Goal: Task Accomplishment & Management: Use online tool/utility

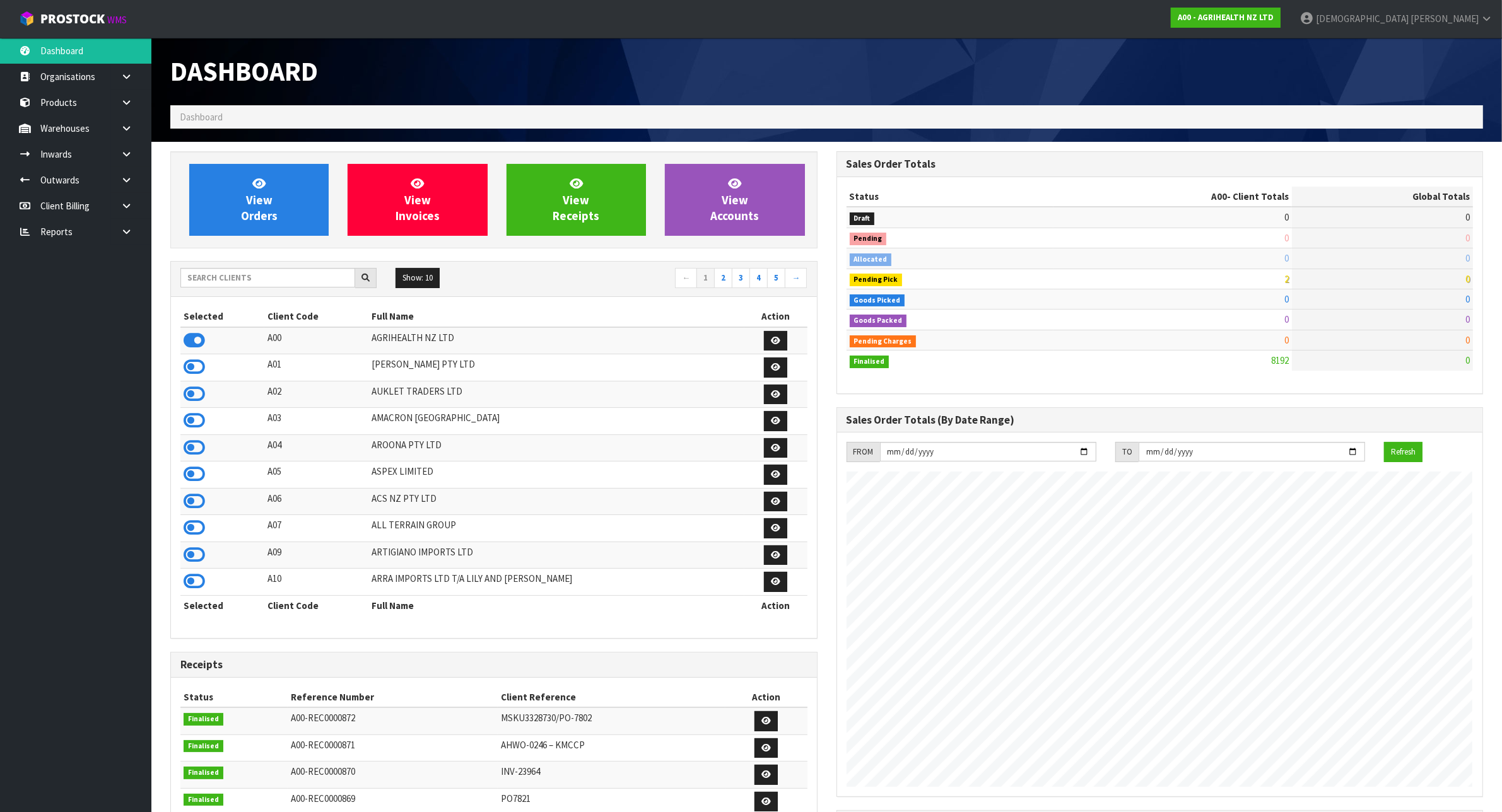
scroll to position [959, 666]
click at [158, 129] on header "Dashboard Dashboard" at bounding box center [826, 89] width 1350 height 104
click at [121, 125] on icon at bounding box center [126, 128] width 12 height 9
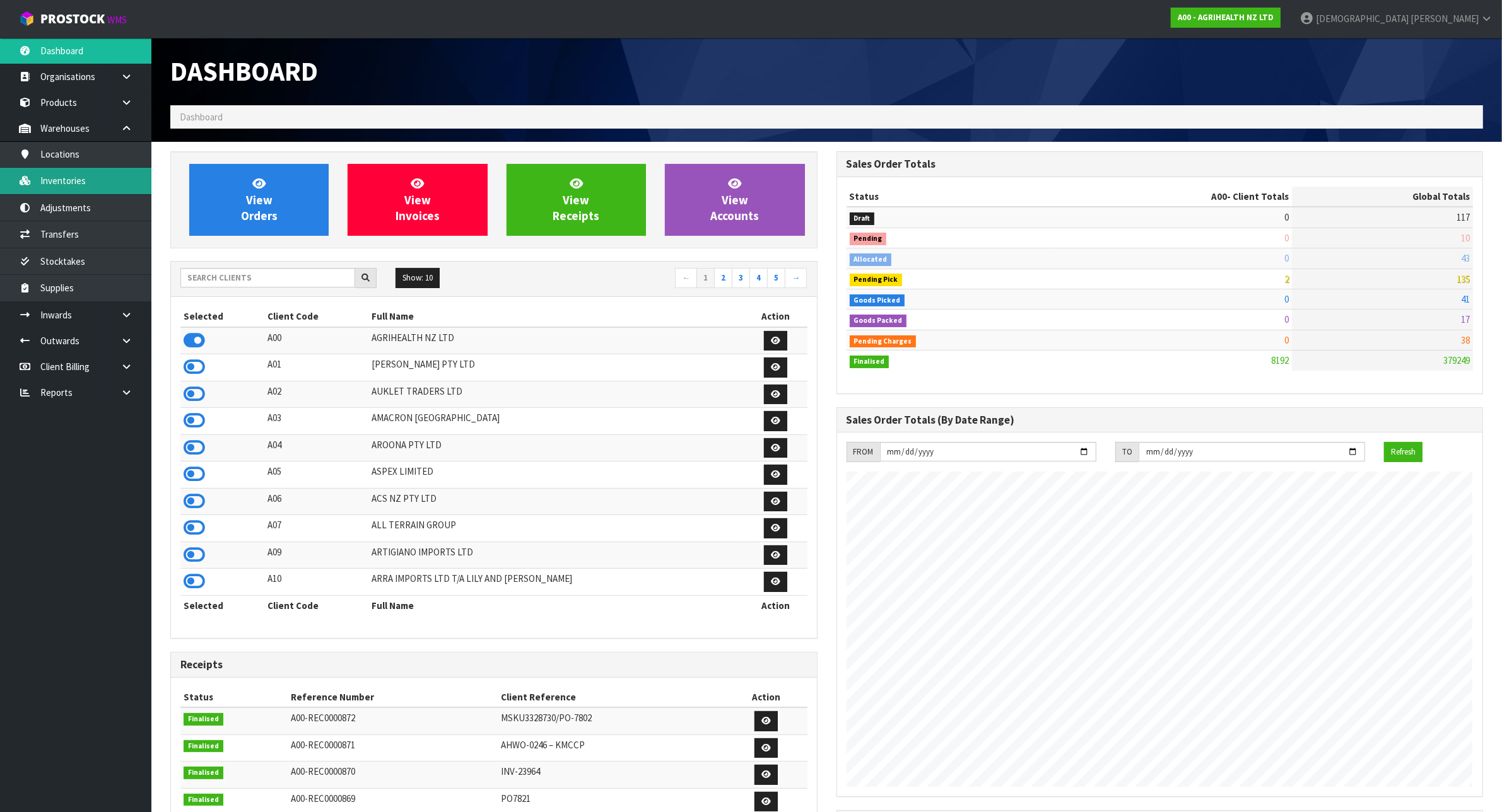
click at [111, 188] on link "Inventories" at bounding box center [75, 181] width 151 height 26
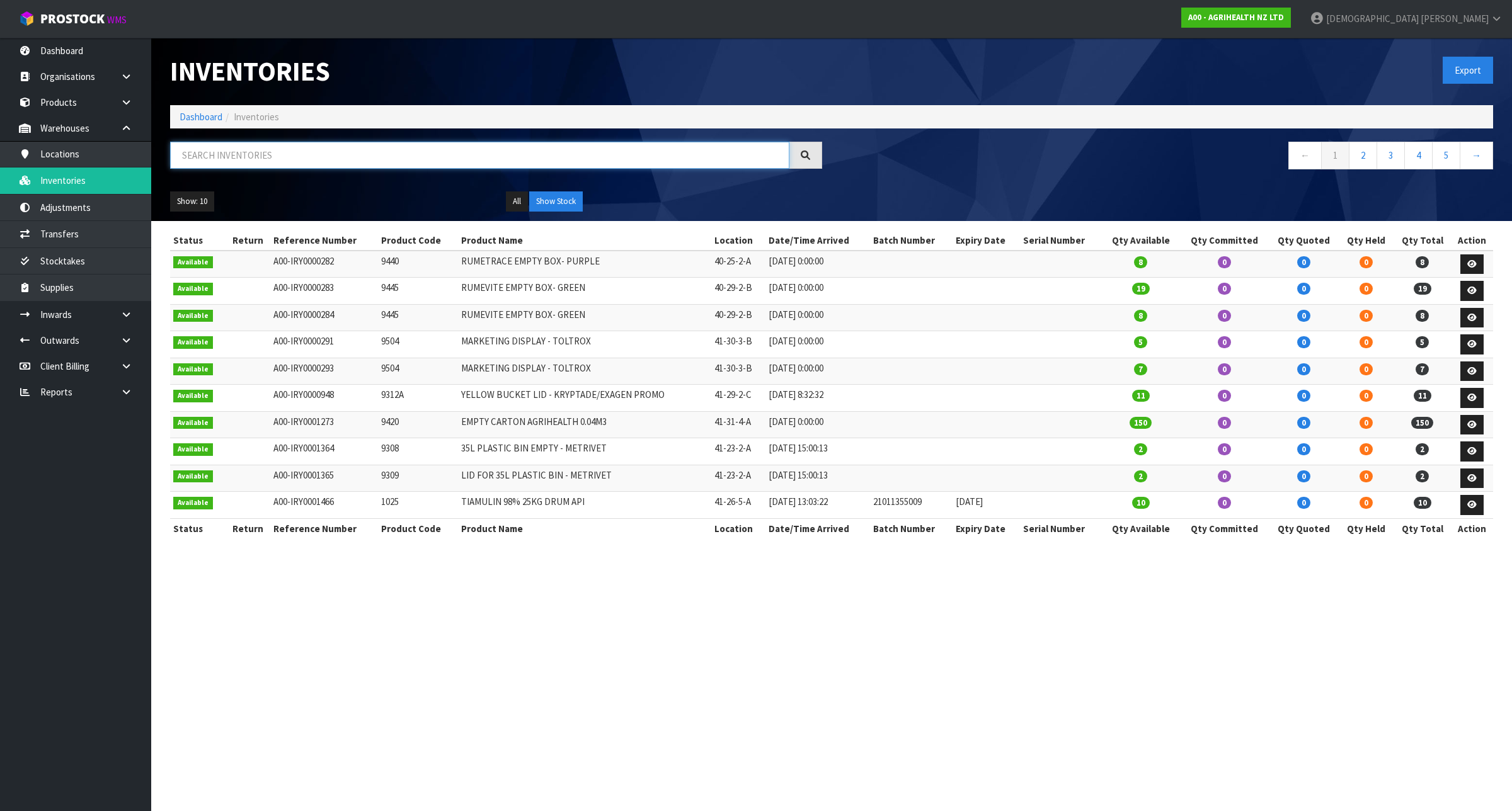
click at [700, 159] on input "text" at bounding box center [480, 155] width 619 height 27
paste input "KES031OHOBW"
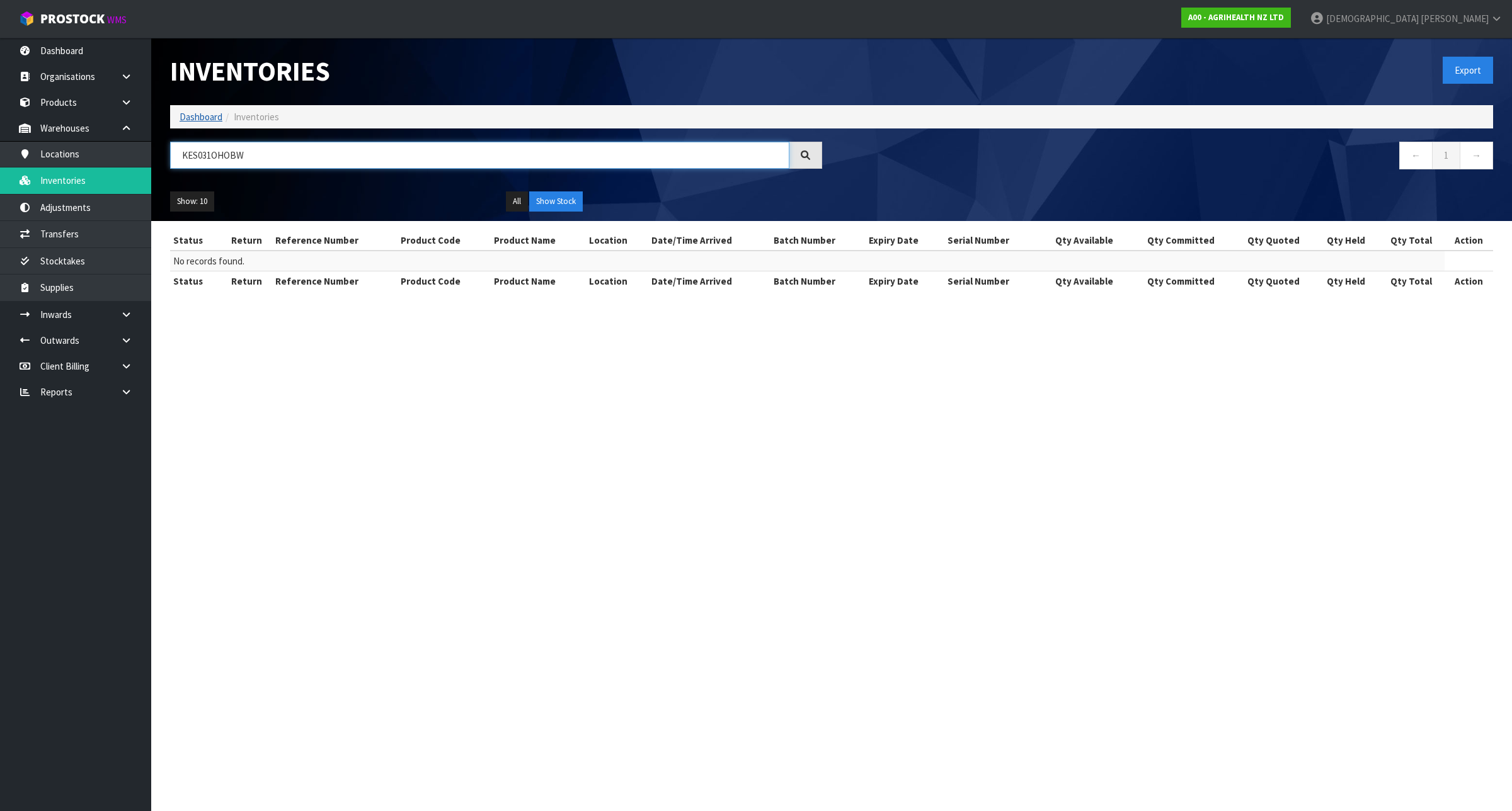
type input "KES031OHOBW"
click at [181, 110] on link "Dashboard" at bounding box center [201, 116] width 43 height 12
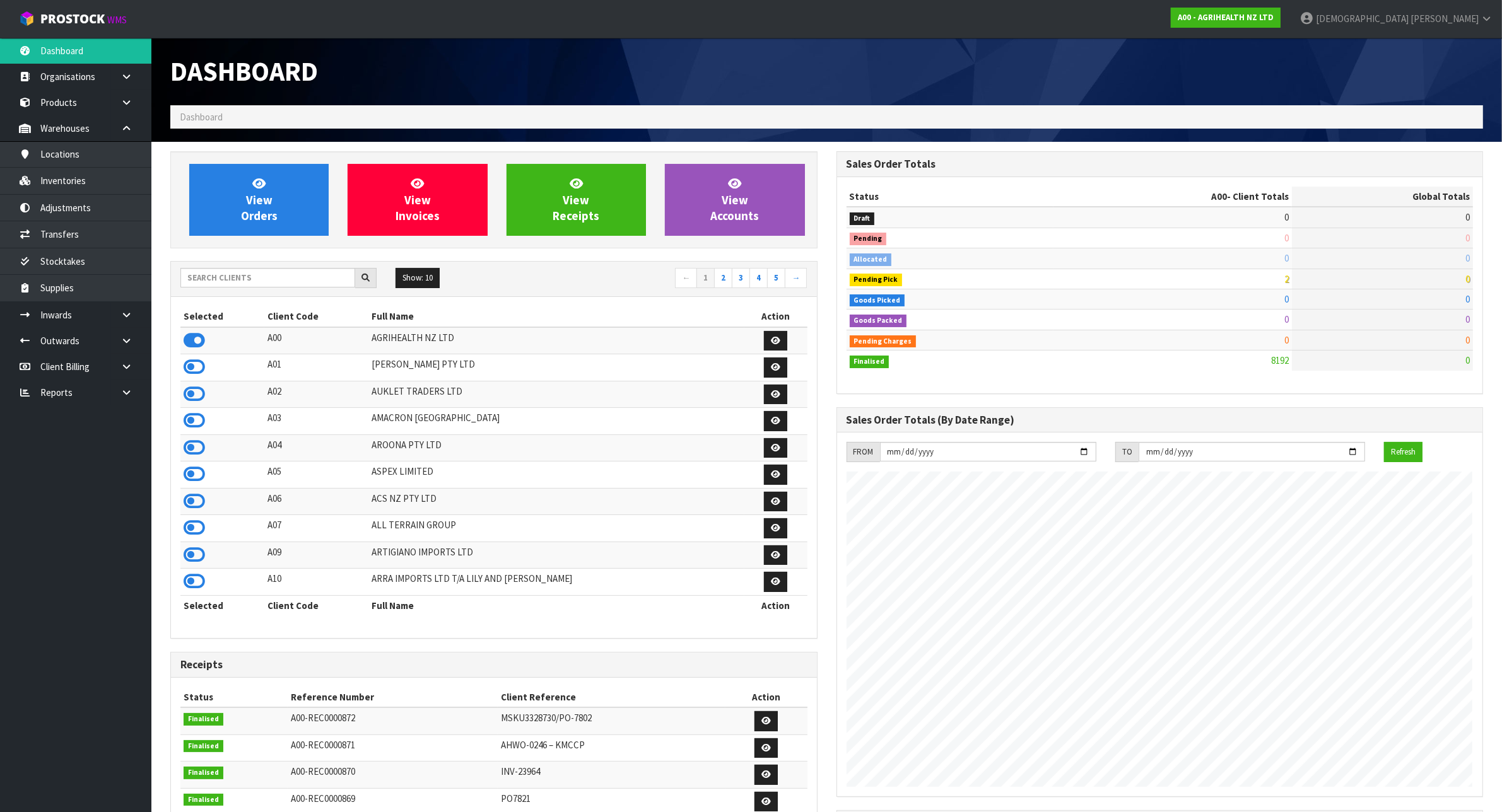
scroll to position [959, 666]
click at [241, 280] on input "text" at bounding box center [268, 278] width 175 height 20
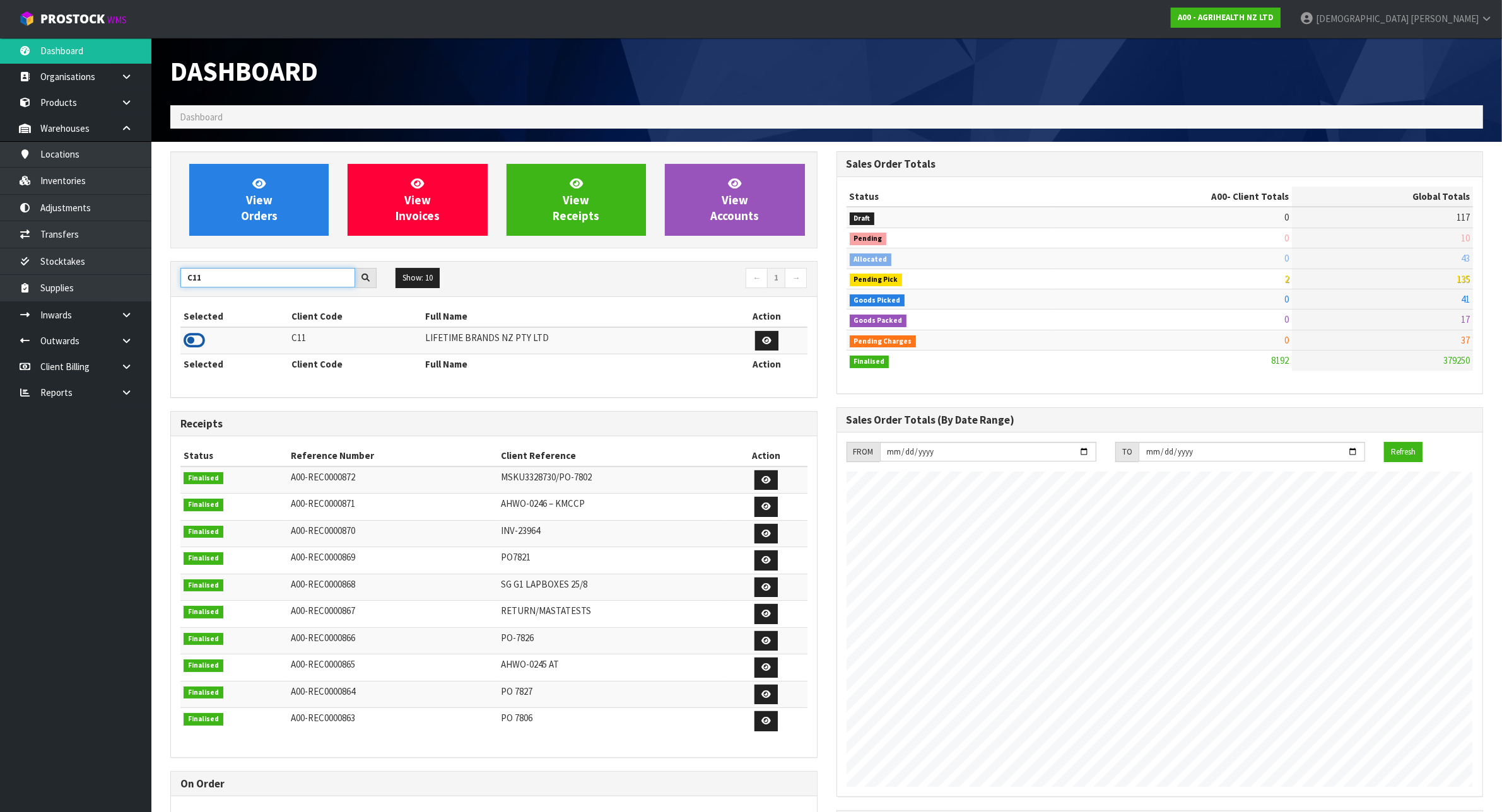
type input "C11"
click at [194, 334] on icon at bounding box center [194, 340] width 21 height 19
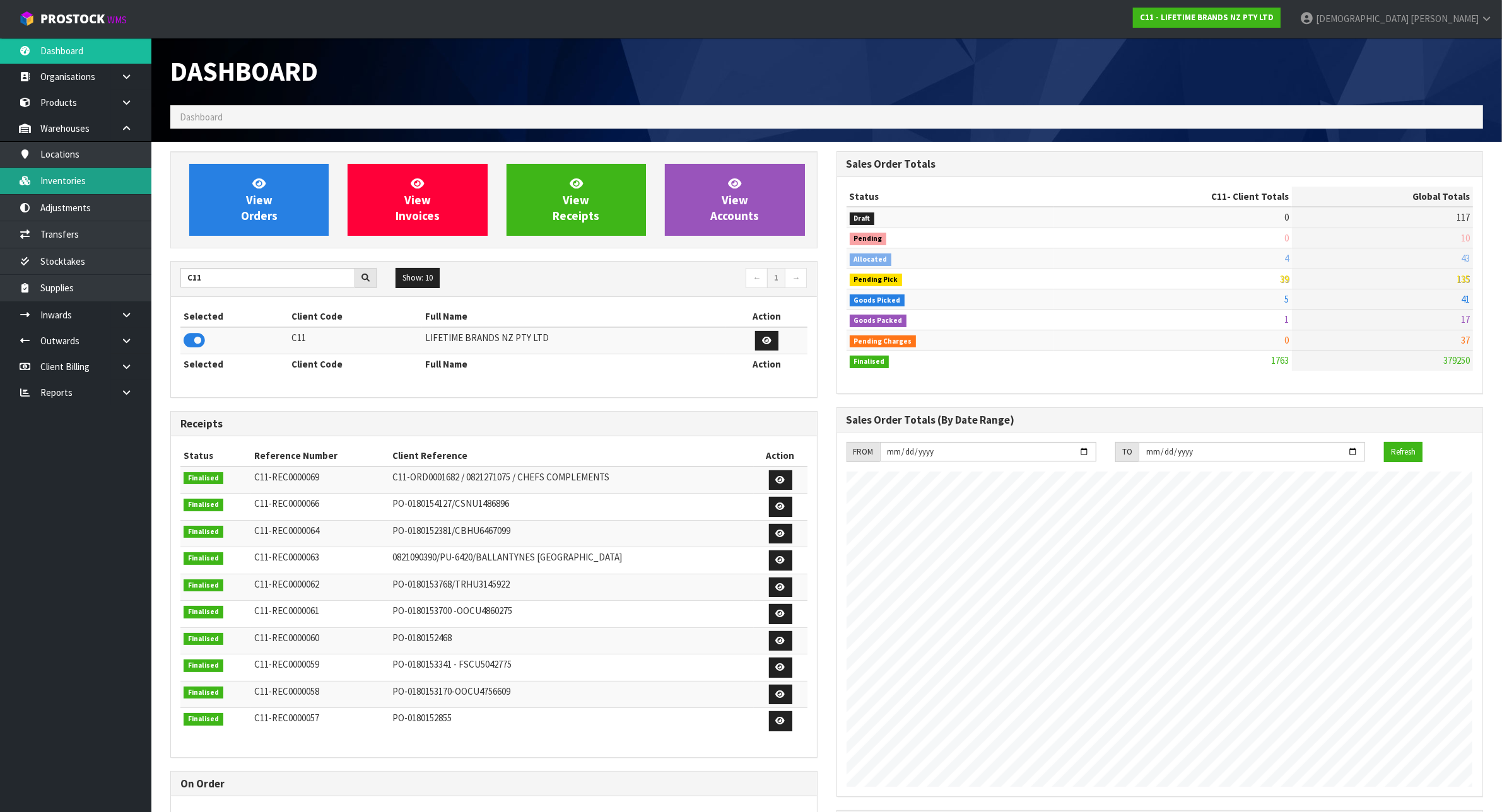
click at [118, 192] on link "Inventories" at bounding box center [75, 181] width 151 height 26
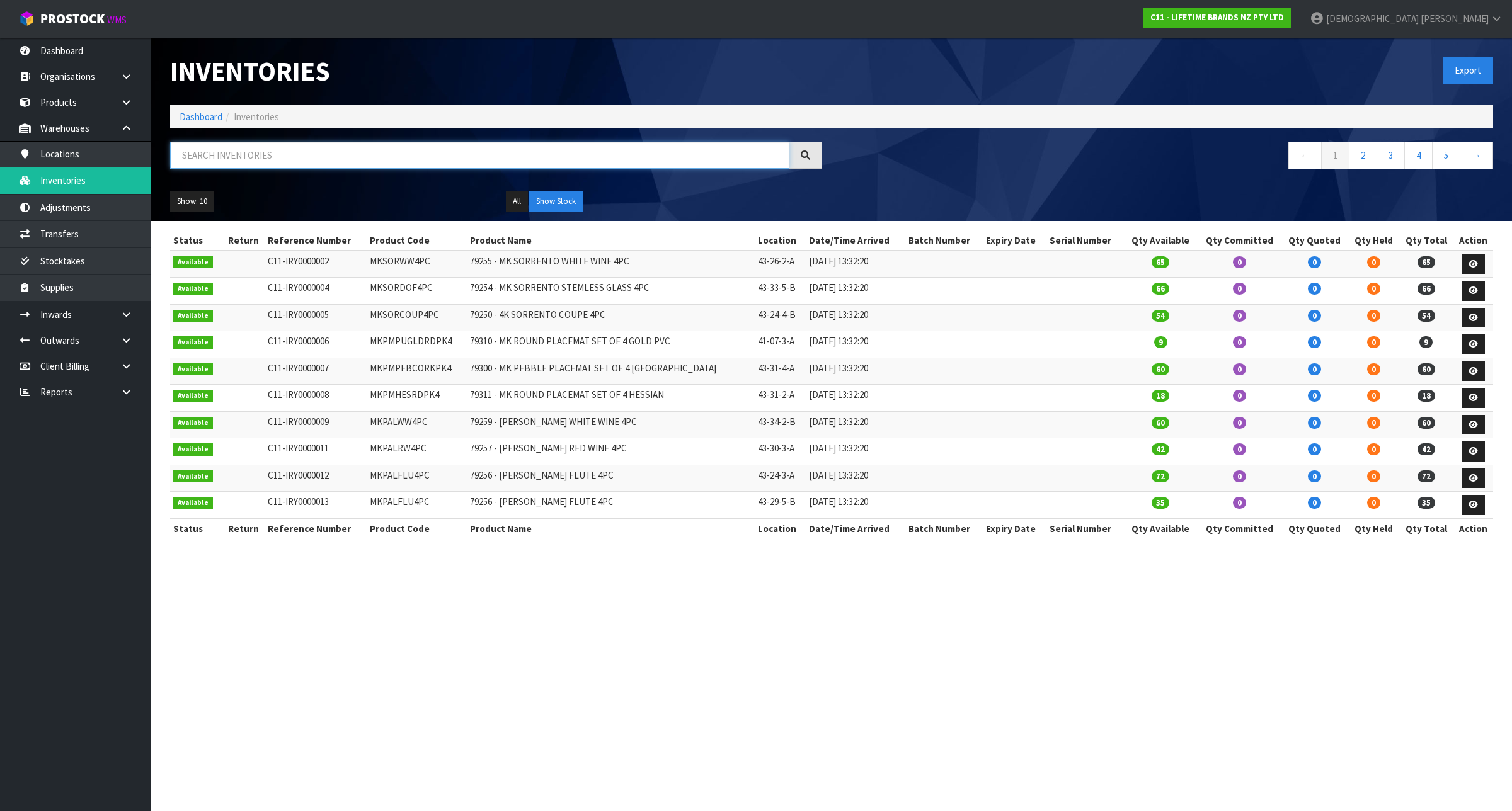
click at [291, 144] on input "text" at bounding box center [480, 155] width 619 height 27
paste input "KES031OHOBW"
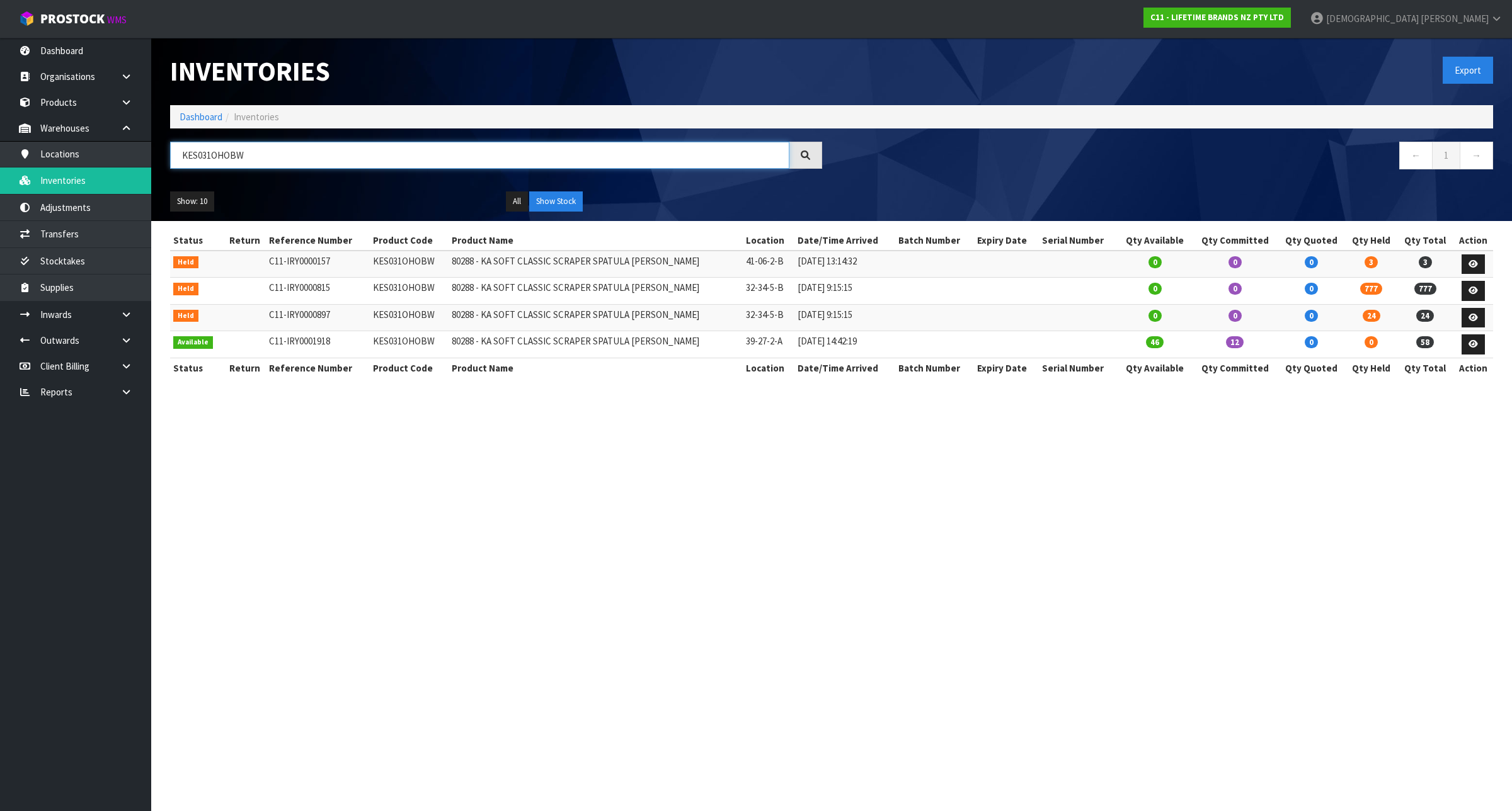
click at [290, 154] on input "KES031OHOBW" at bounding box center [480, 155] width 619 height 27
paste input "CBOWL18"
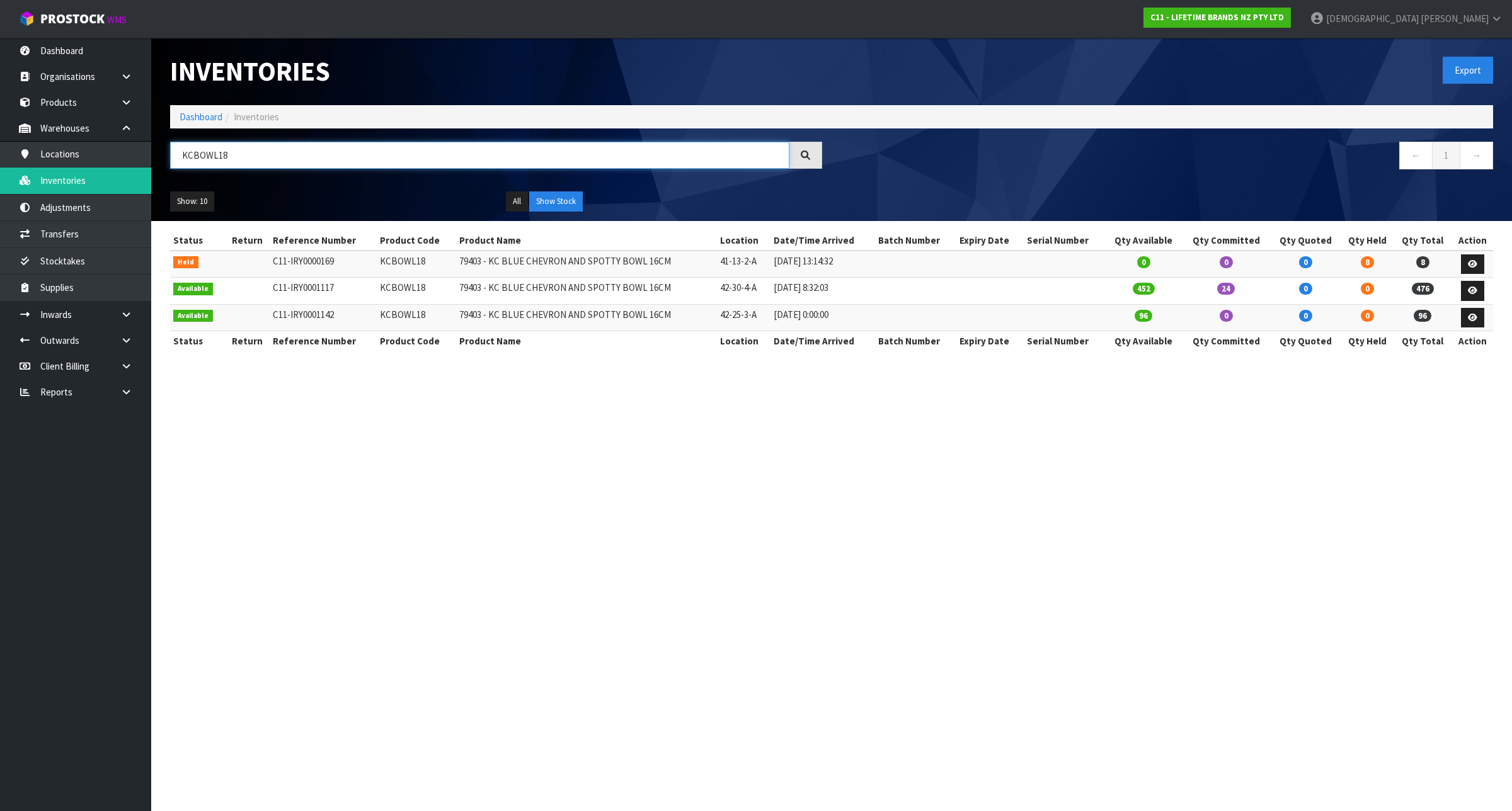
click at [296, 161] on input "KCBOWL18" at bounding box center [480, 155] width 619 height 27
paste input "BCICESS3PC"
click at [425, 165] on input "BCICESS3PC" at bounding box center [480, 155] width 619 height 27
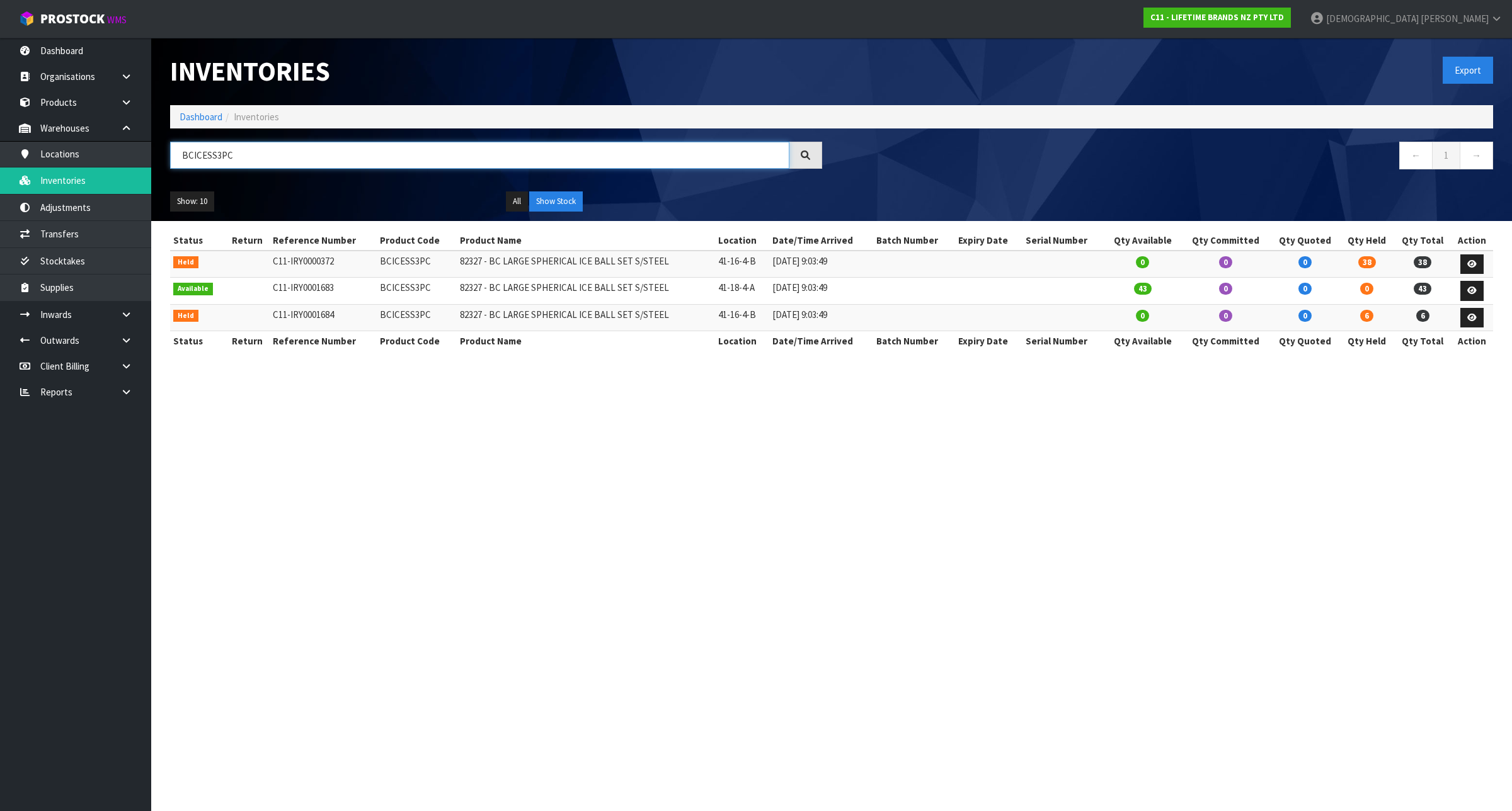
paste input "MCTONG28"
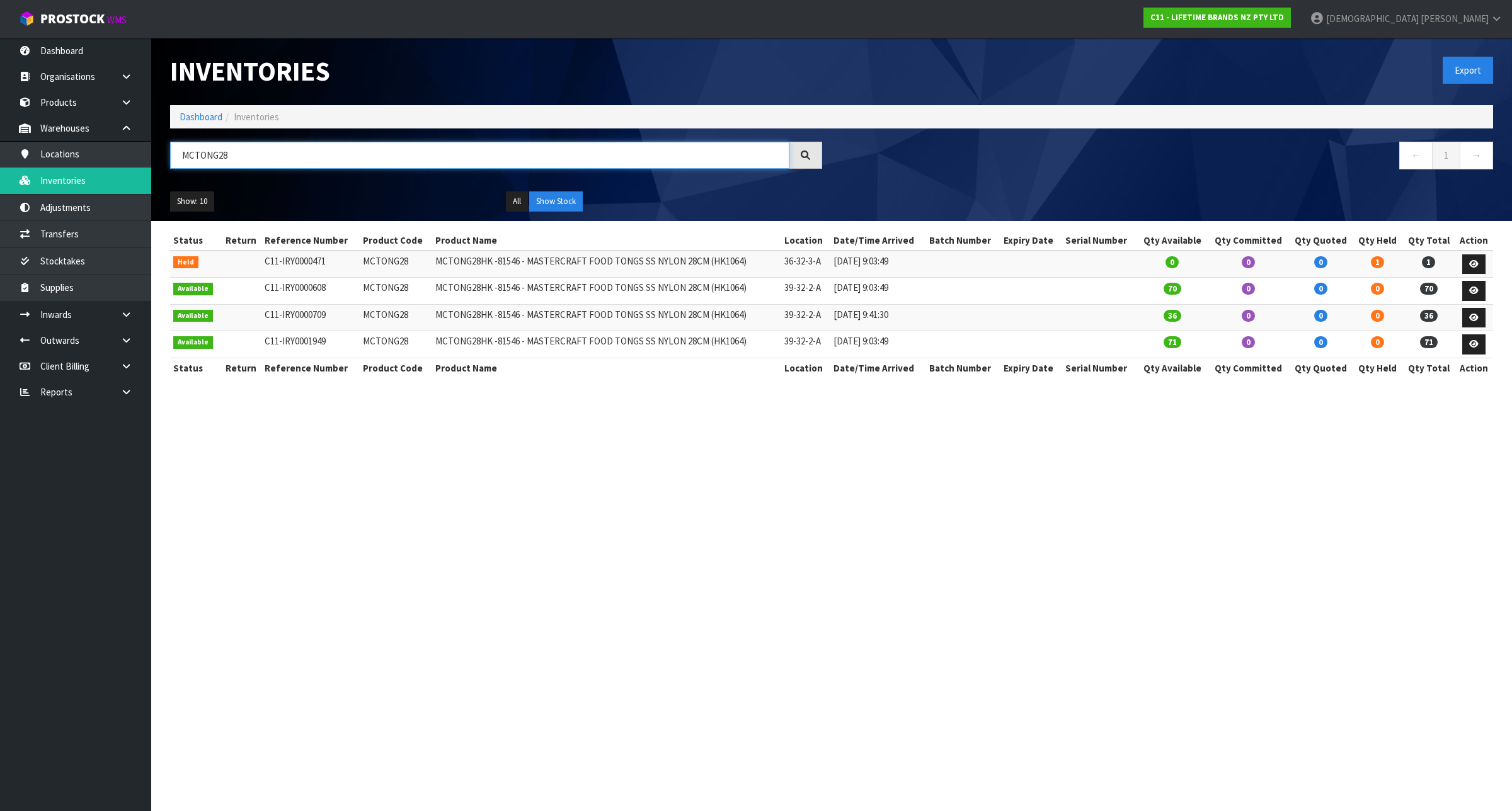
click at [351, 155] on input "MCTONG28" at bounding box center [480, 155] width 619 height 27
click at [346, 158] on input "MCTONG28" at bounding box center [480, 155] width 619 height 27
type input "MCTONG28"
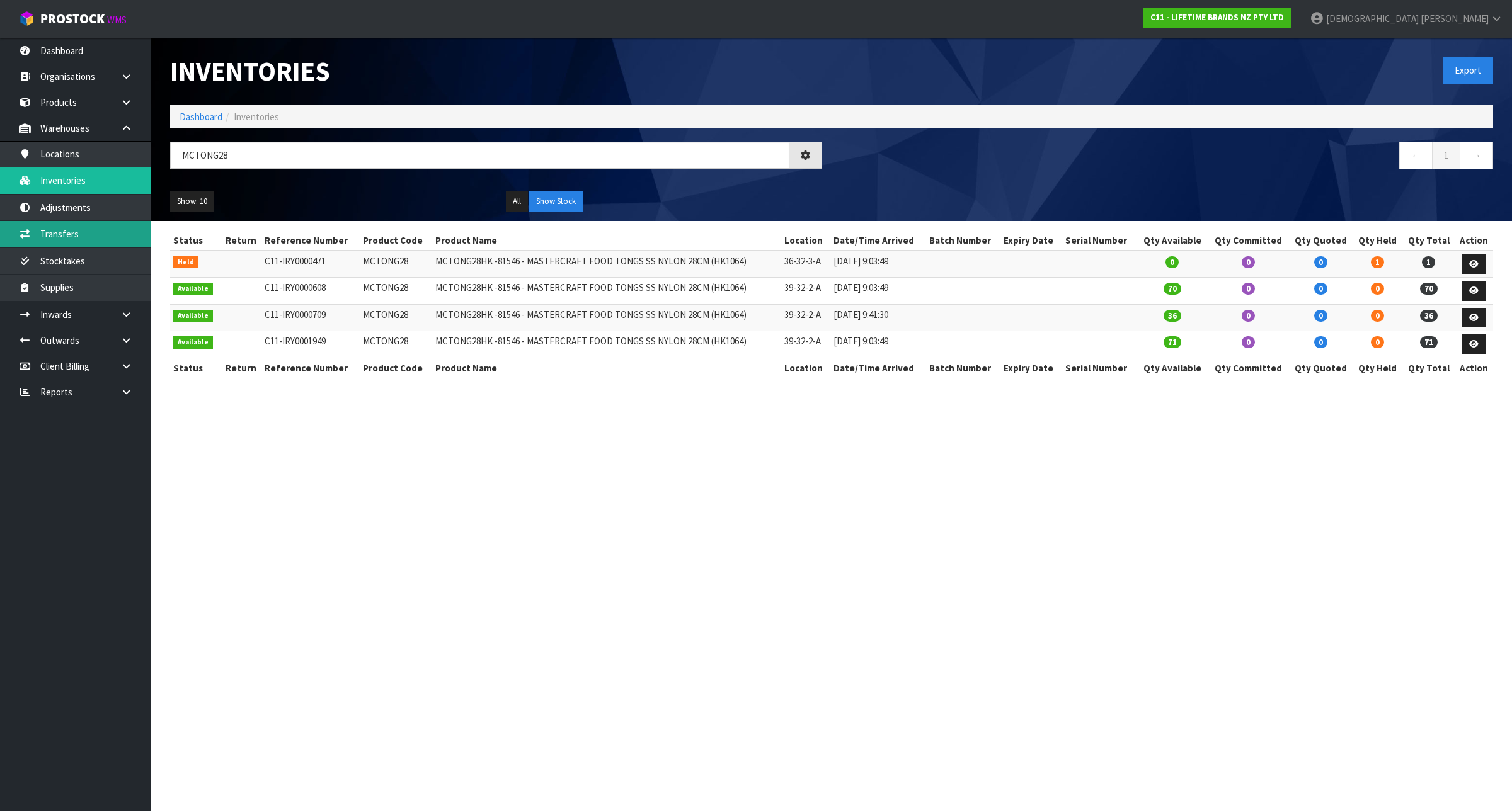
click at [118, 237] on link "Transfers" at bounding box center [75, 234] width 151 height 26
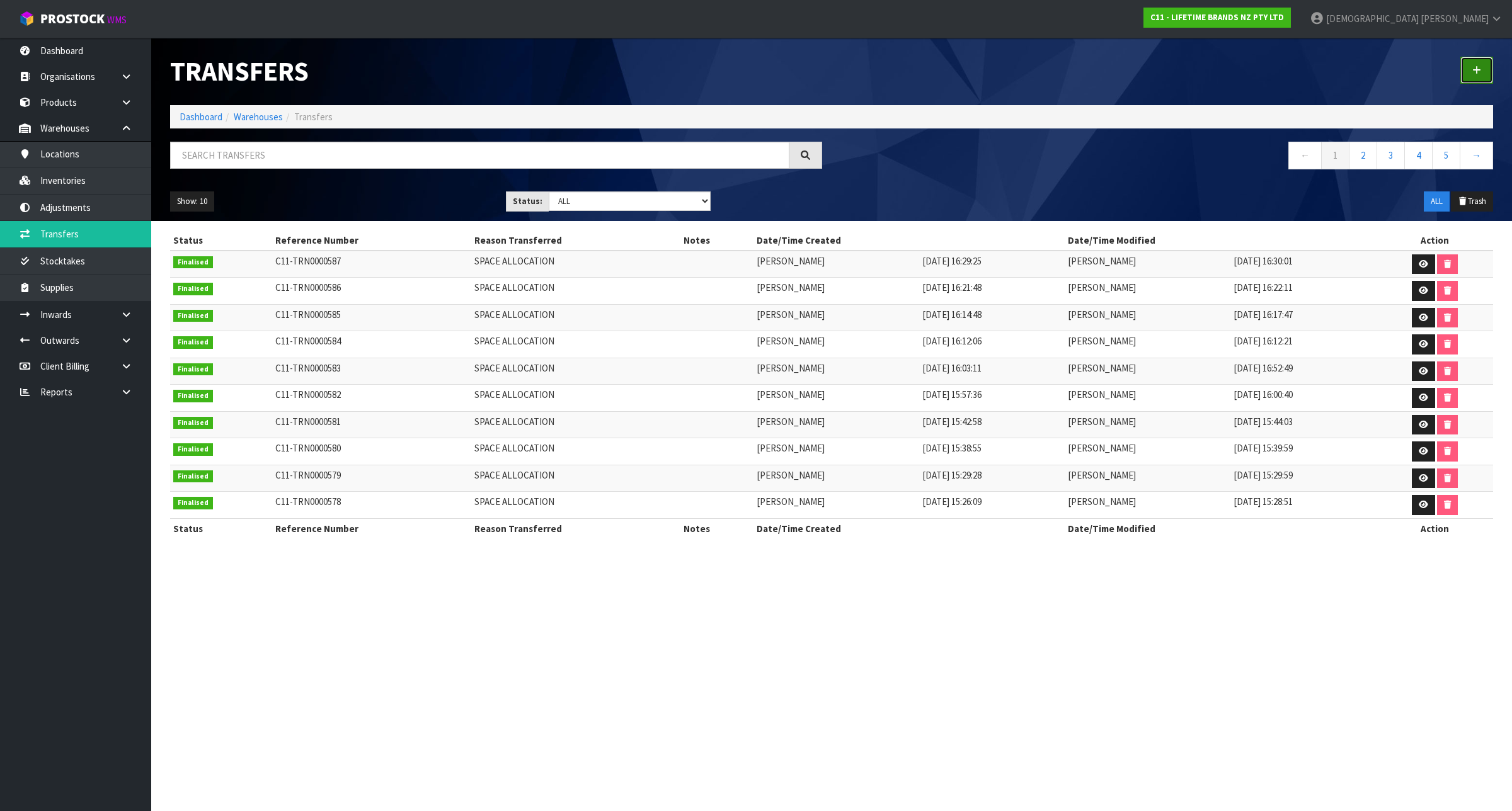
click at [1471, 66] on link at bounding box center [1476, 70] width 33 height 27
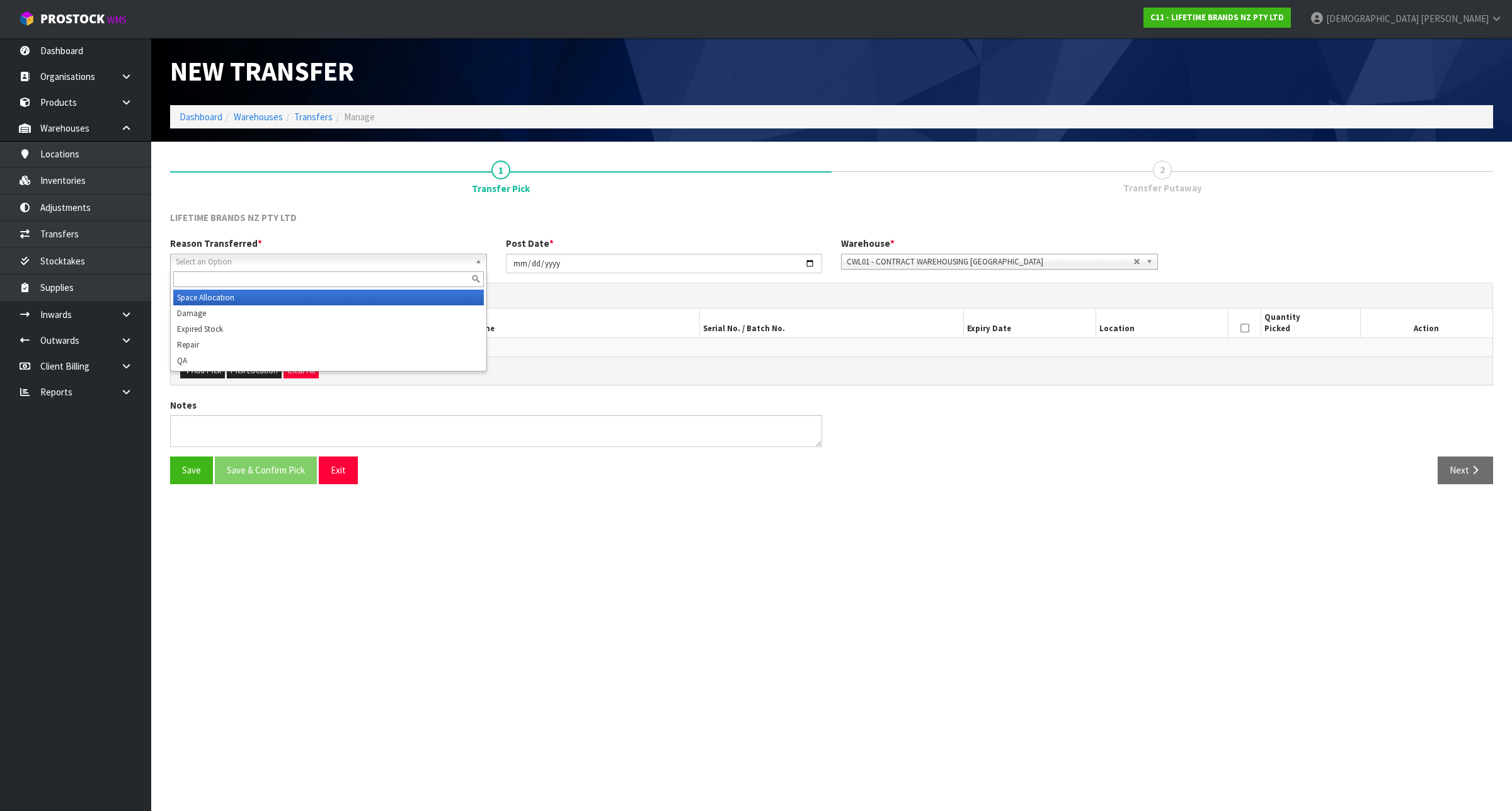
click at [345, 263] on span "Select an Option" at bounding box center [322, 262] width 294 height 15
click at [308, 293] on li "Space Allocation" at bounding box center [328, 297] width 311 height 15
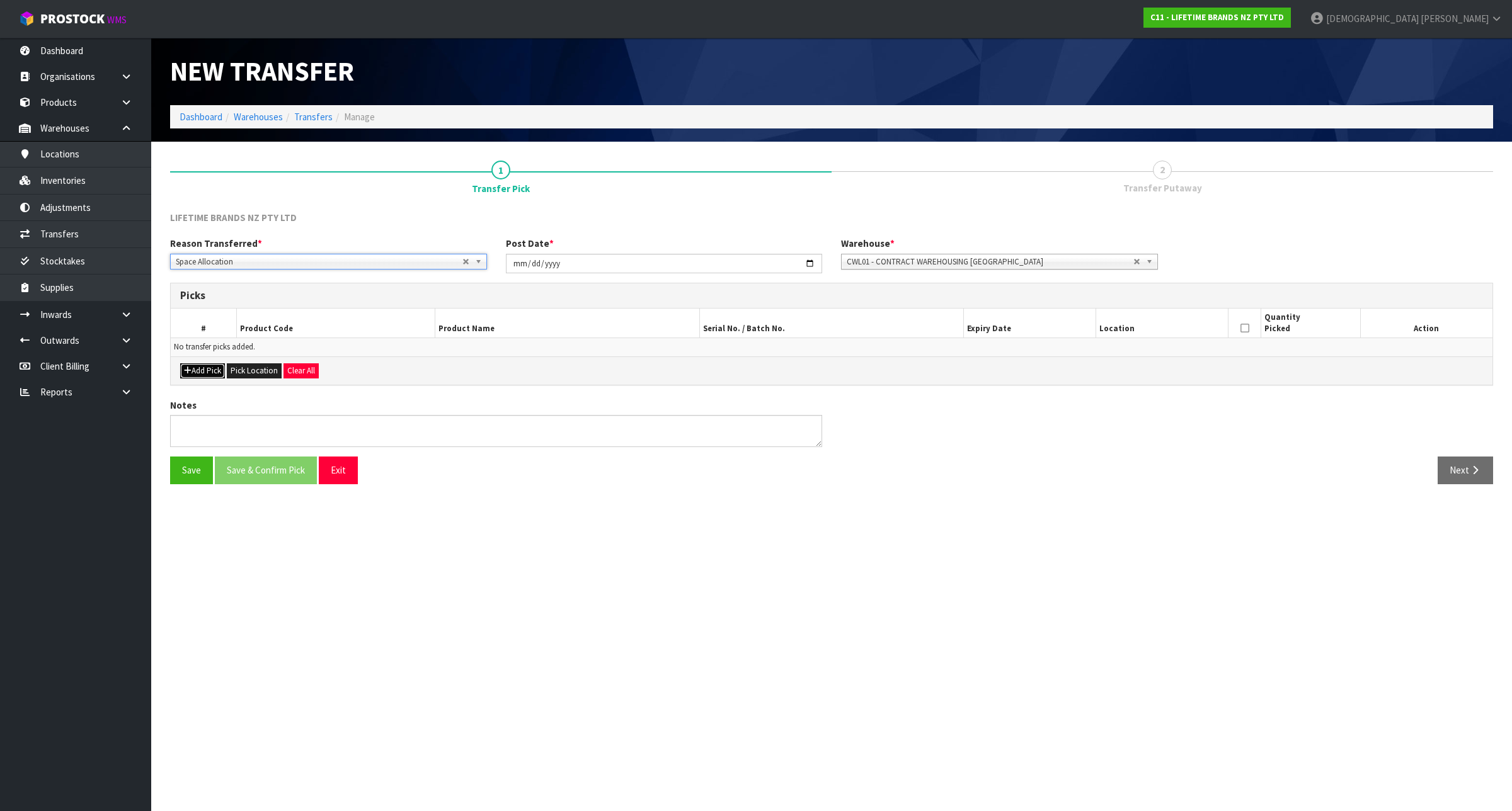
click at [205, 373] on button "Add Pick" at bounding box center [202, 371] width 45 height 15
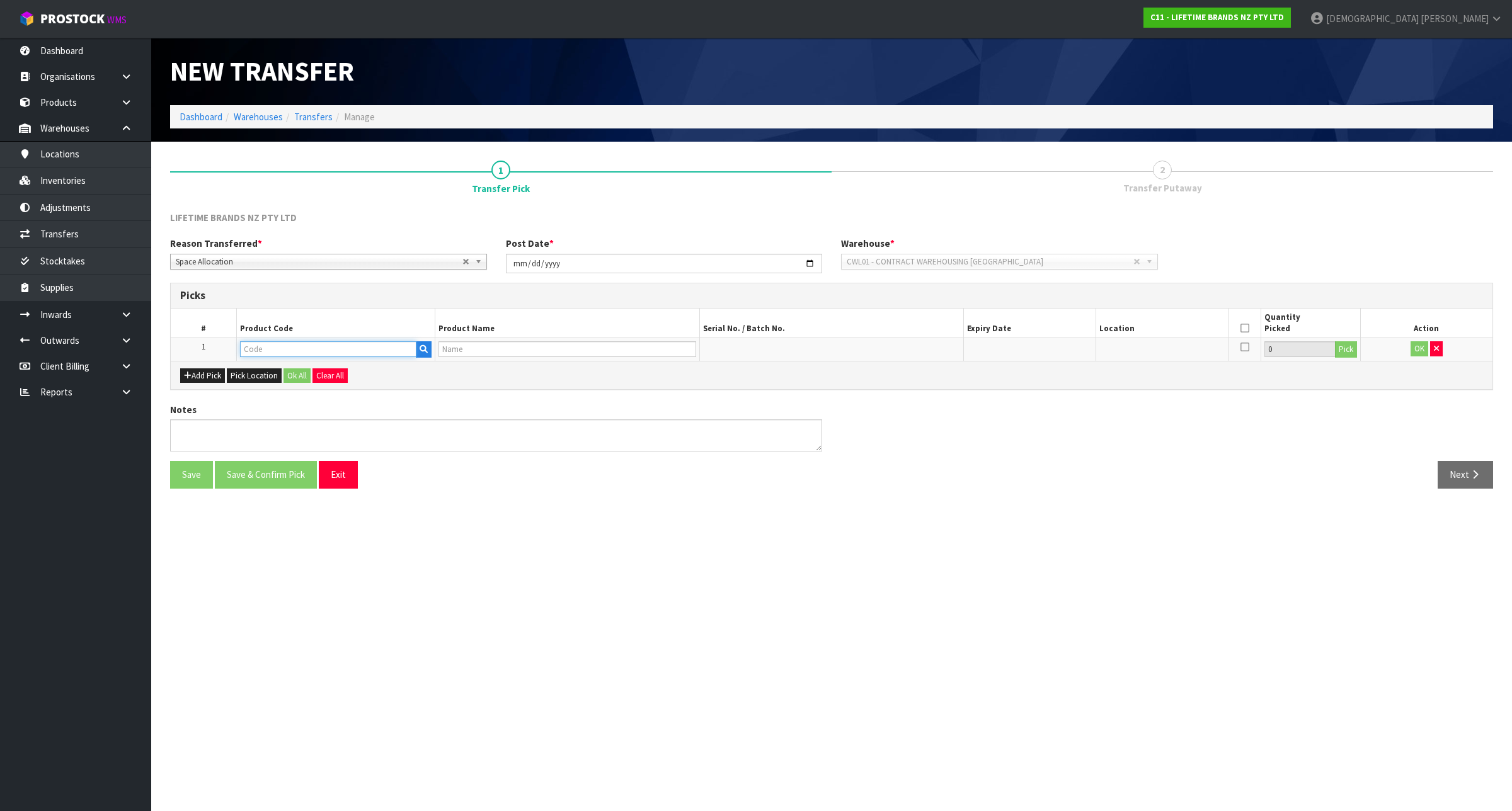
click at [269, 350] on input "text" at bounding box center [328, 349] width 176 height 15
paste input "MCTONG28"
type input "MCTONG28"
click at [295, 370] on strong "MCTONG28" at bounding box center [278, 371] width 49 height 12
type input "MCTONG28"
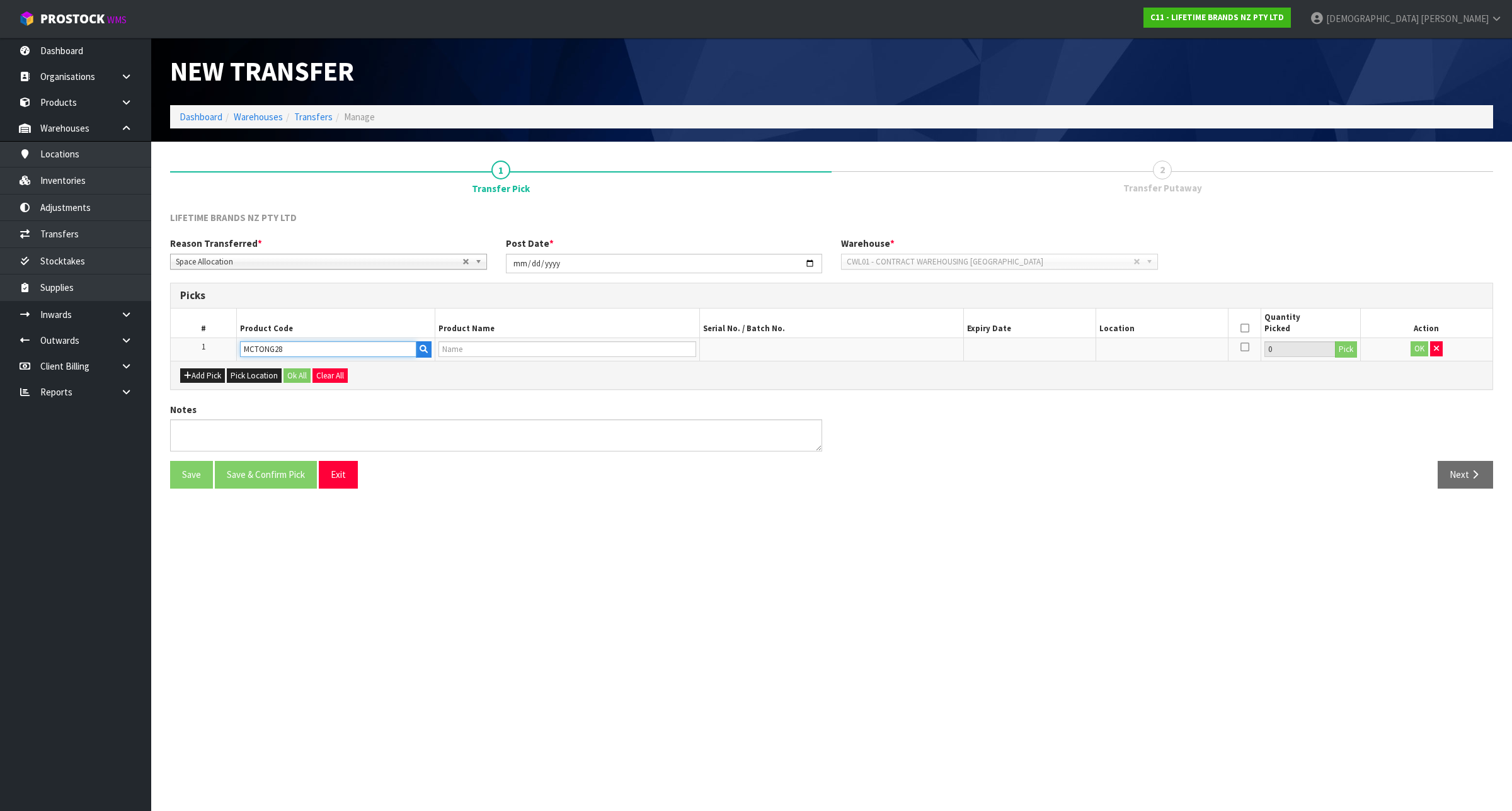
type input "MCTONG28HK -81546 - MASTERCRAFT FOOD TONGS SS NYLON 28CM (HK1064)"
click at [1346, 351] on button "Pick" at bounding box center [1346, 349] width 22 height 16
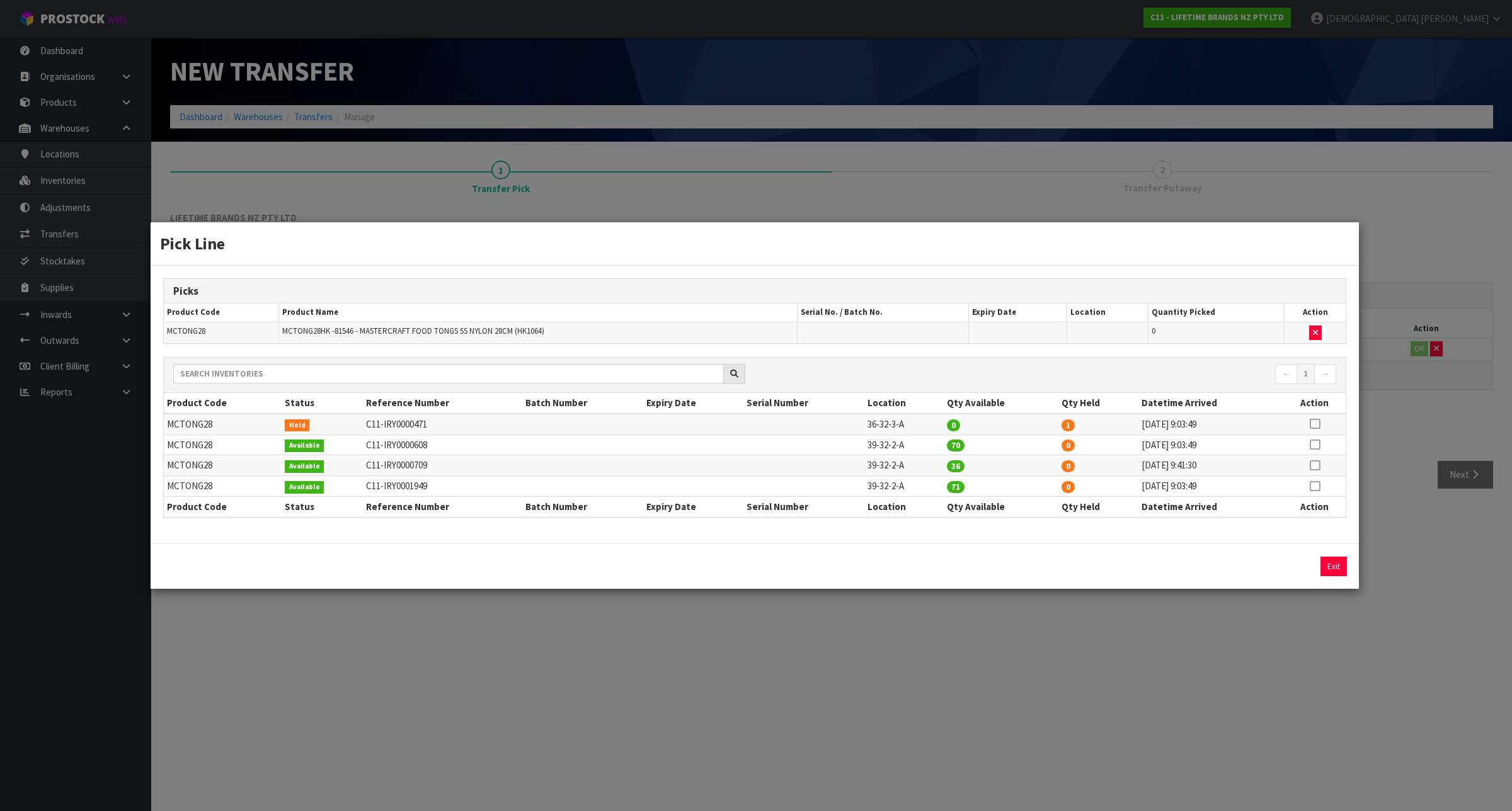
click at [1314, 424] on icon at bounding box center [1315, 424] width 10 height 1
click at [903, 452] on td "39-32-2-A" at bounding box center [904, 444] width 80 height 21
copy tr "39-32-2-A"
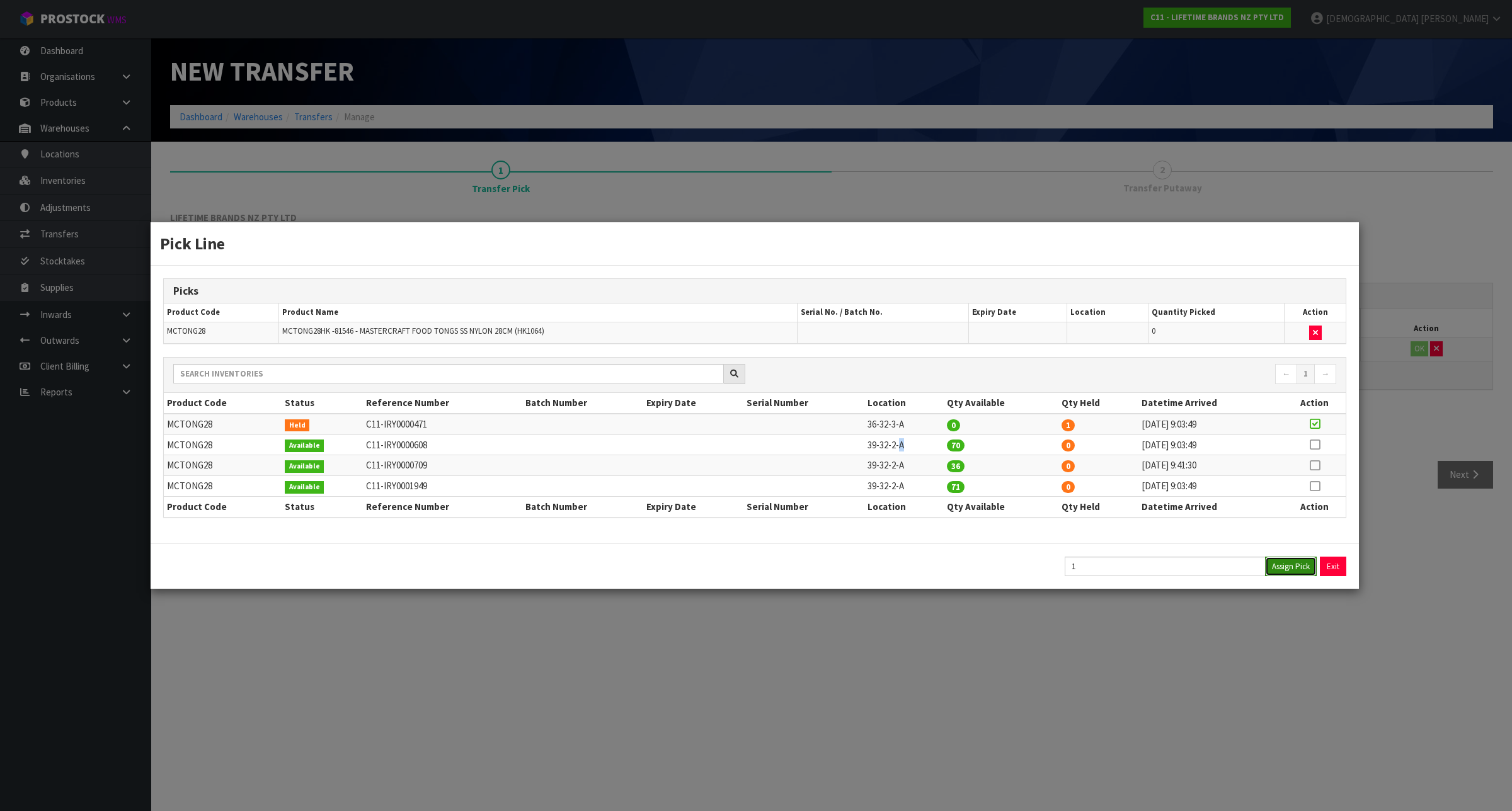
click at [1288, 567] on button "Assign Pick" at bounding box center [1290, 566] width 51 height 20
type input "1"
click at [1280, 687] on div "Pick Line Picks Product Code Product Name Serial No. / Batch No. Expiry Date Lo…" at bounding box center [756, 405] width 1512 height 811
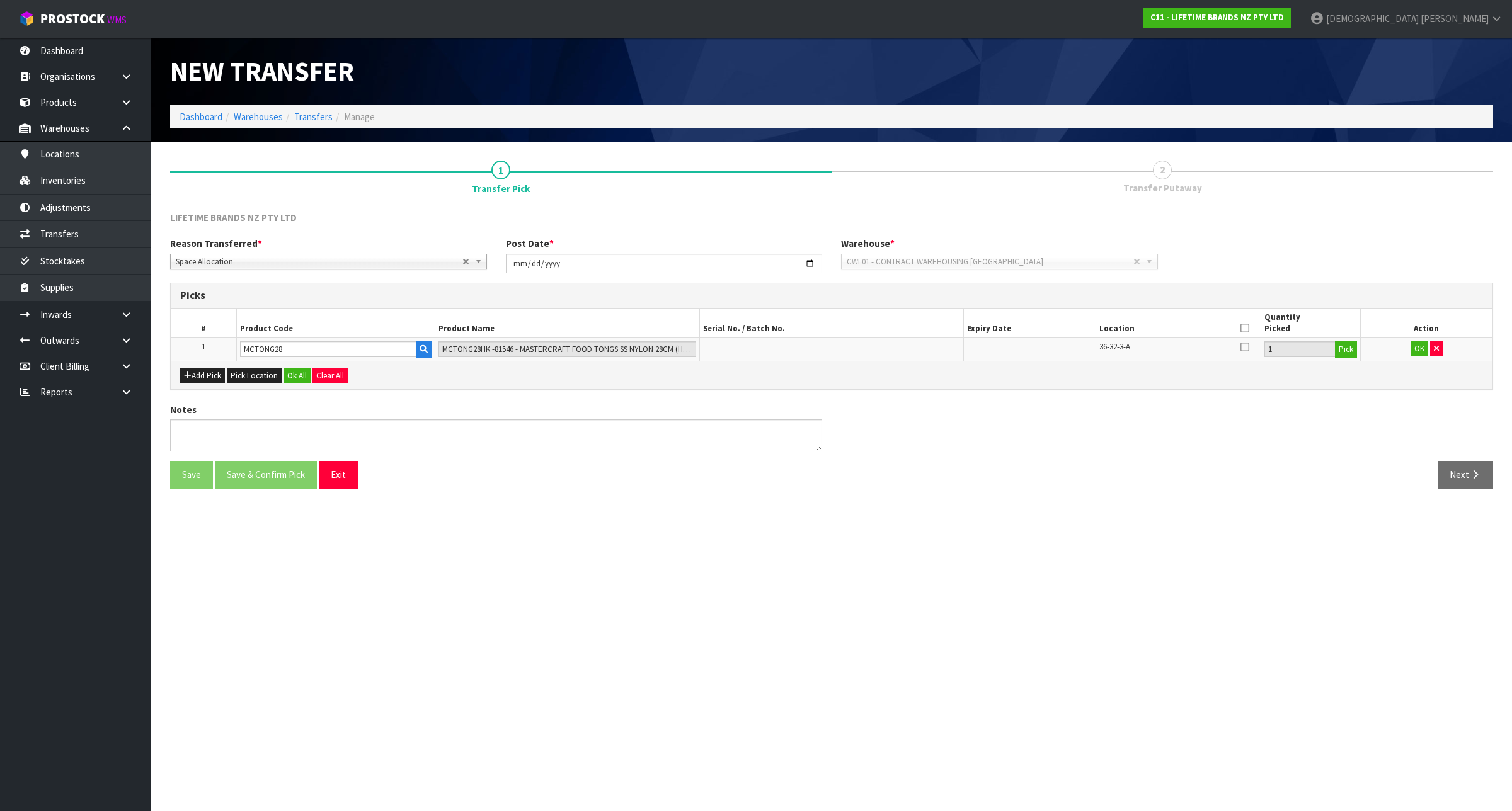
click at [1246, 328] on icon at bounding box center [1245, 328] width 9 height 1
click at [1419, 351] on button "OK" at bounding box center [1419, 349] width 18 height 15
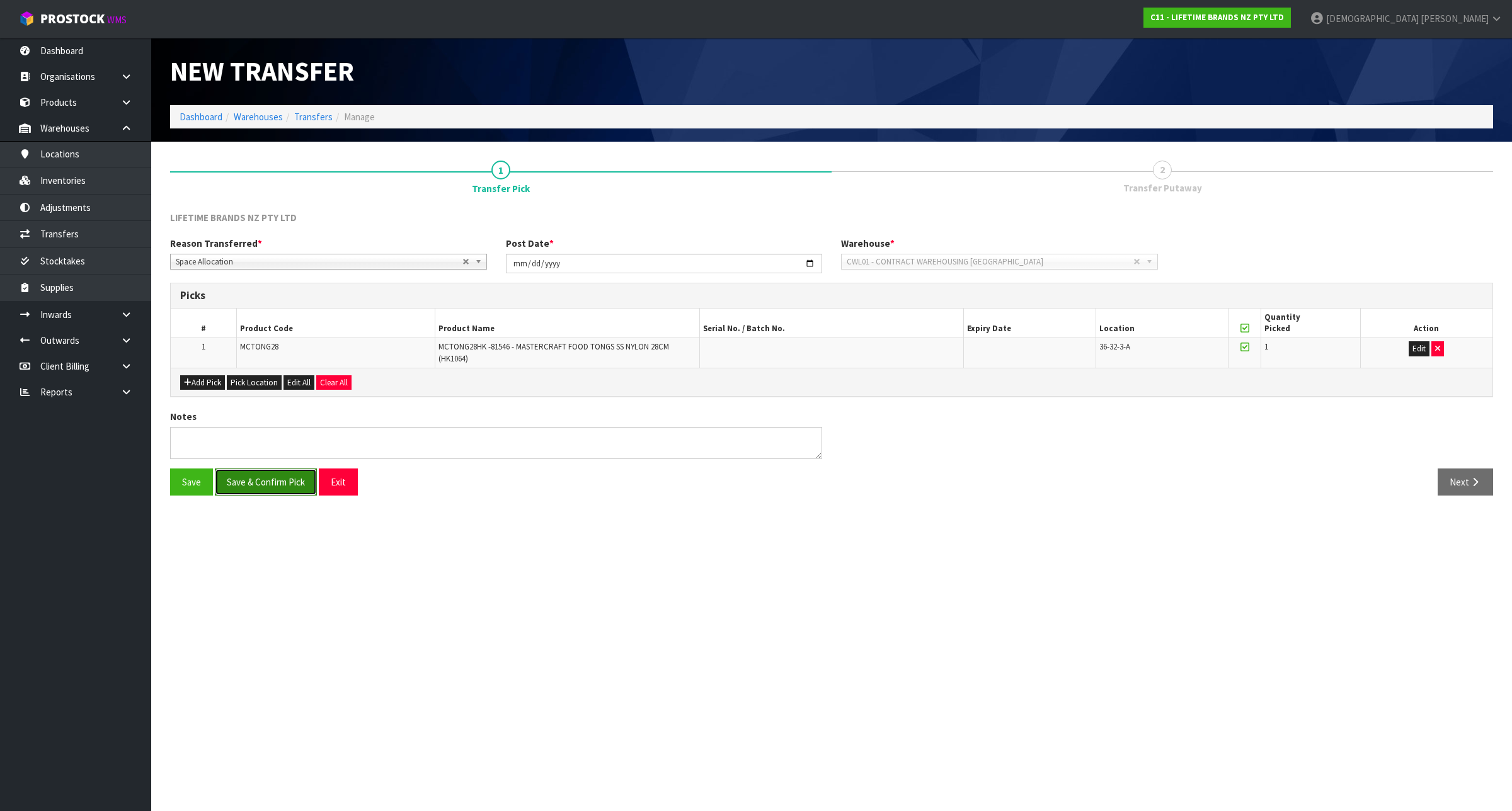
click at [278, 485] on button "Save & Confirm Pick" at bounding box center [266, 482] width 102 height 27
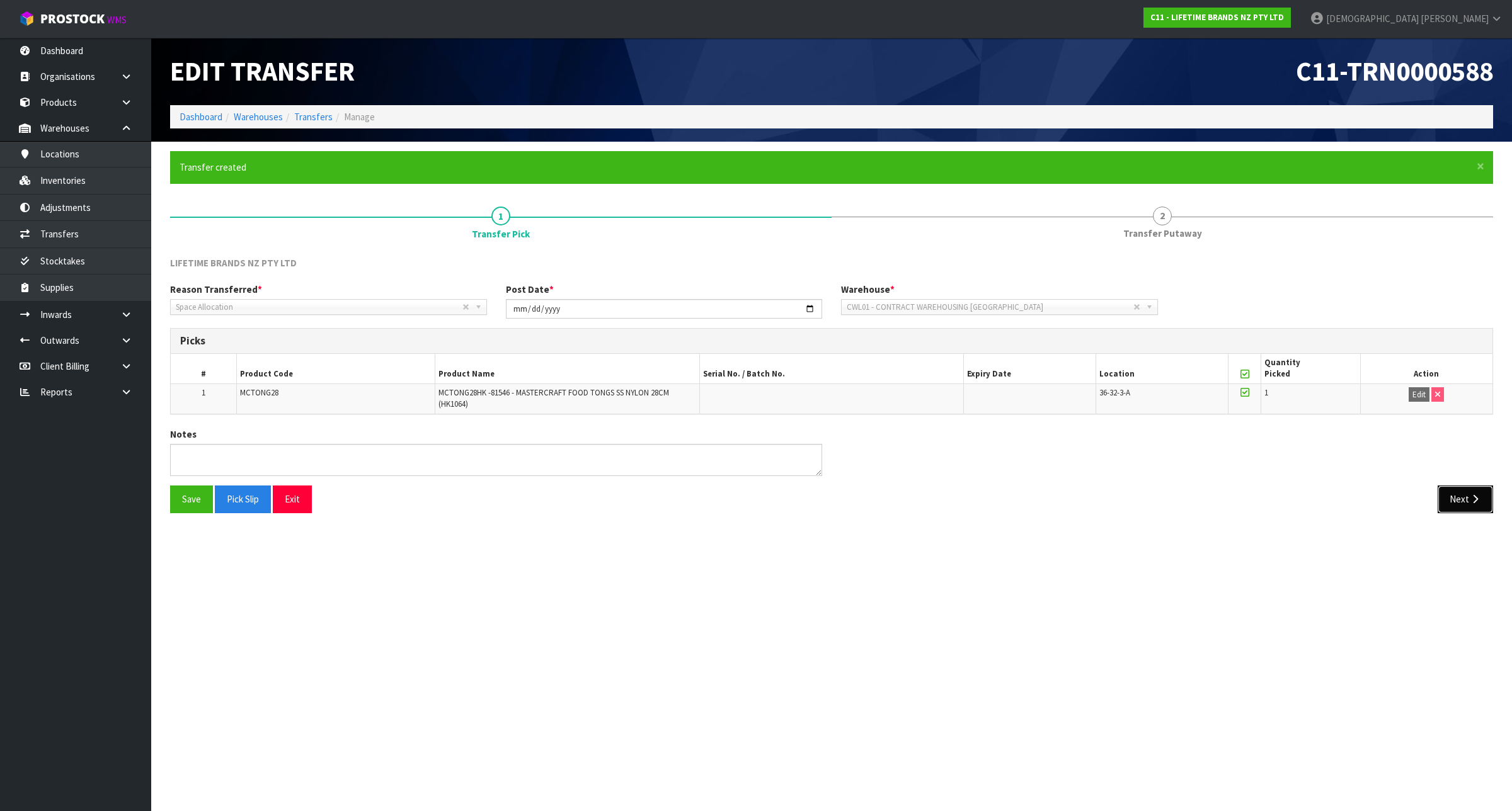
click at [1472, 507] on button "Next" at bounding box center [1465, 499] width 56 height 27
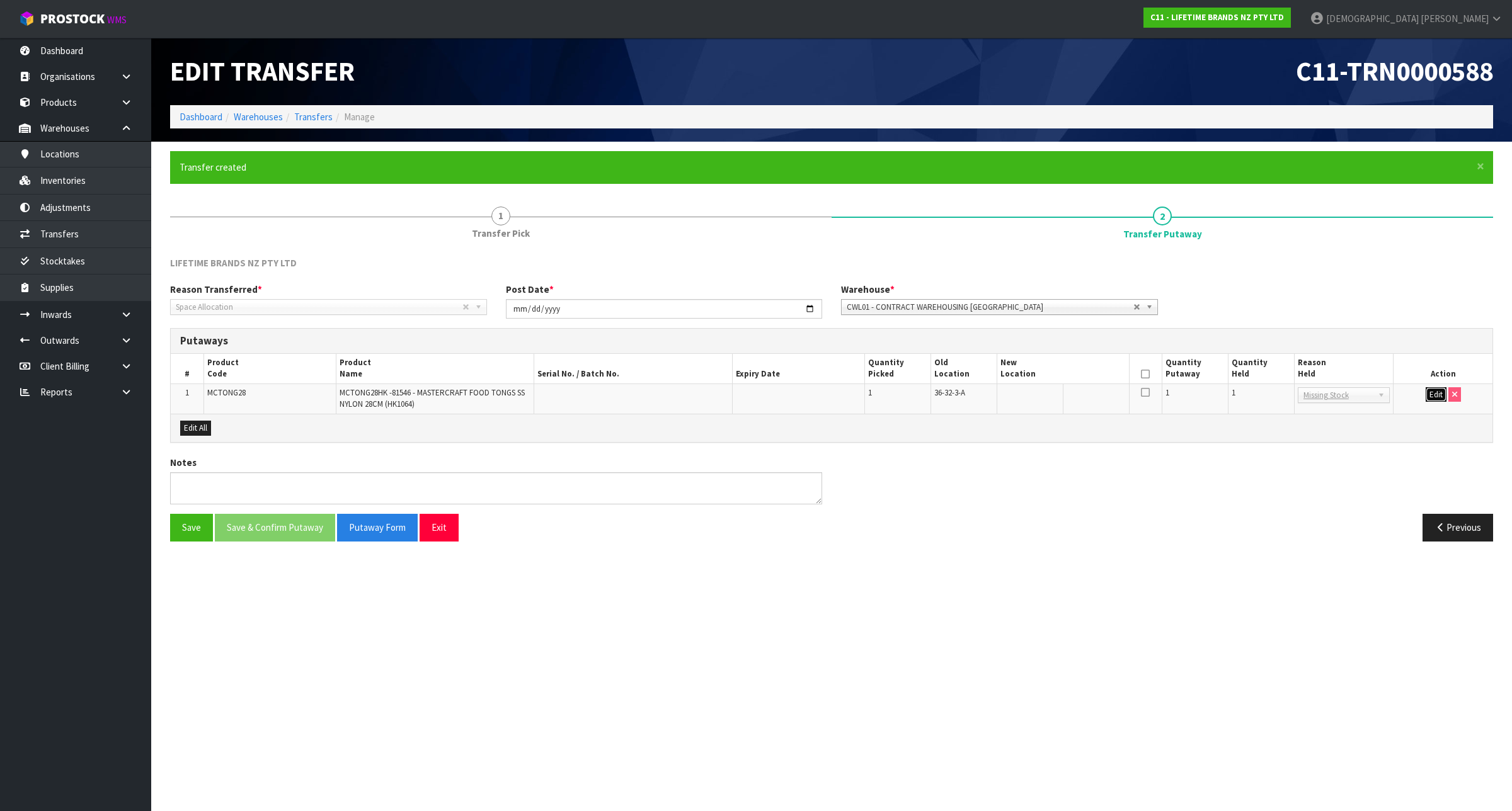
click at [1431, 394] on button "Edit" at bounding box center [1436, 395] width 21 height 15
click at [1086, 397] on input "text" at bounding box center [1055, 395] width 111 height 15
paste input "39-32-2-A"
type input "39-32-2-A"
click at [1270, 398] on input "1" at bounding box center [1261, 395] width 59 height 15
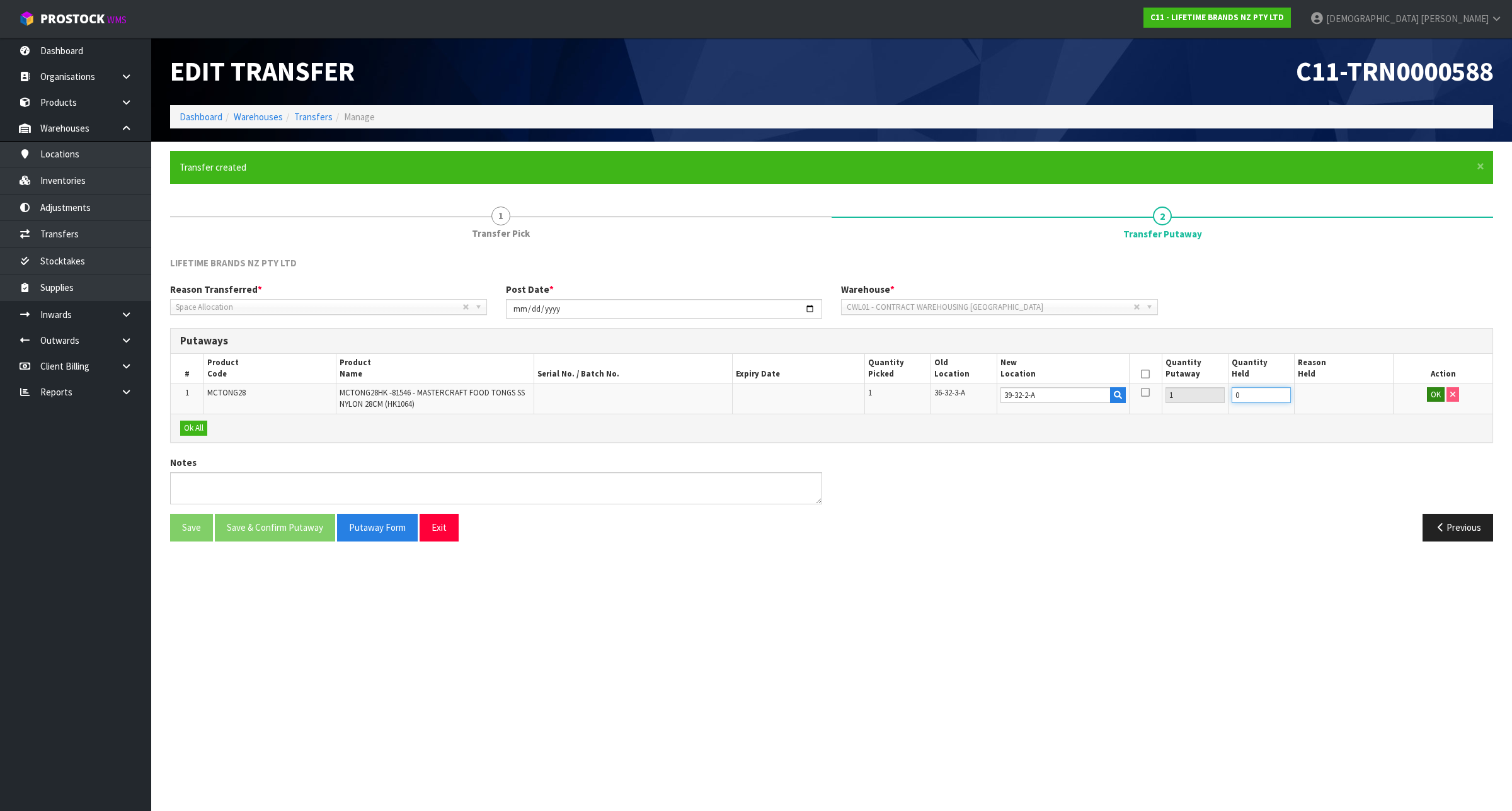
type input "0"
click at [1431, 397] on button "OK" at bounding box center [1435, 395] width 18 height 15
click at [1144, 374] on icon at bounding box center [1145, 374] width 9 height 1
click at [287, 527] on button "Save & Confirm Putaway" at bounding box center [275, 528] width 120 height 27
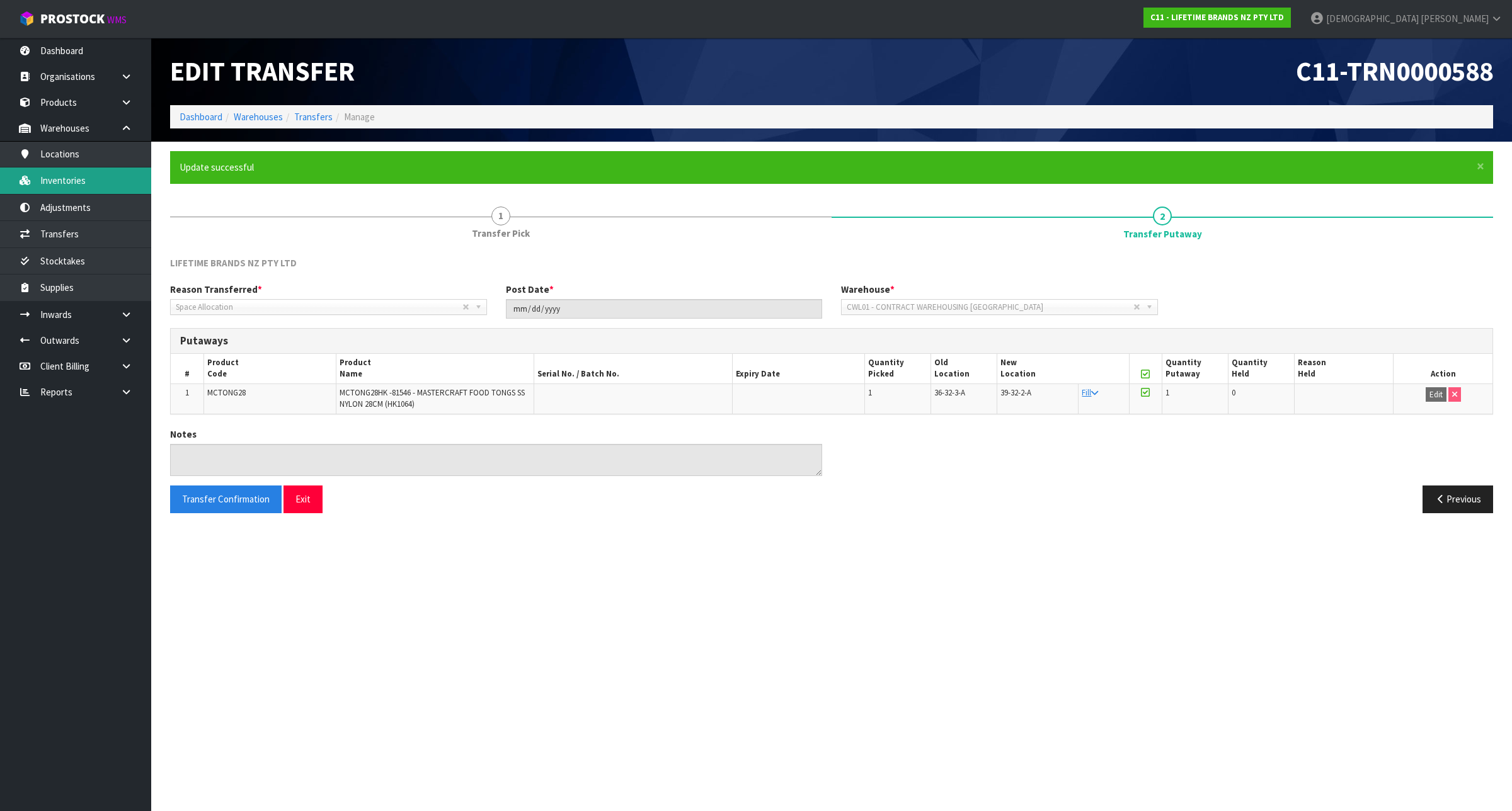
click at [61, 184] on link "Inventories" at bounding box center [75, 181] width 151 height 26
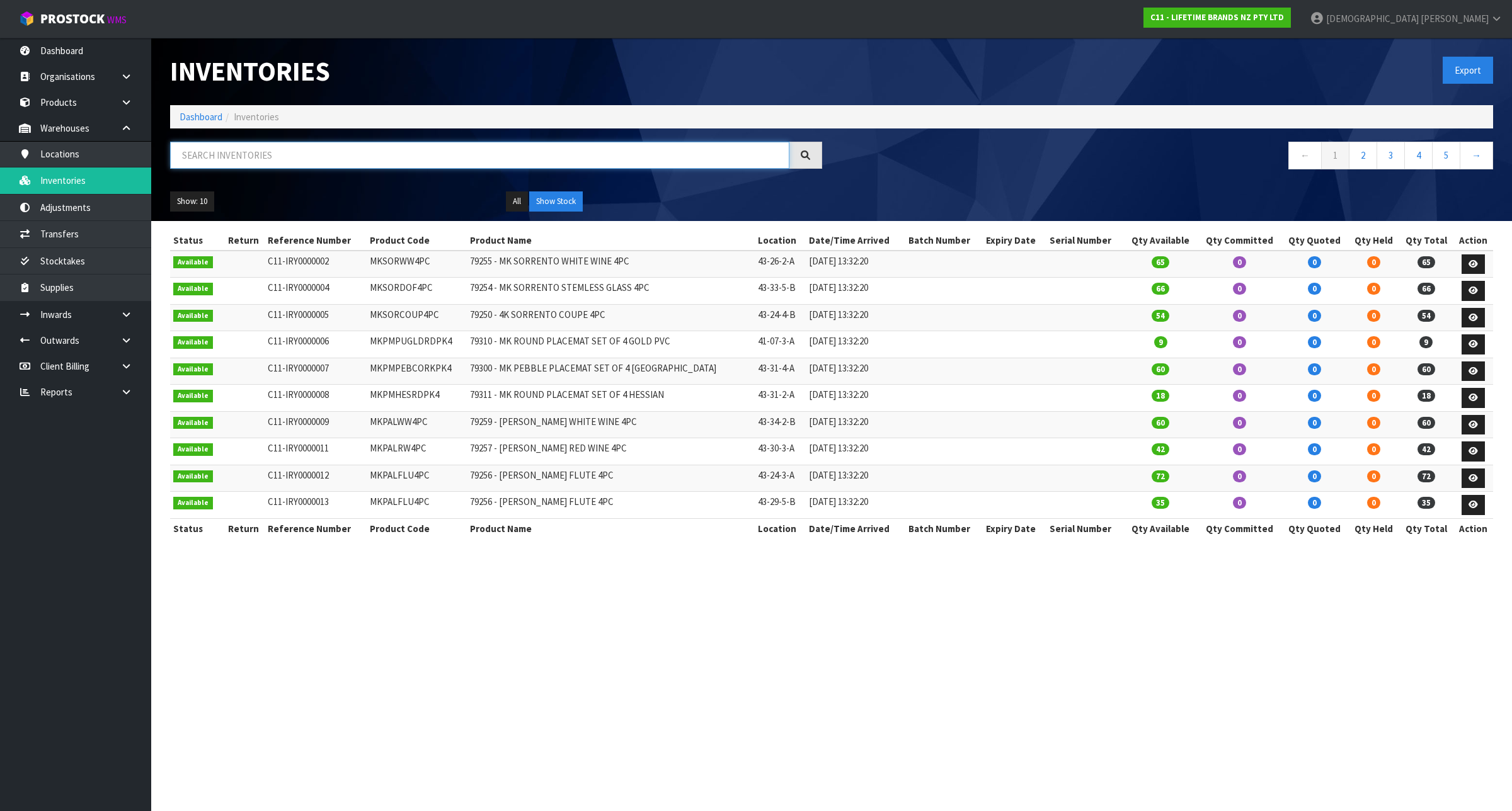
click at [282, 164] on input "text" at bounding box center [480, 155] width 619 height 27
paste input "KES010OHOBW"
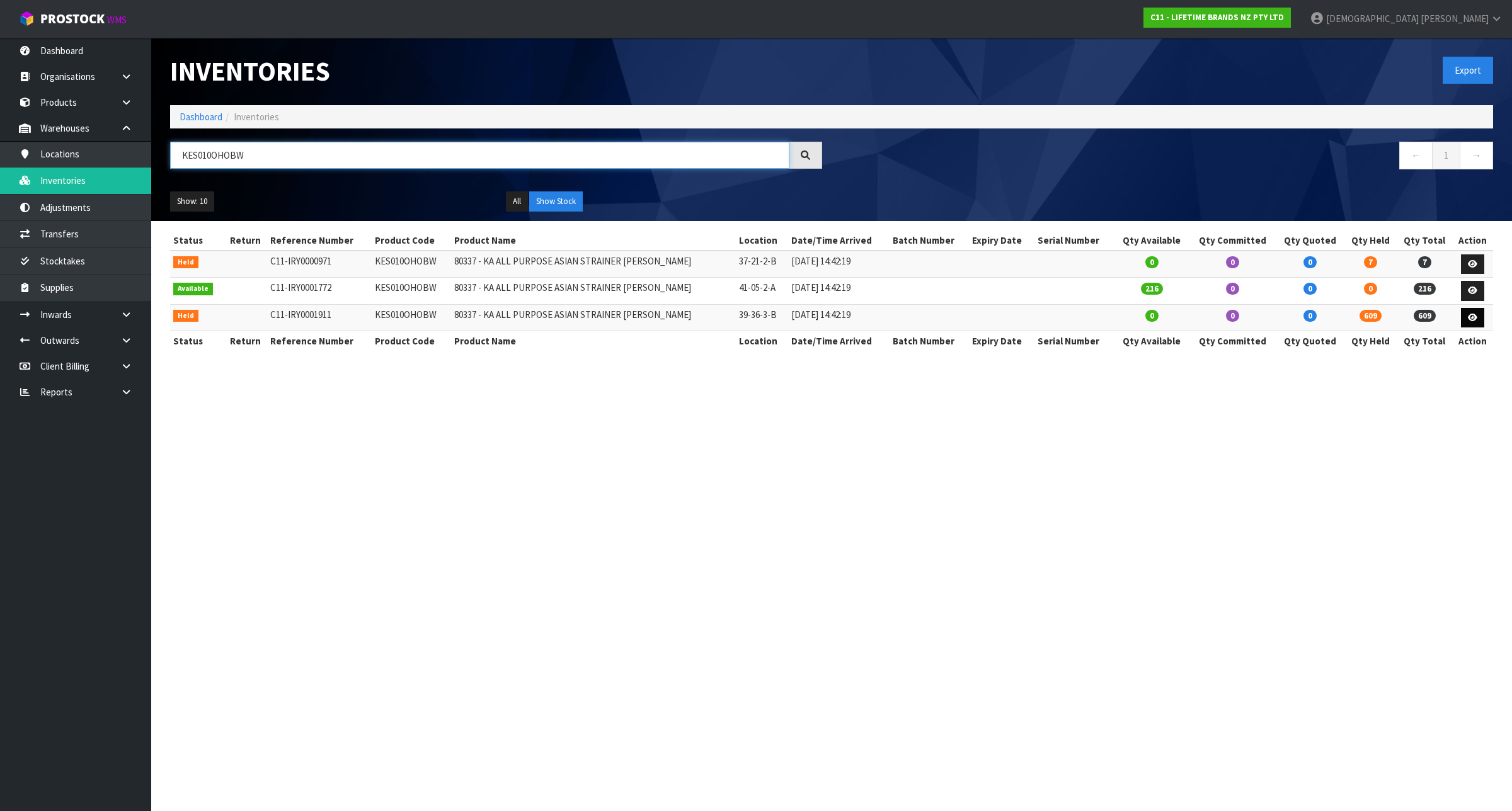
type input "KES010OHOBW"
click at [1473, 315] on icon at bounding box center [1472, 318] width 9 height 9
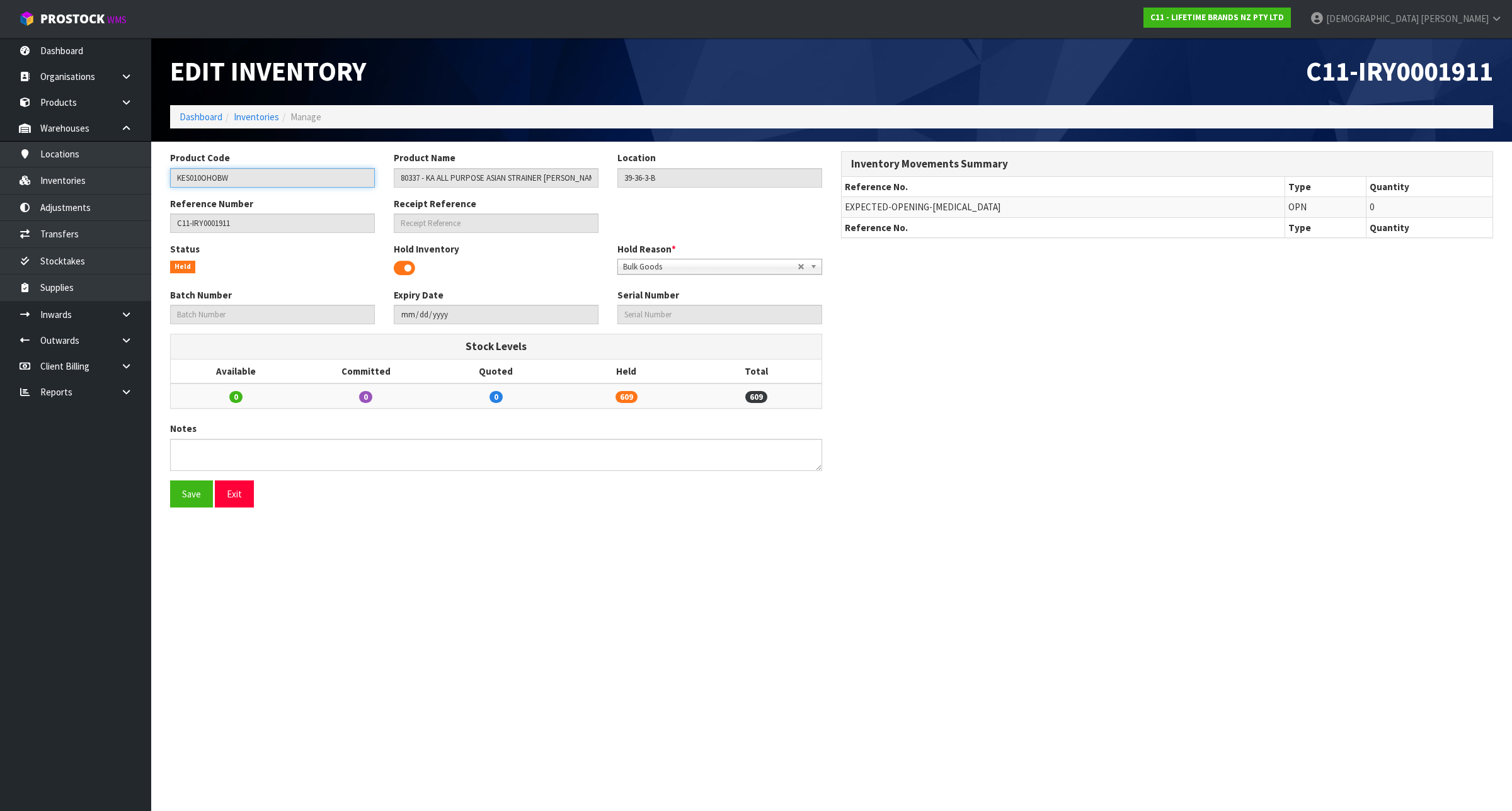
click at [239, 183] on input "KES010OHOBW" at bounding box center [272, 177] width 205 height 20
click at [248, 115] on link "Inventories" at bounding box center [256, 116] width 45 height 12
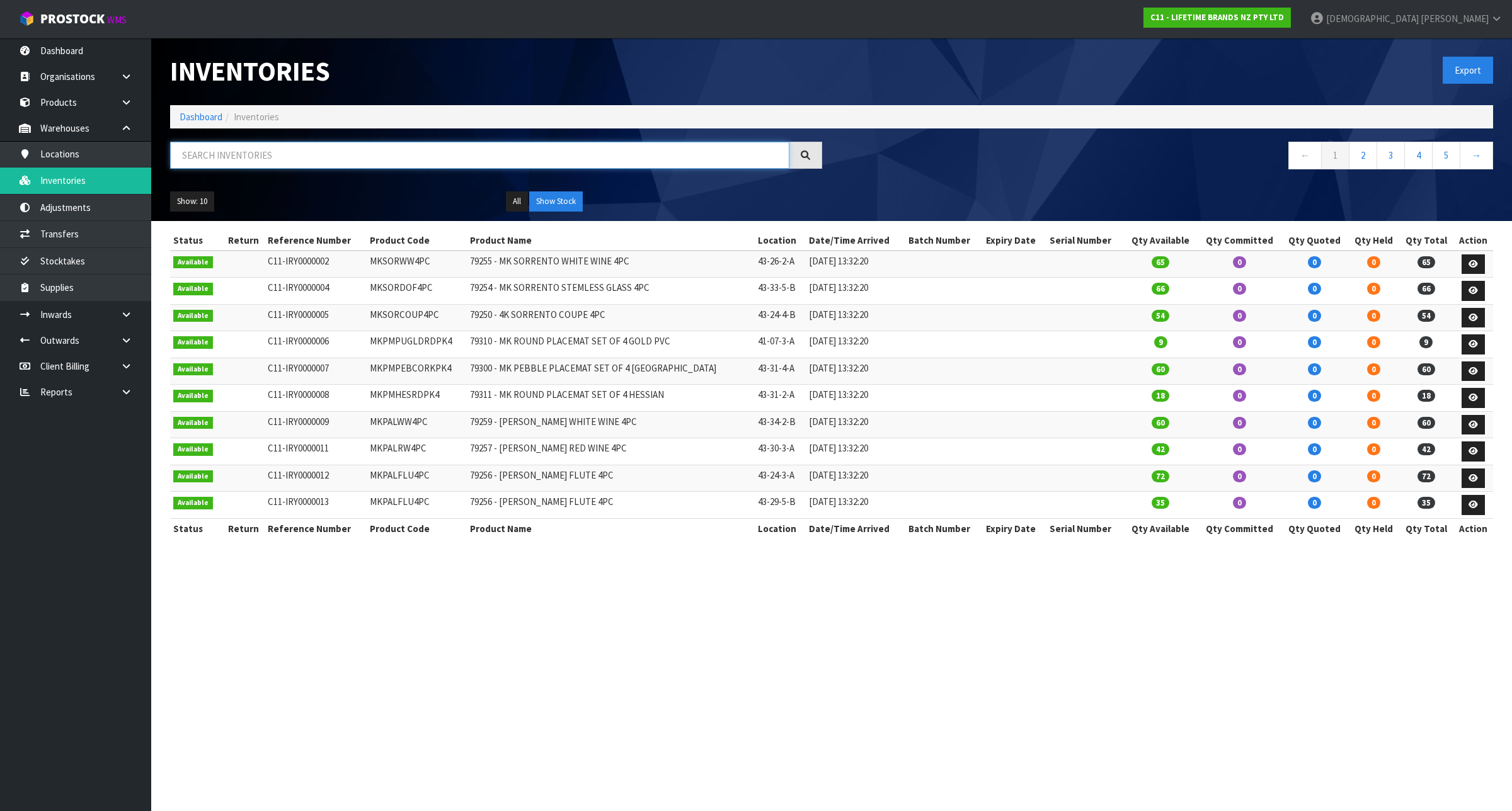
click at [275, 158] on input "text" at bounding box center [480, 155] width 619 height 27
paste input "KES010OHOBW"
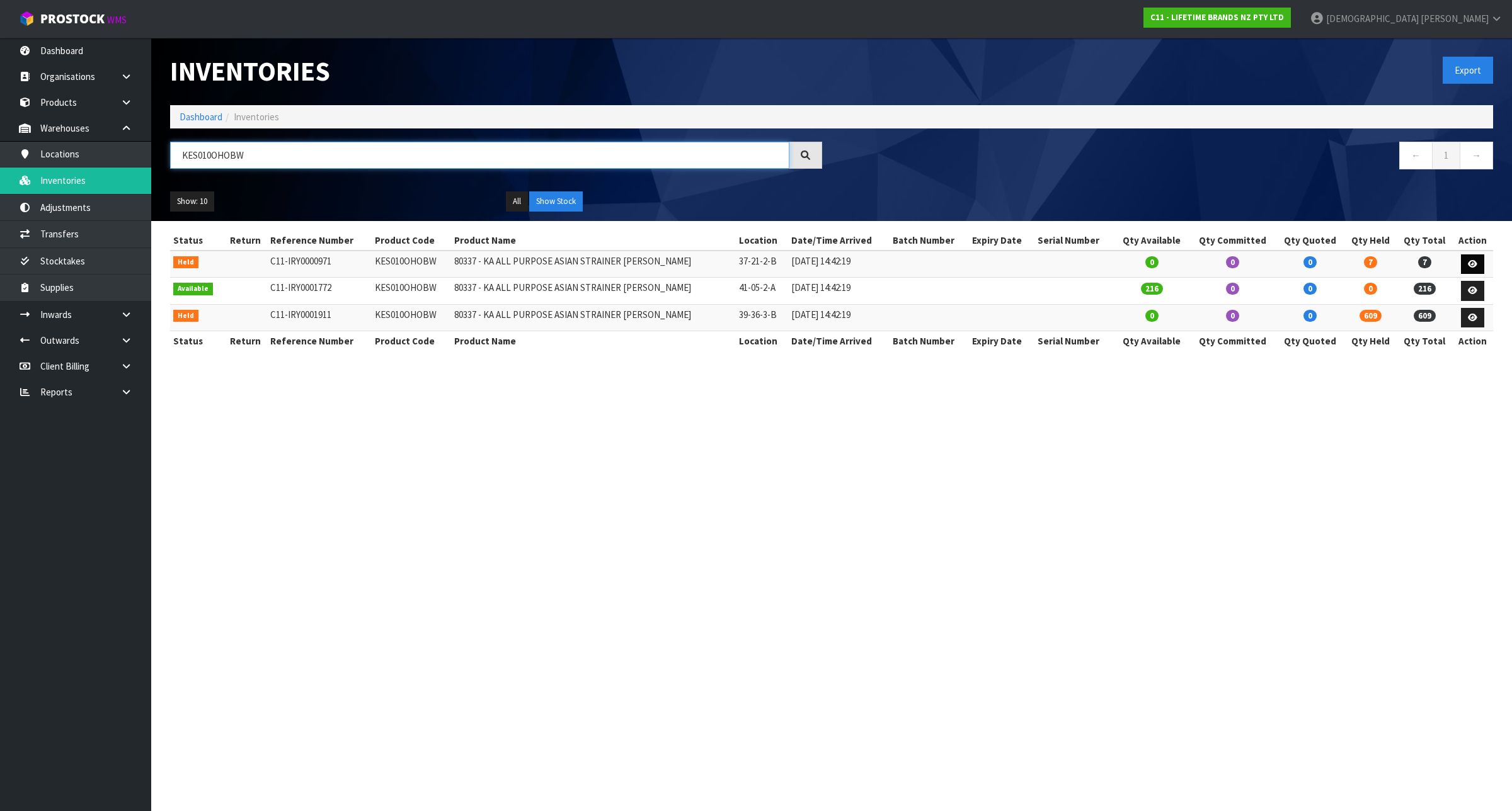
type input "KES010OHOBW"
click at [1477, 262] on link at bounding box center [1472, 265] width 23 height 21
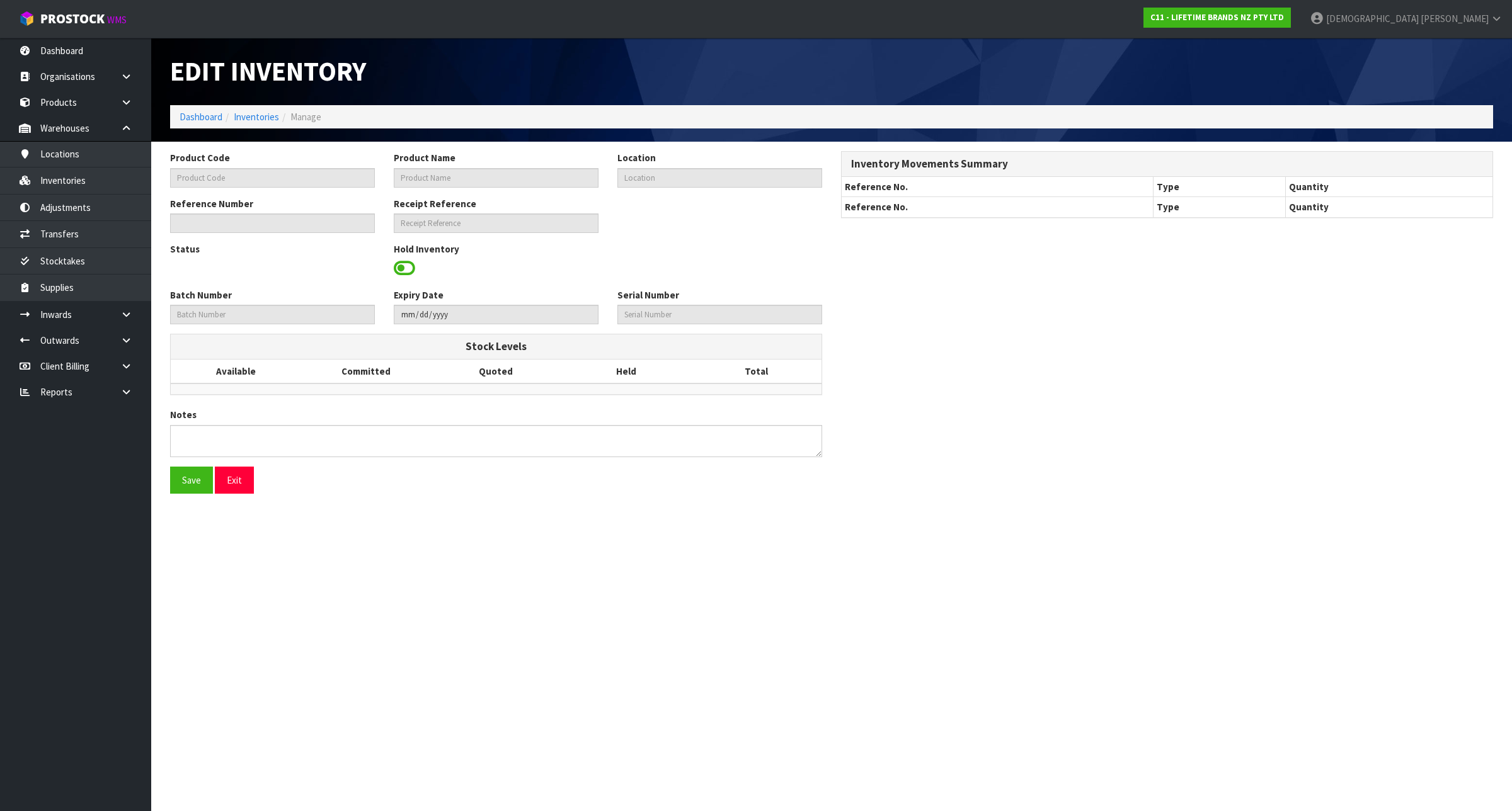
type input "KES010OHOBW"
type input "80337 - KA ALL PURPOSE ASIAN STRAINER [PERSON_NAME]"
type input "37-21-2-B"
type input "C11-IRY0000971"
type input "C11-REC0000023"
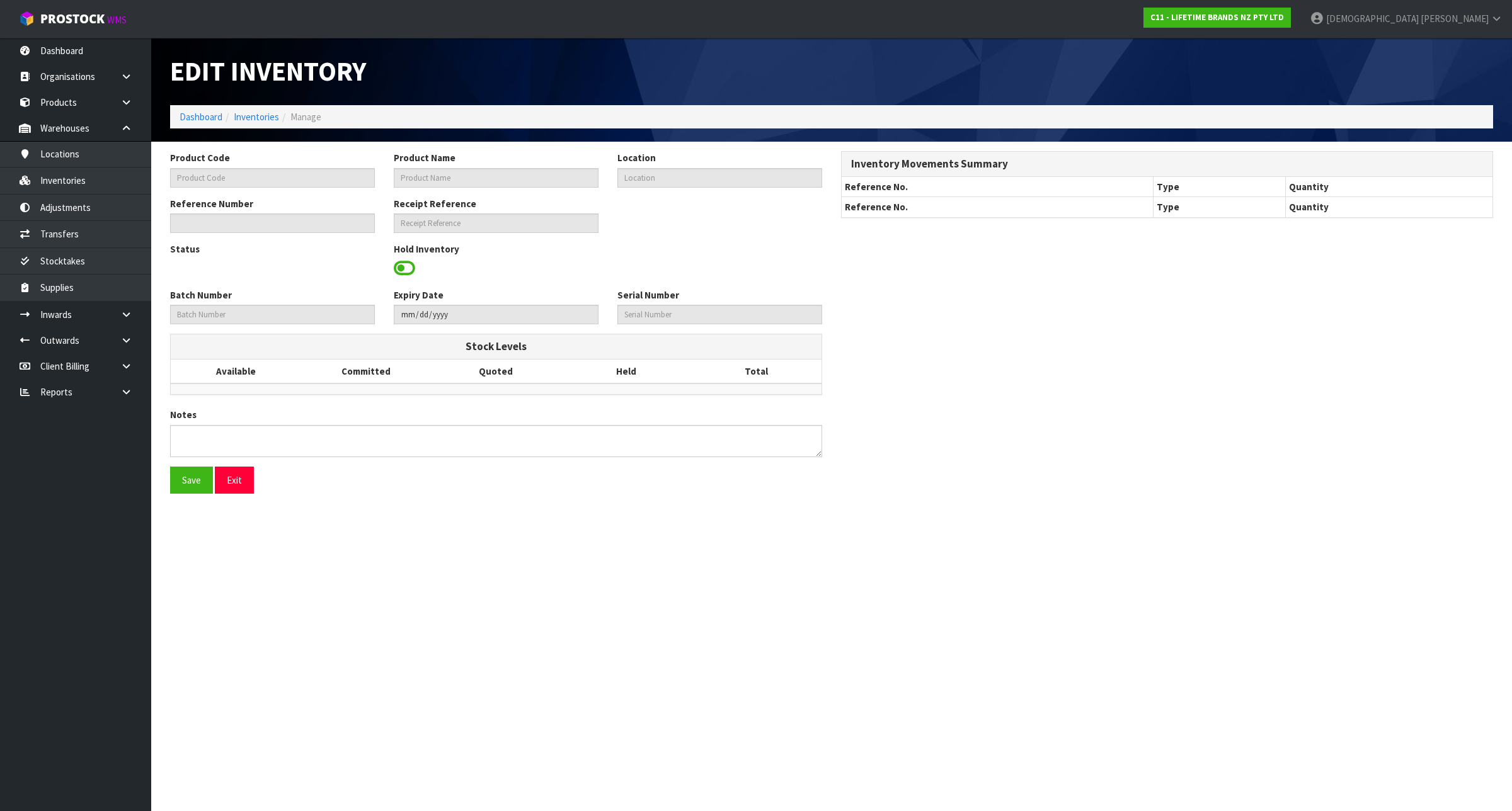
type textarea "PART OF BULK GOODS BUT WHEN TRANSFERED FOUND THAT 7 UNITS WERE MISSING, SECOND …"
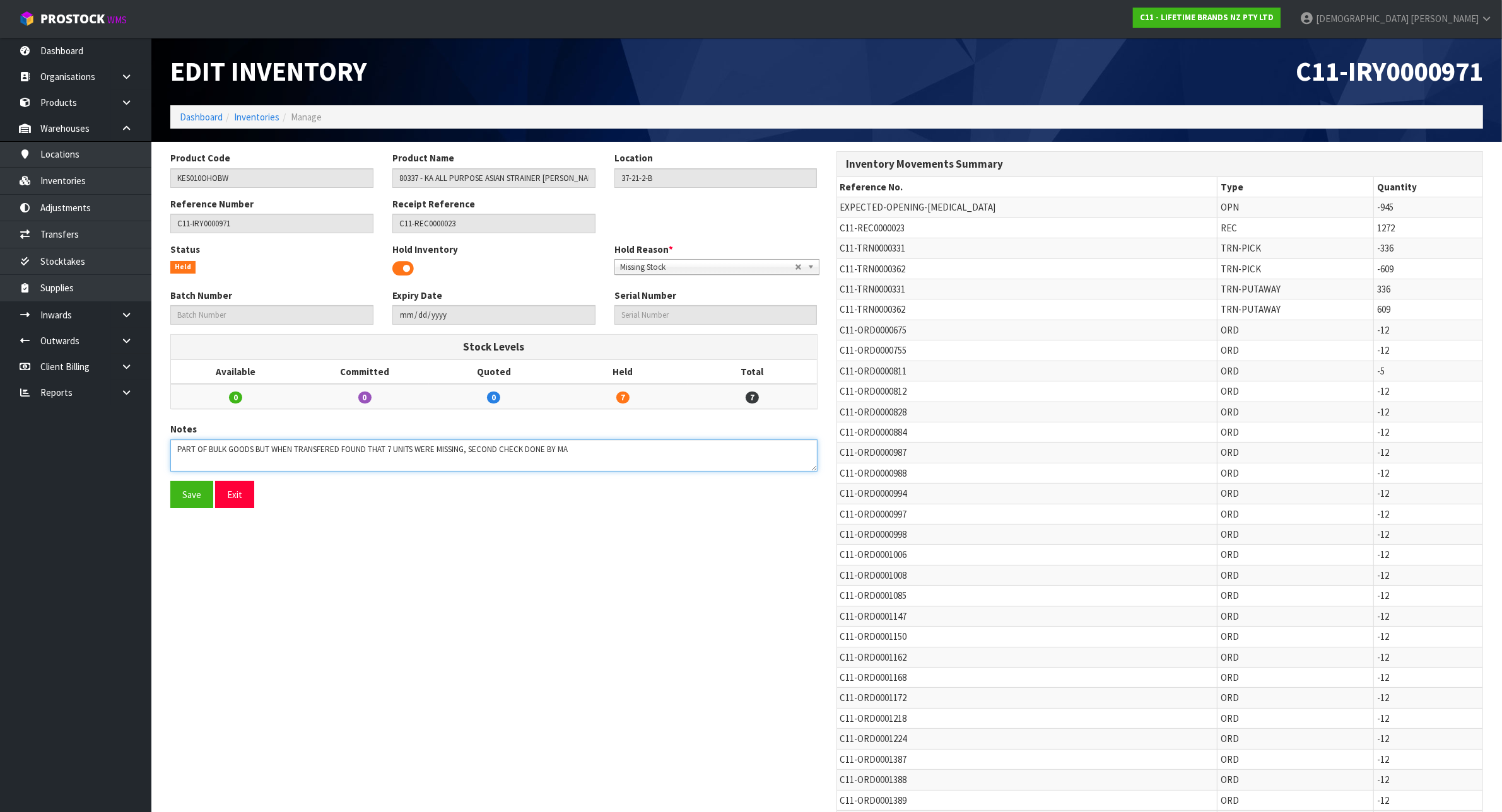
drag, startPoint x: 616, startPoint y: 452, endPoint x: 594, endPoint y: 452, distance: 22.0
click at [594, 452] on textarea at bounding box center [494, 456] width 647 height 33
click at [404, 267] on span at bounding box center [402, 268] width 21 height 19
click at [191, 493] on button "Save" at bounding box center [192, 495] width 43 height 27
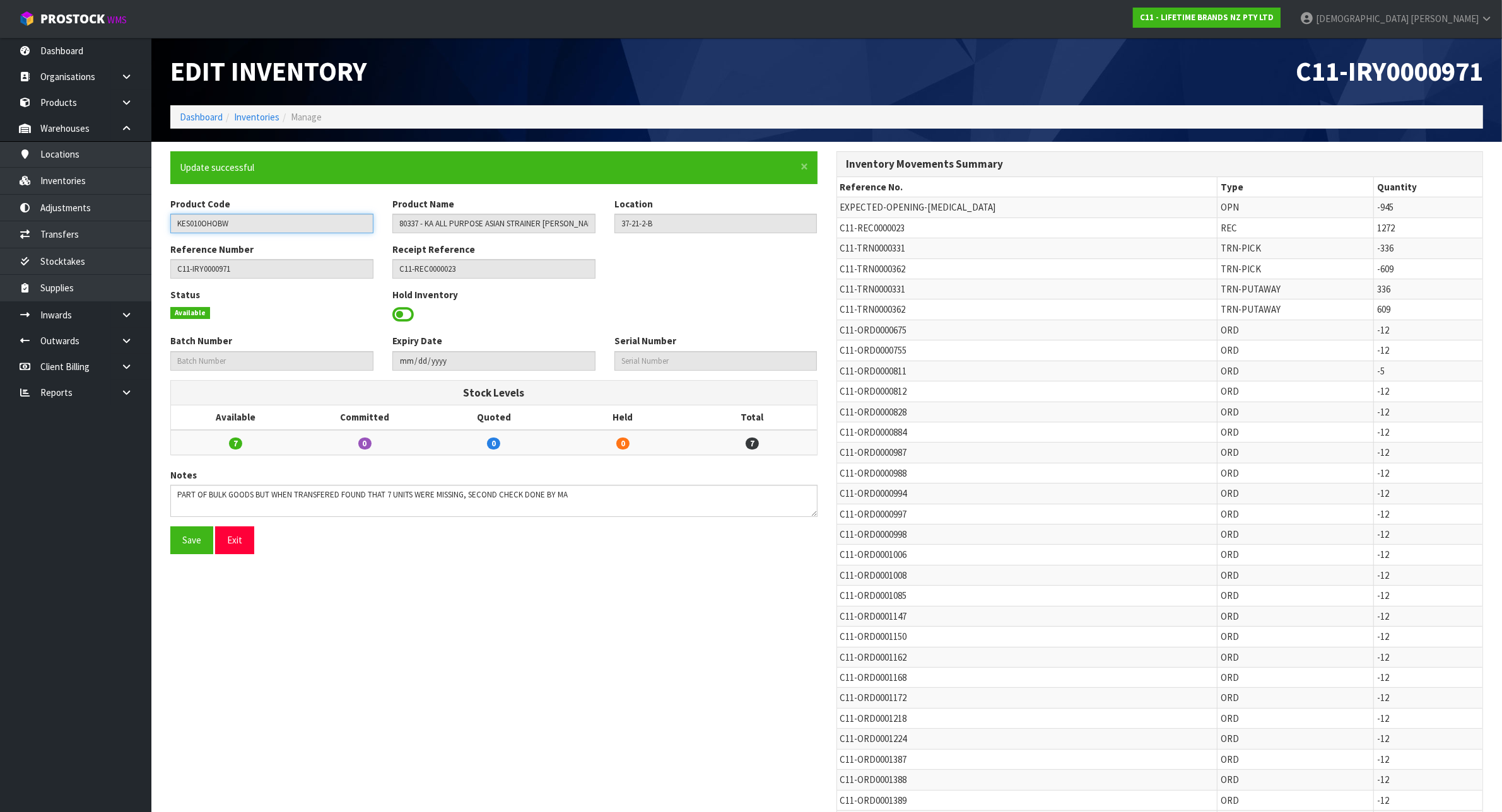
click at [250, 228] on input "KES010OHOBW" at bounding box center [272, 223] width 203 height 20
click at [93, 229] on link "Transfers" at bounding box center [75, 234] width 151 height 26
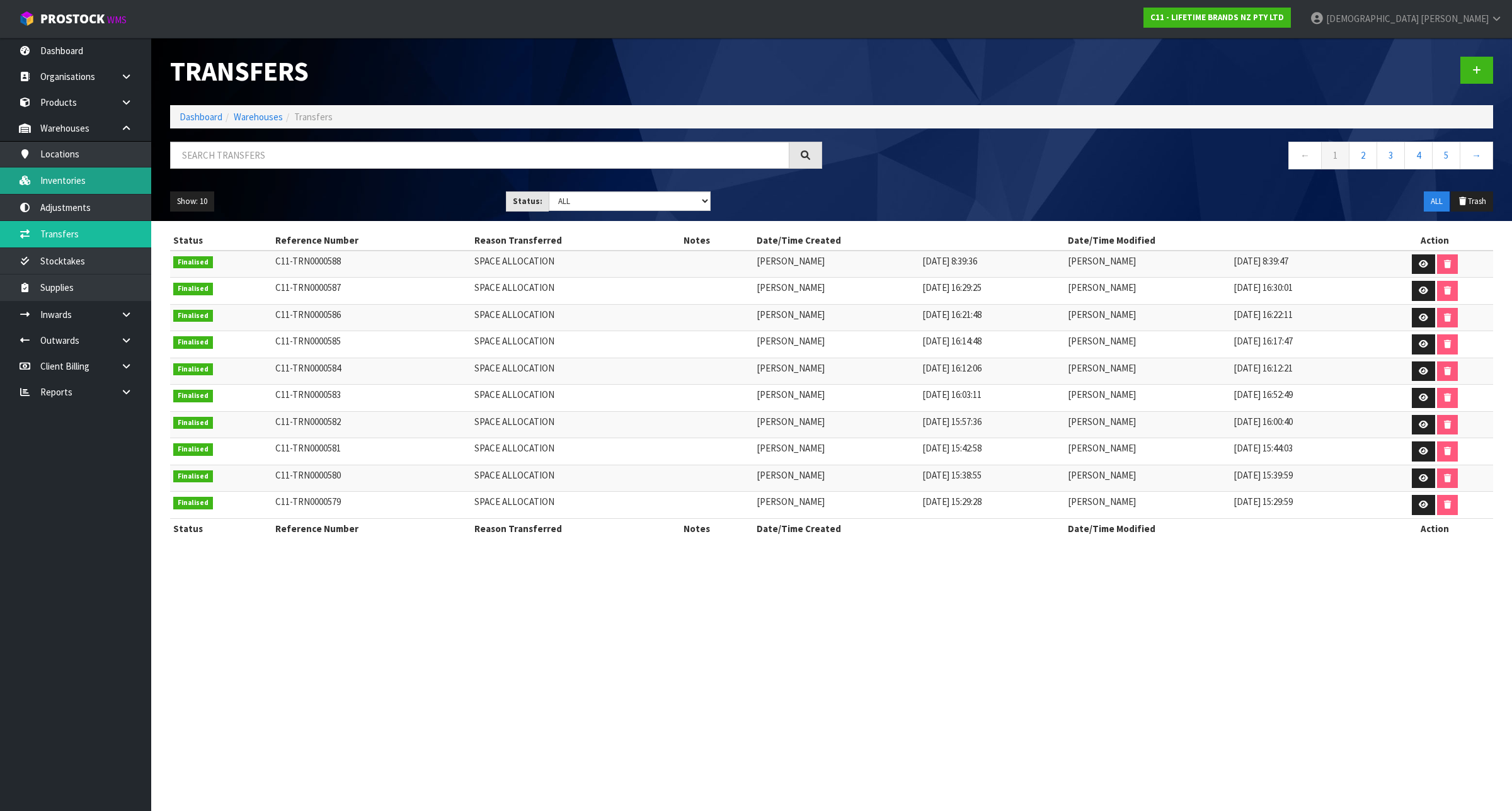
click at [58, 182] on link "Inventories" at bounding box center [75, 181] width 151 height 26
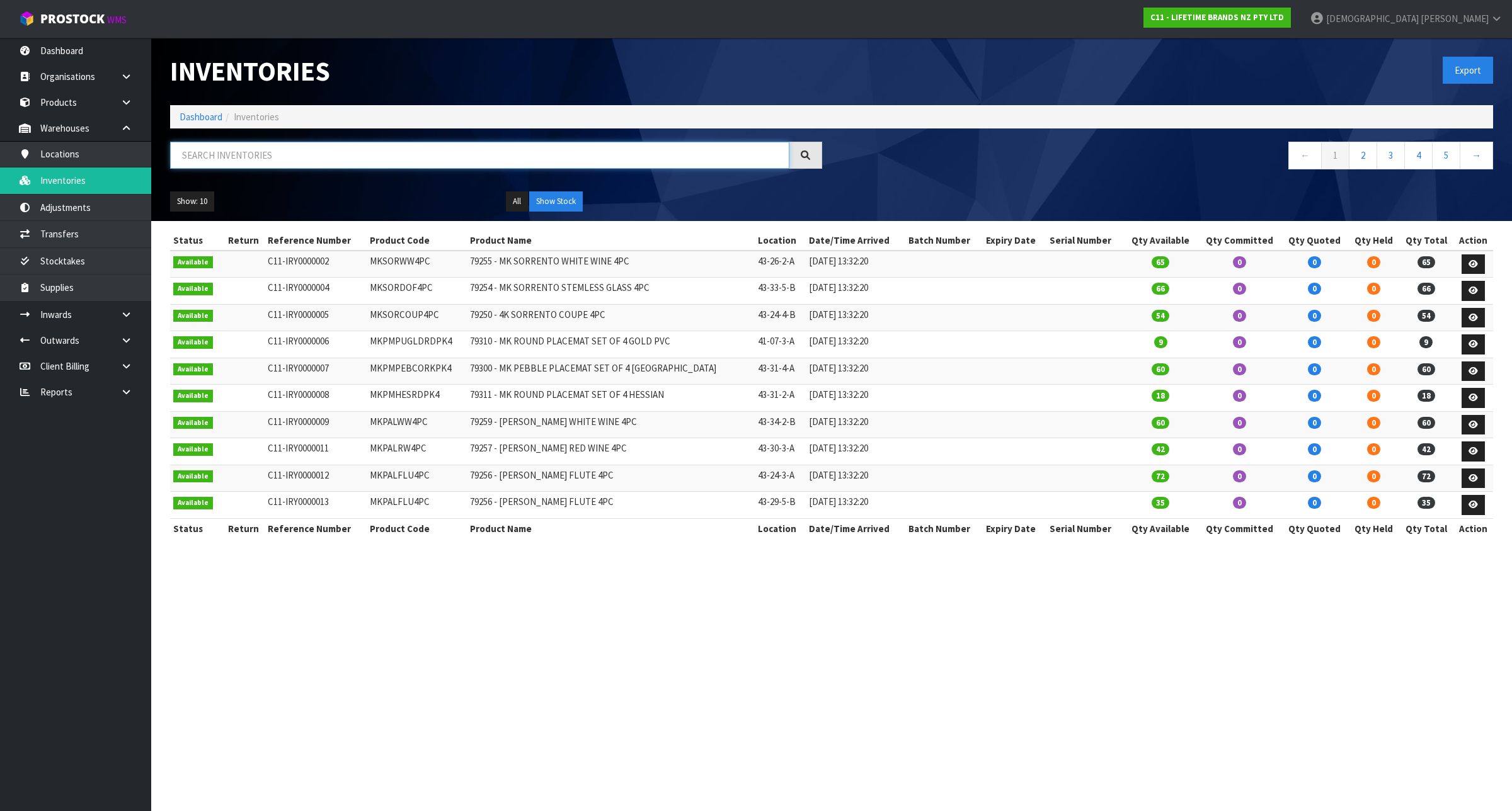
click at [211, 153] on input "text" at bounding box center [480, 155] width 619 height 27
paste input "KES010OHOBW"
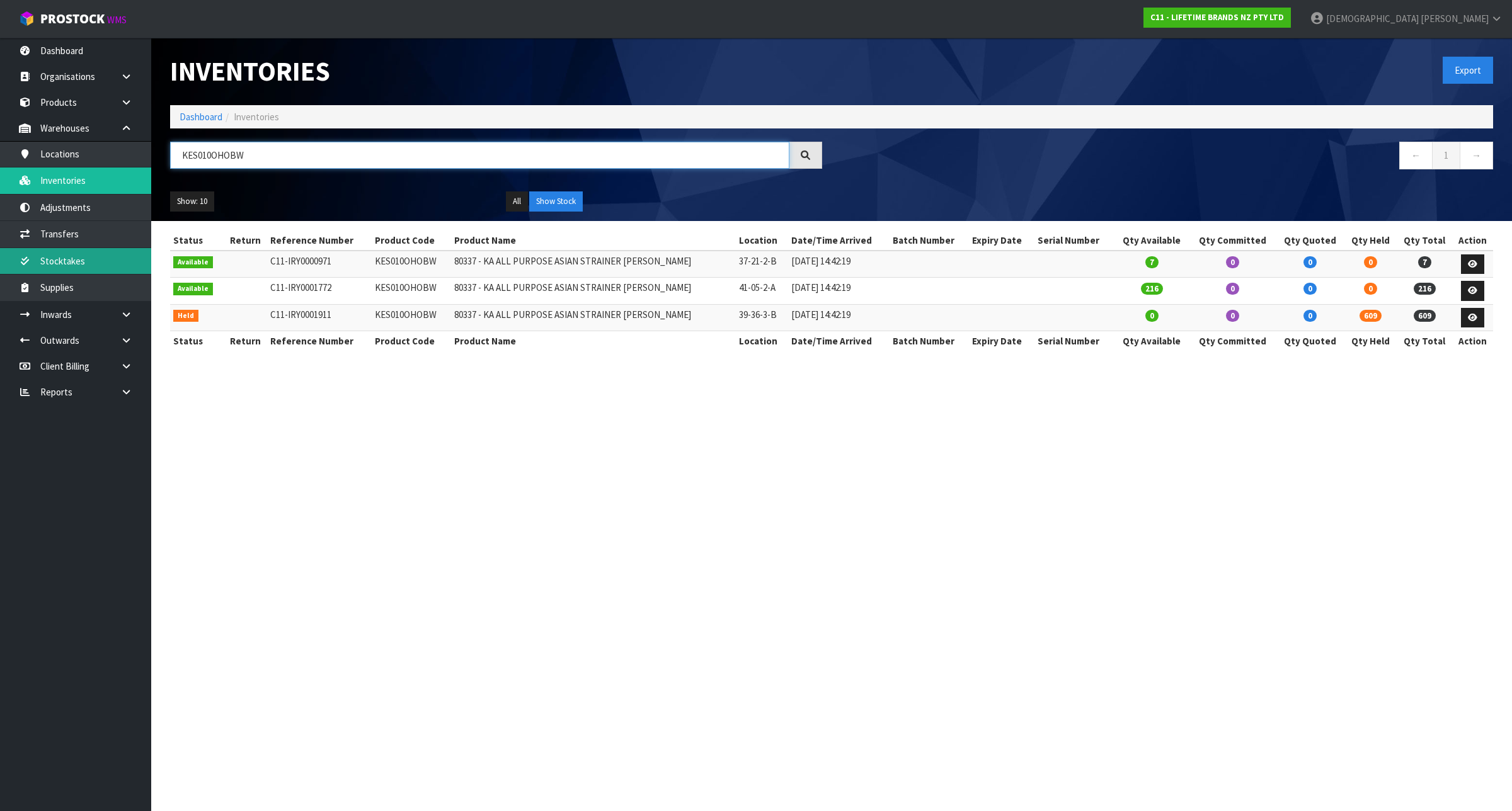
type input "KES010OHOBW"
click at [73, 256] on link "Stocktakes" at bounding box center [75, 261] width 151 height 26
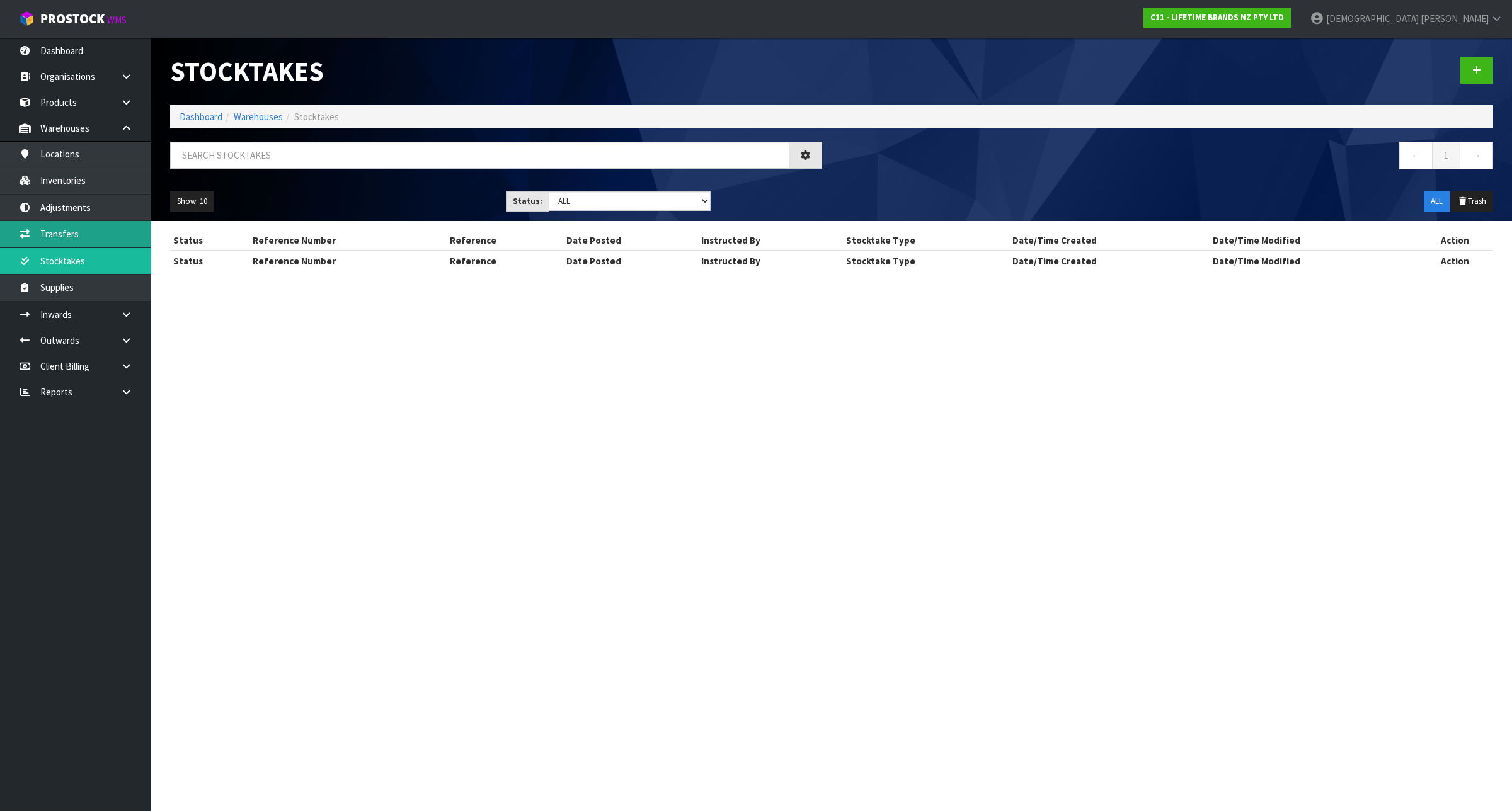
click at [73, 237] on body "Toggle navigation ProStock WMS C11 - LIFETIME BRANDS NZ PTY LTD [PERSON_NAME] L…" at bounding box center [756, 405] width 1512 height 811
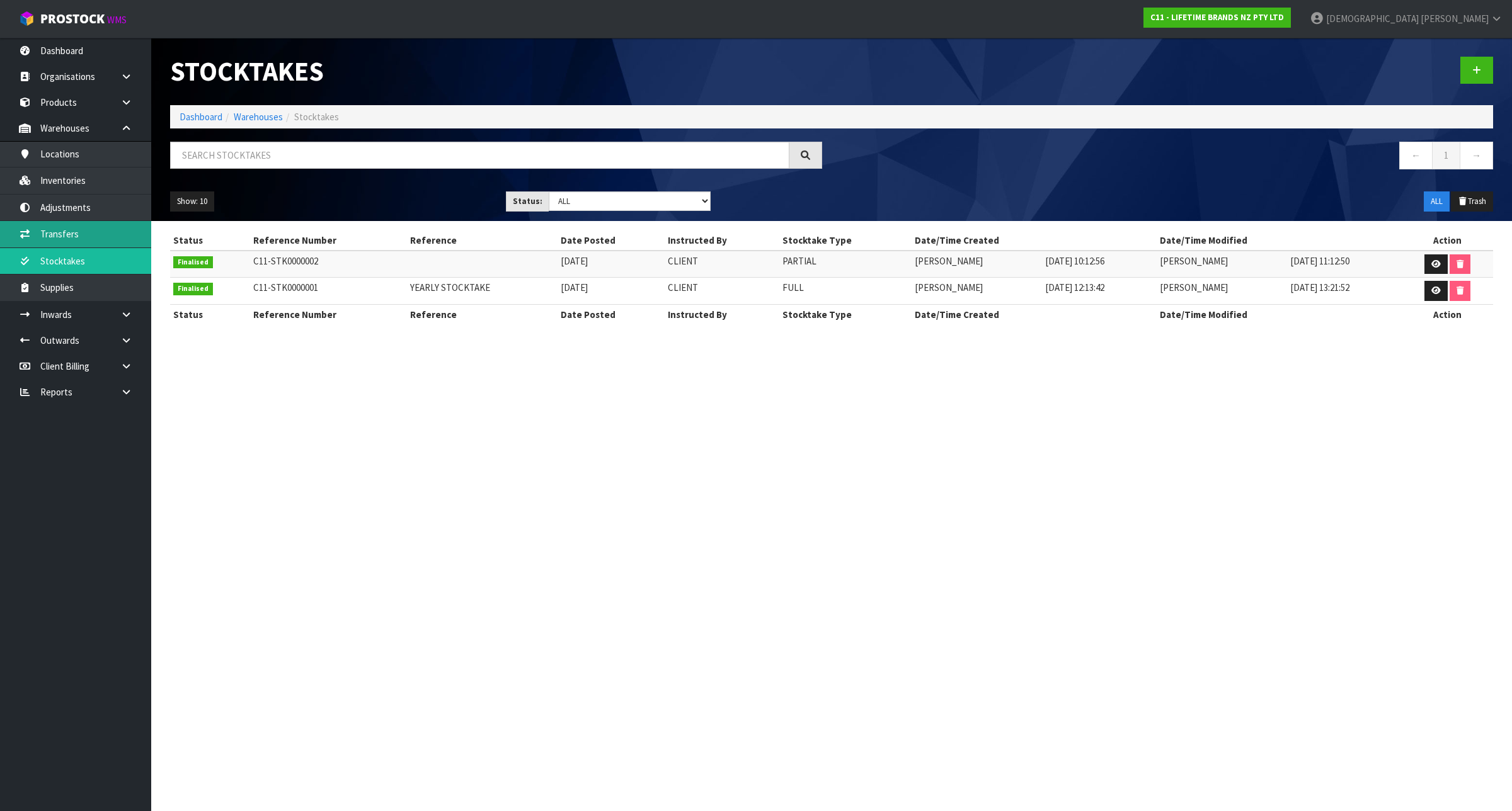
click at [54, 239] on link "Transfers" at bounding box center [75, 234] width 151 height 26
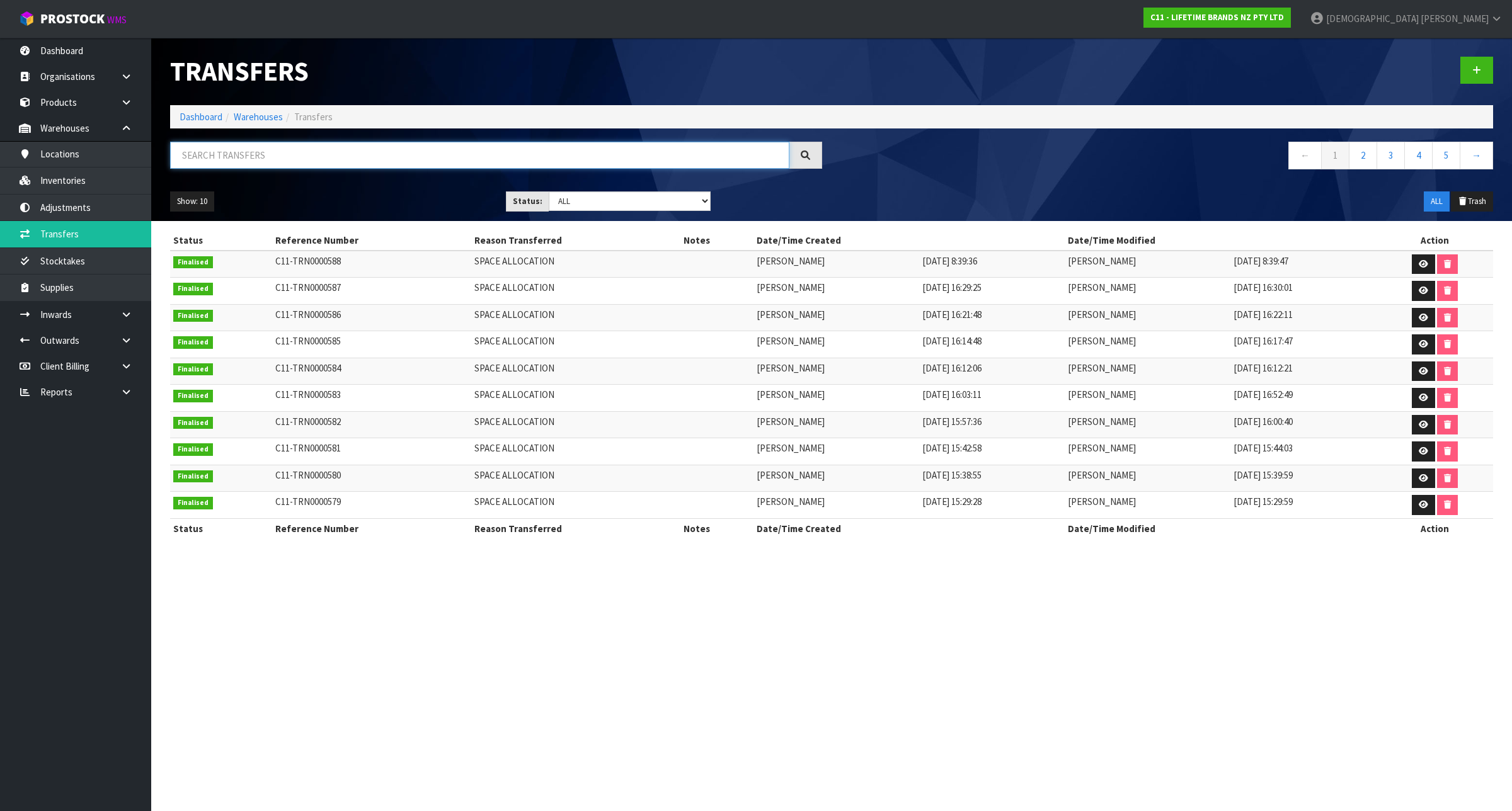
click at [240, 165] on input "text" at bounding box center [480, 155] width 619 height 27
paste input "KES010OHOBW"
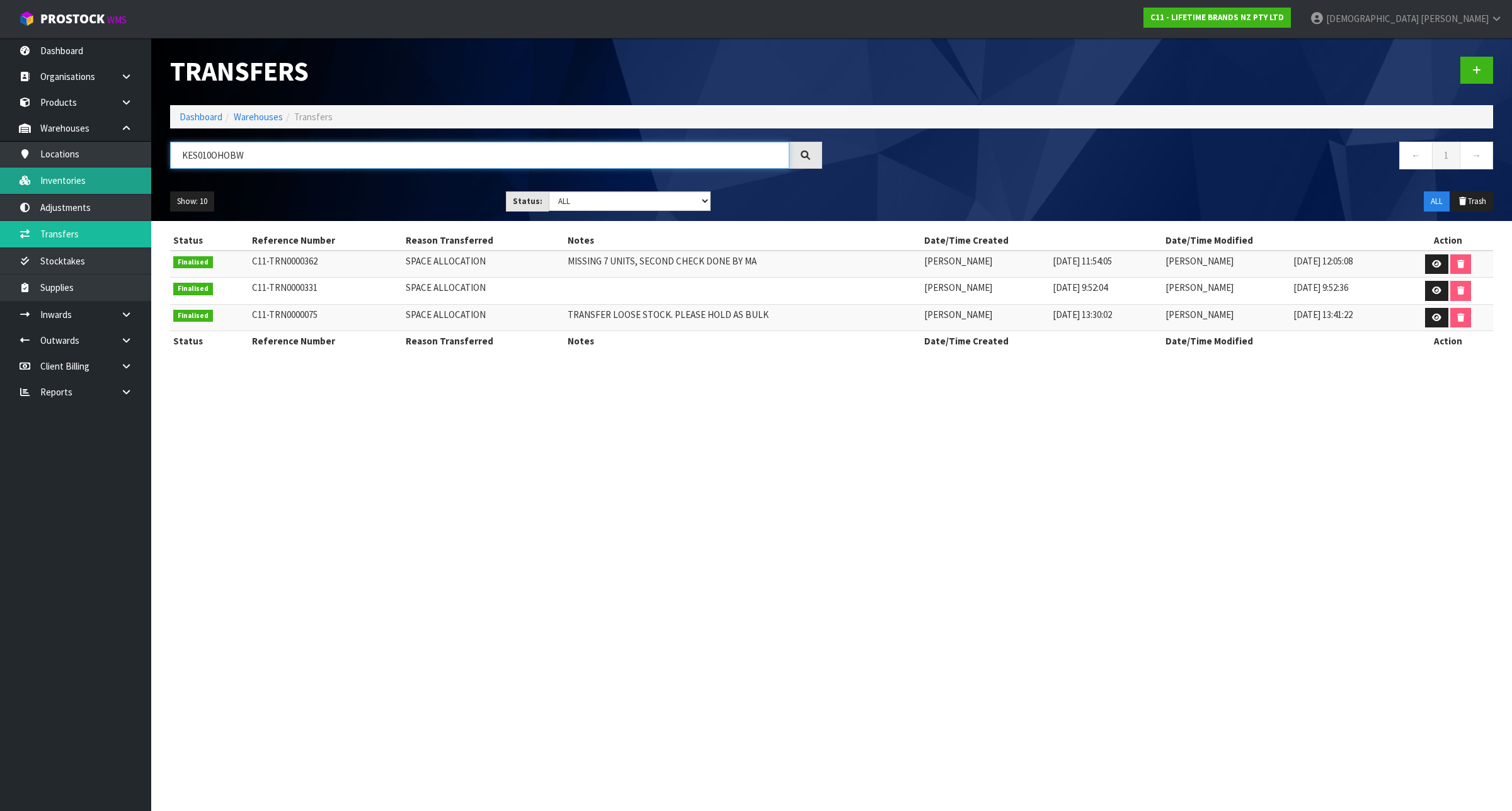
type input "KES010OHOBW"
click at [56, 175] on link "Inventories" at bounding box center [75, 181] width 151 height 26
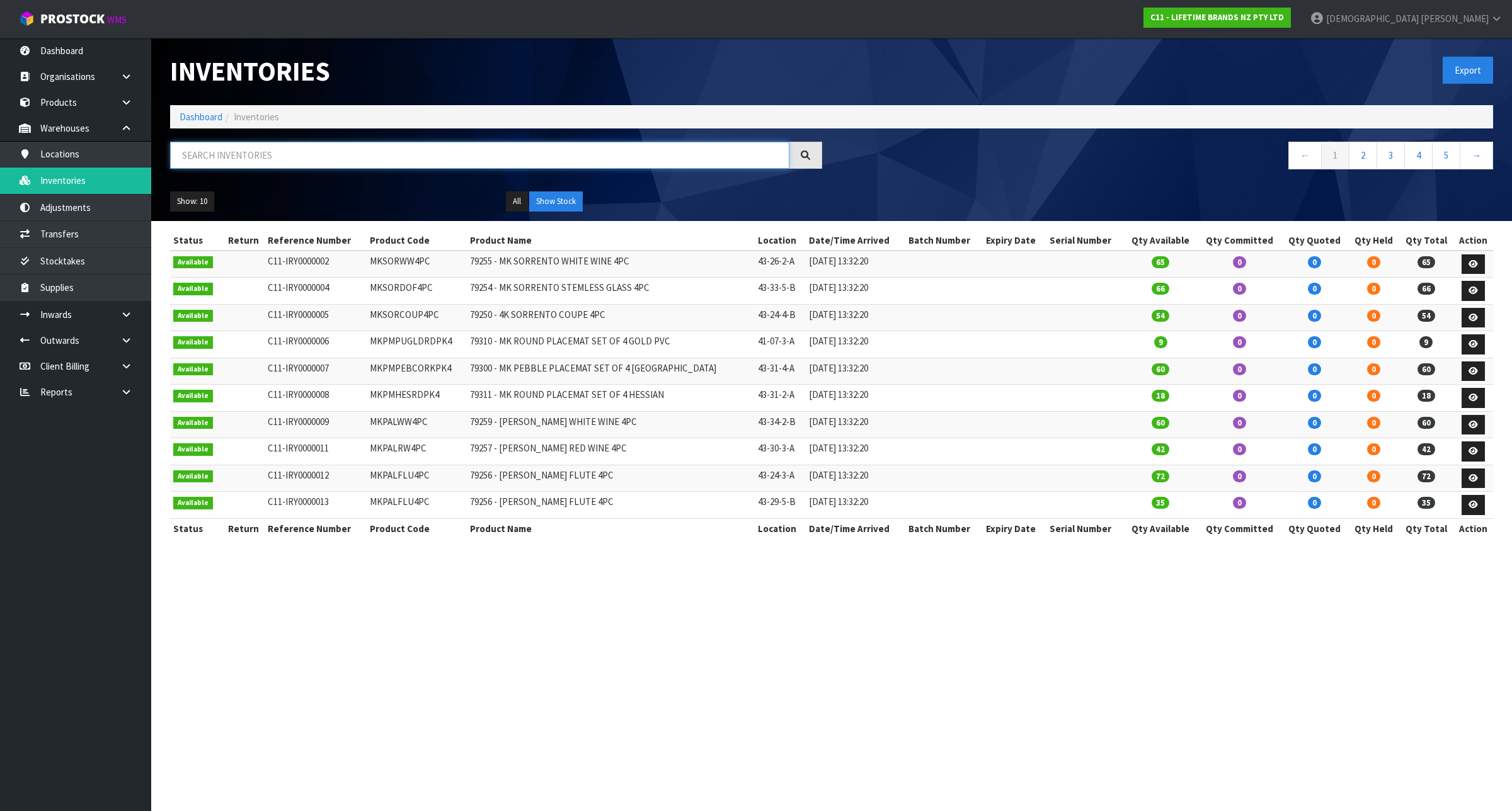
click at [257, 156] on input "text" at bounding box center [480, 155] width 619 height 27
paste input "KES010OHOBW"
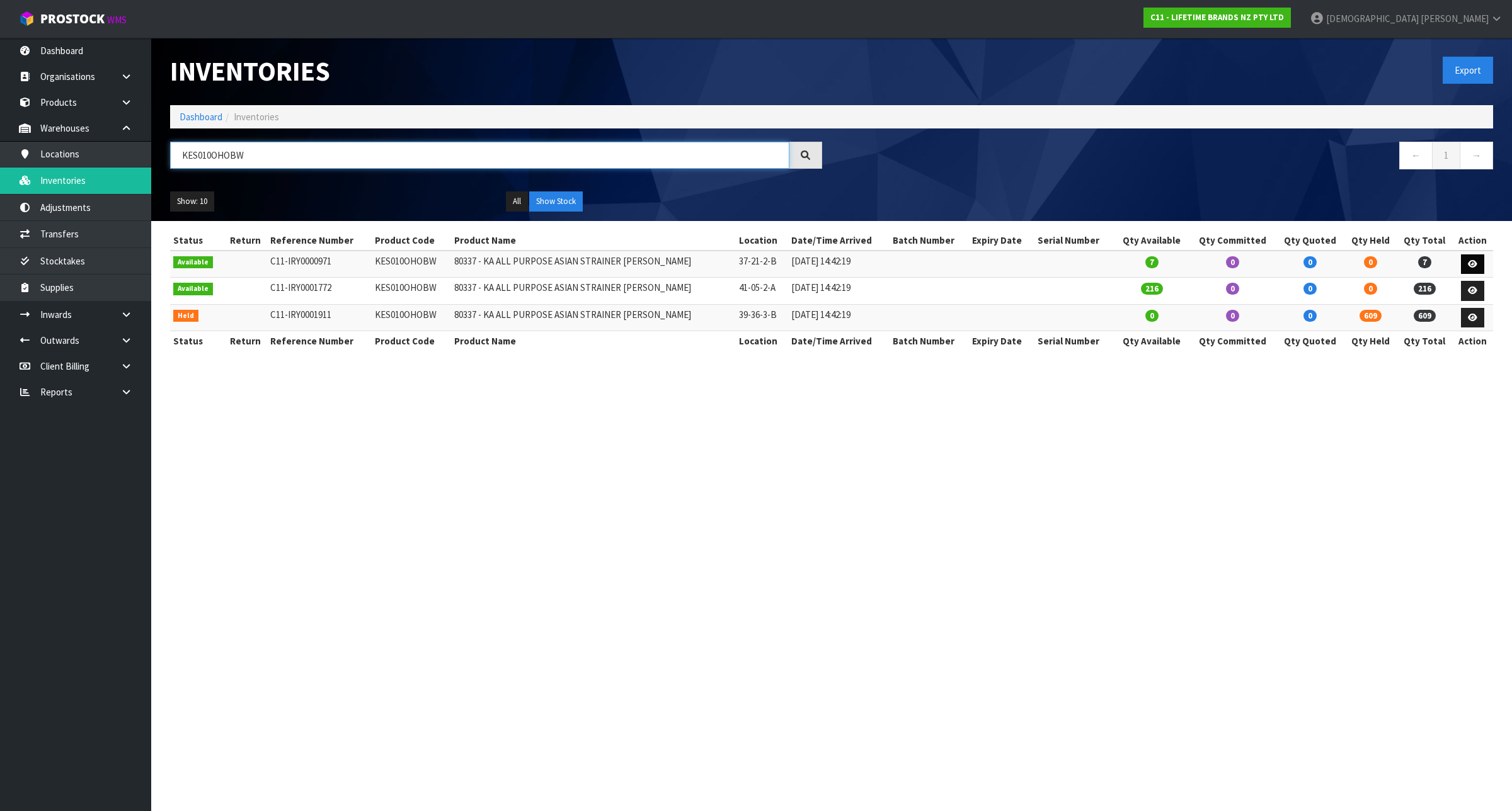
type input "KES010OHOBW"
click at [1479, 266] on link at bounding box center [1472, 265] width 23 height 21
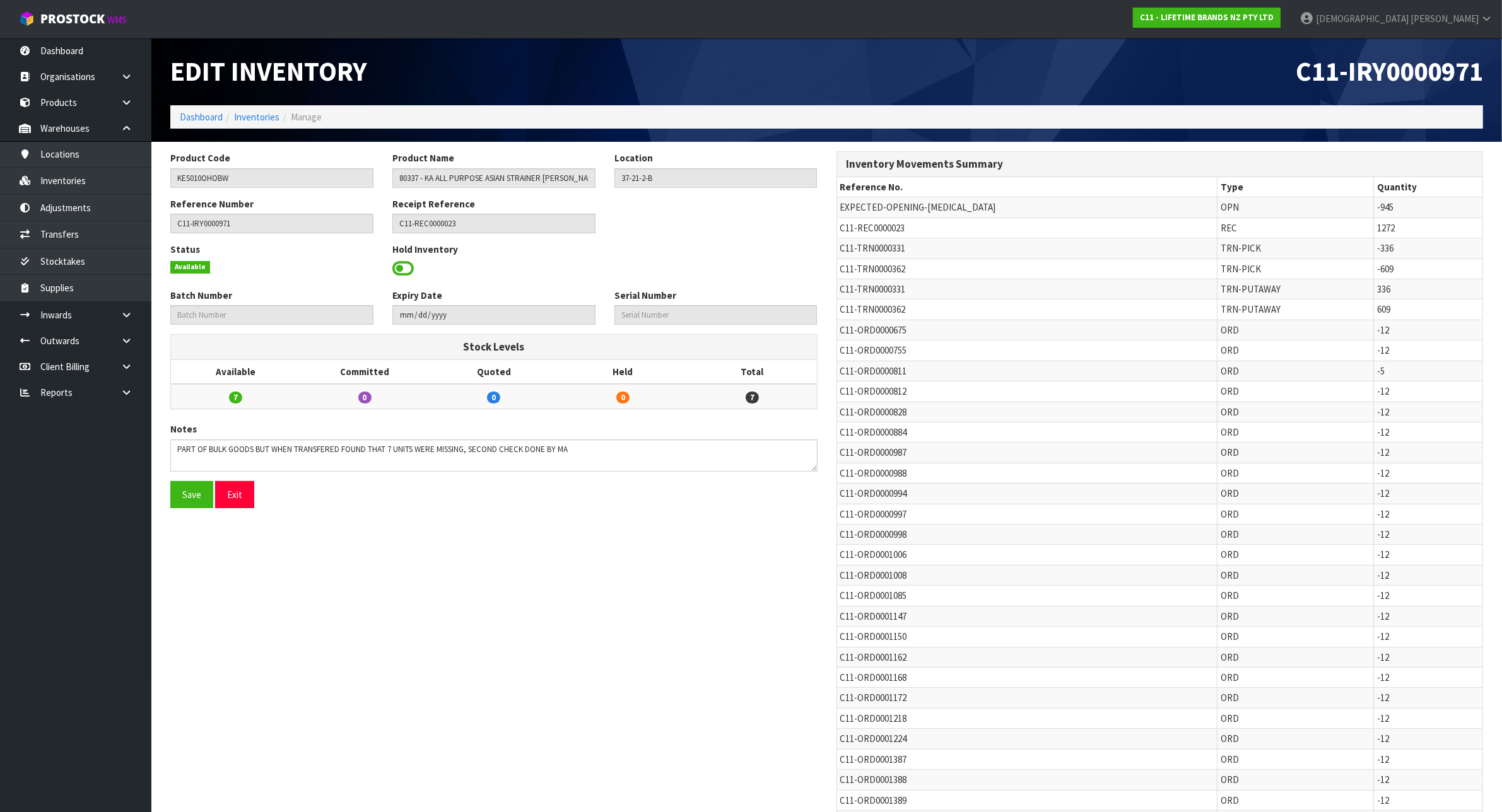
click at [402, 263] on span at bounding box center [402, 268] width 21 height 19
click at [719, 267] on span "Select an Option" at bounding box center [710, 268] width 180 height 15
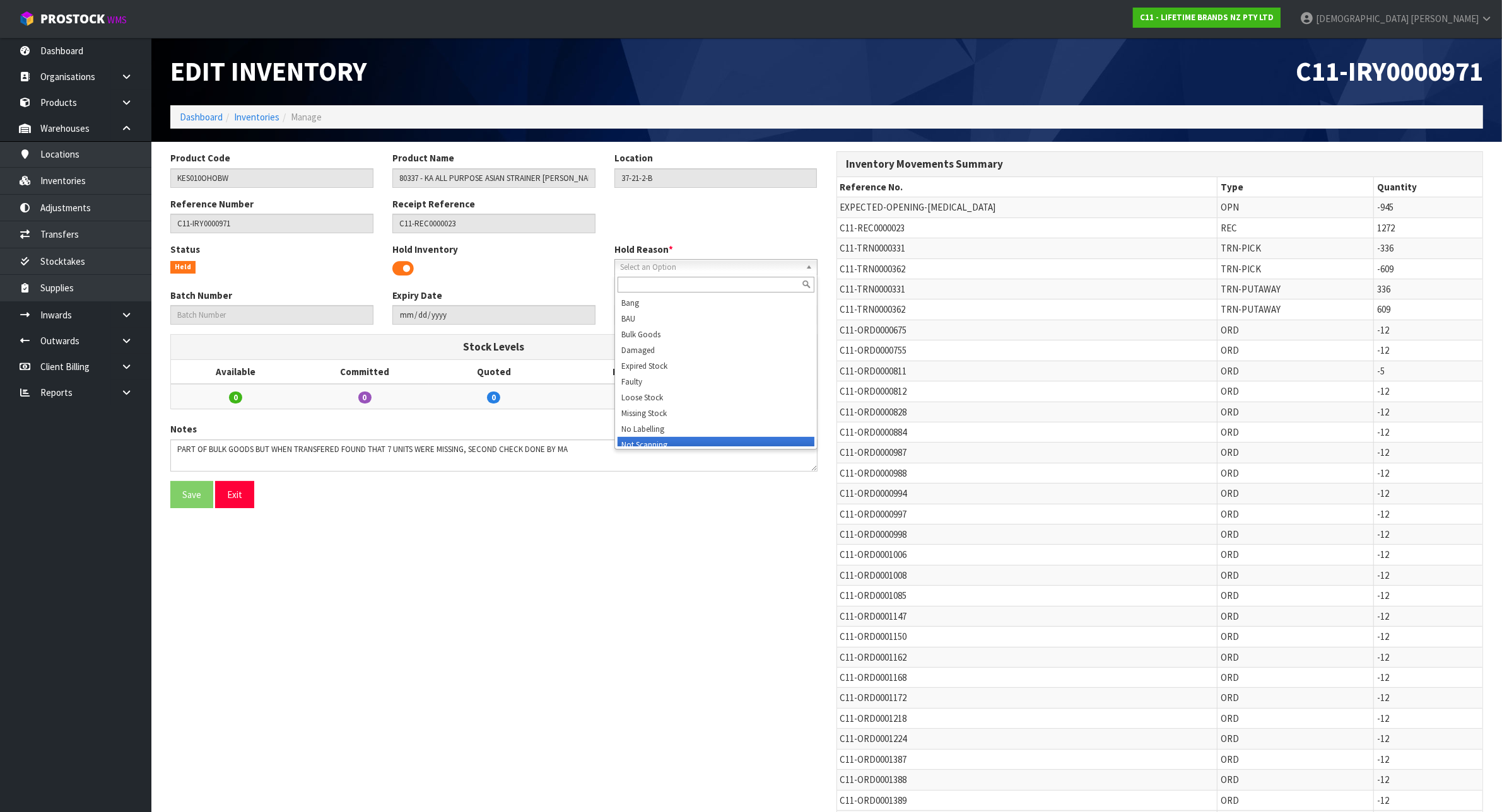
scroll to position [6, 0]
click at [664, 404] on li "Missing Stock" at bounding box center [715, 406] width 196 height 15
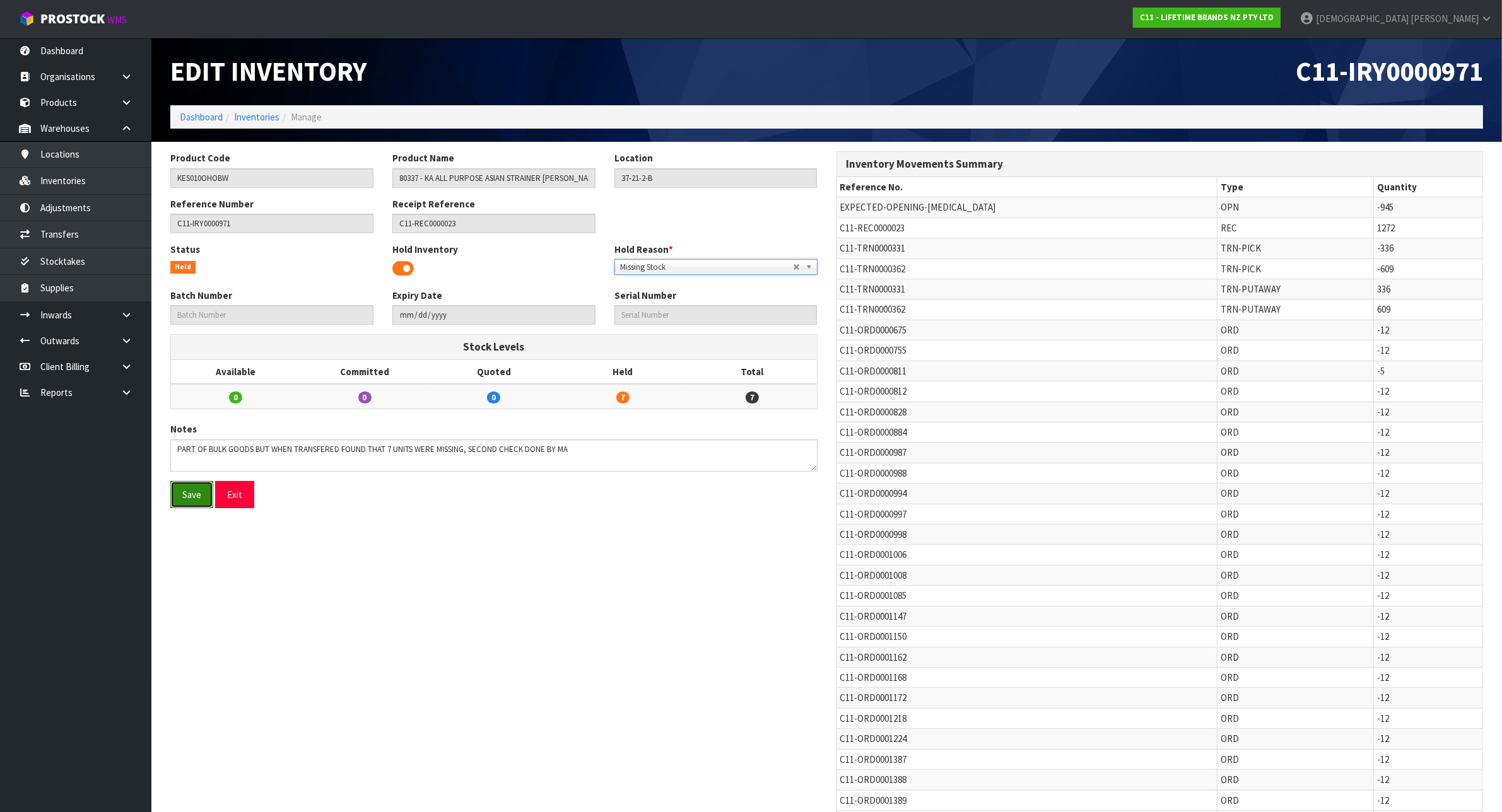
click at [182, 499] on button "Save" at bounding box center [192, 495] width 43 height 27
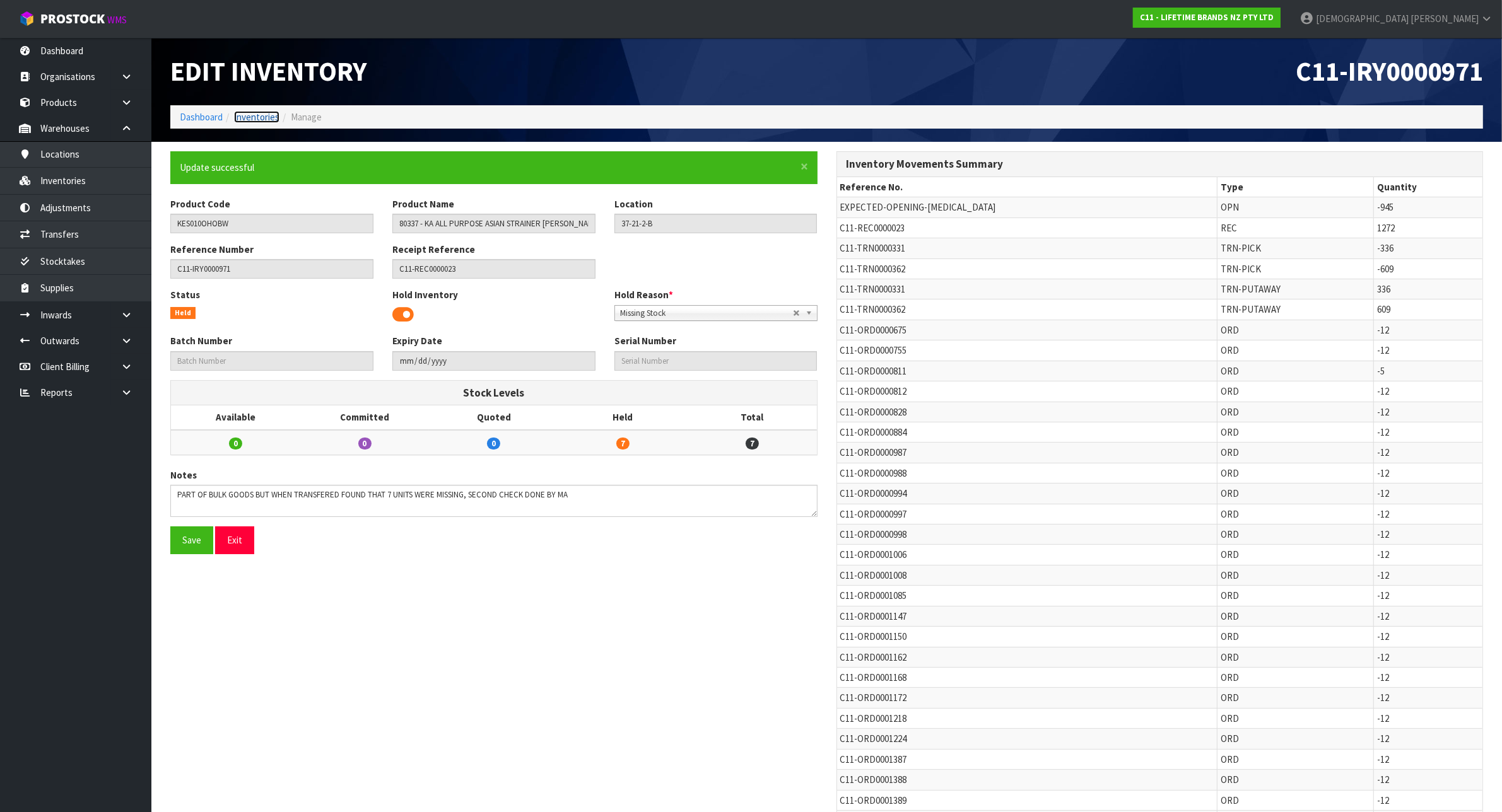
click at [266, 117] on link "Inventories" at bounding box center [256, 117] width 45 height 12
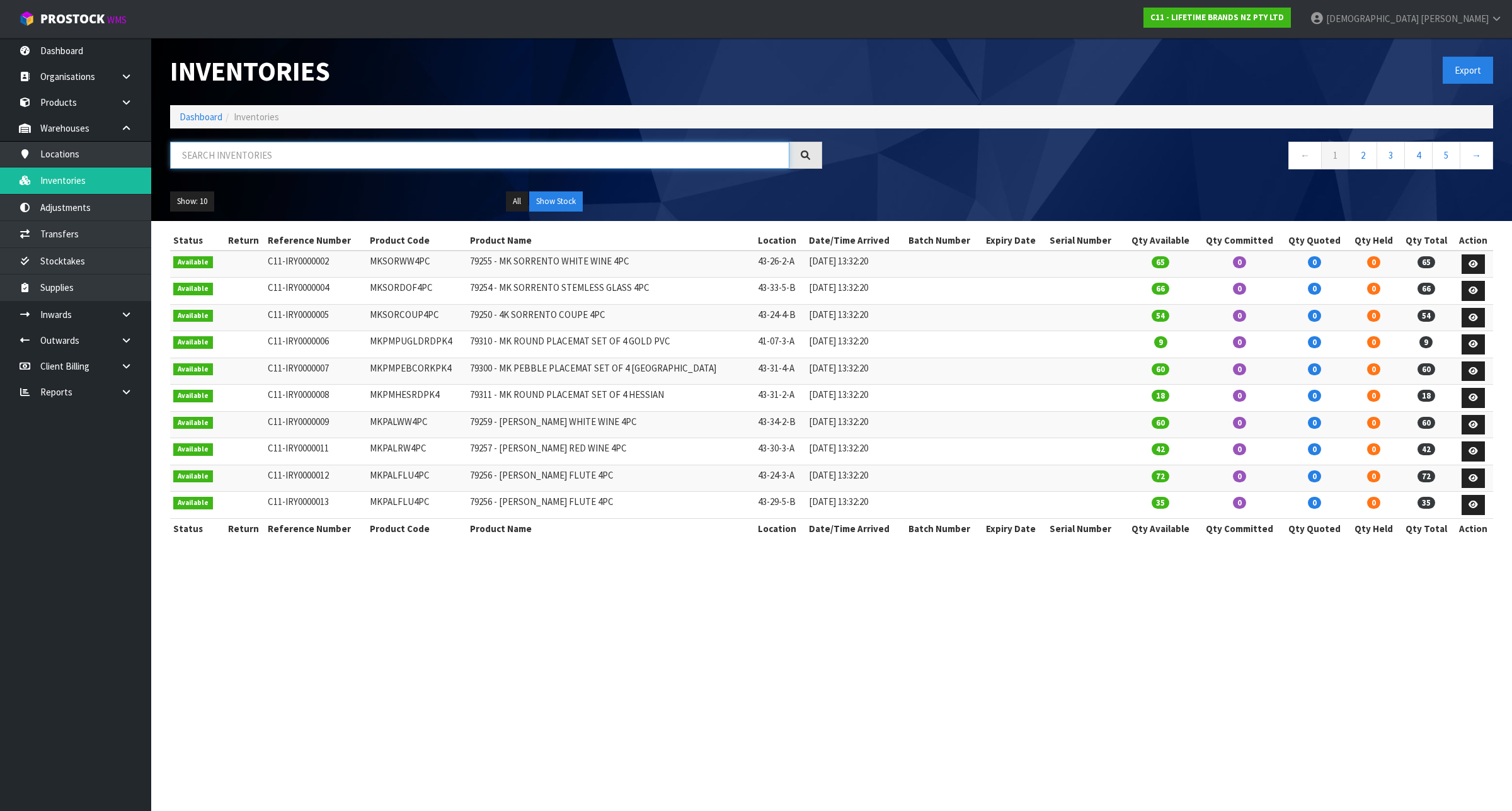
click at [758, 158] on input "text" at bounding box center [480, 155] width 619 height 27
paste input "KMG003OHSS"
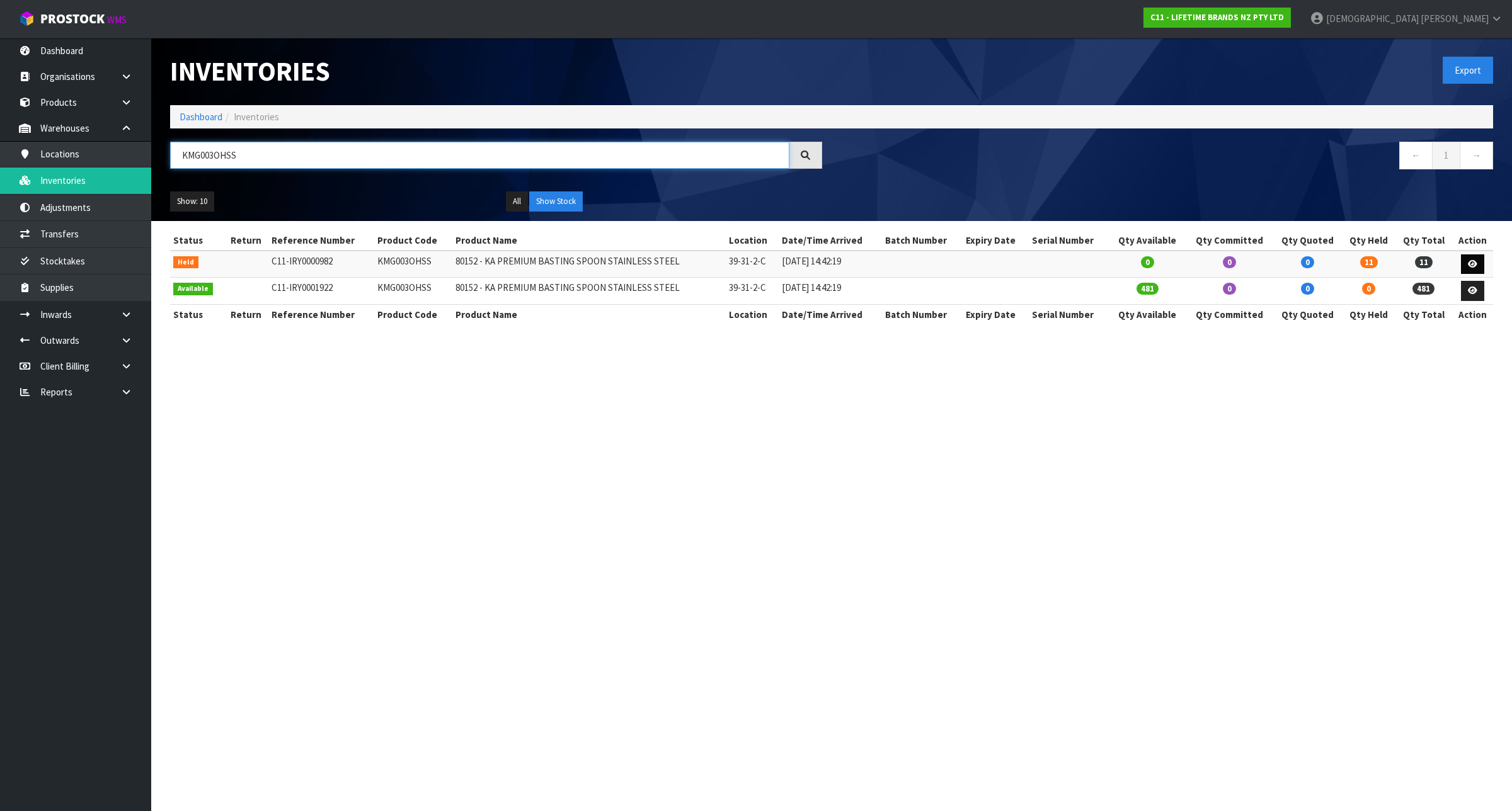
type input "KMG003OHSS"
click at [1474, 259] on link at bounding box center [1472, 265] width 23 height 21
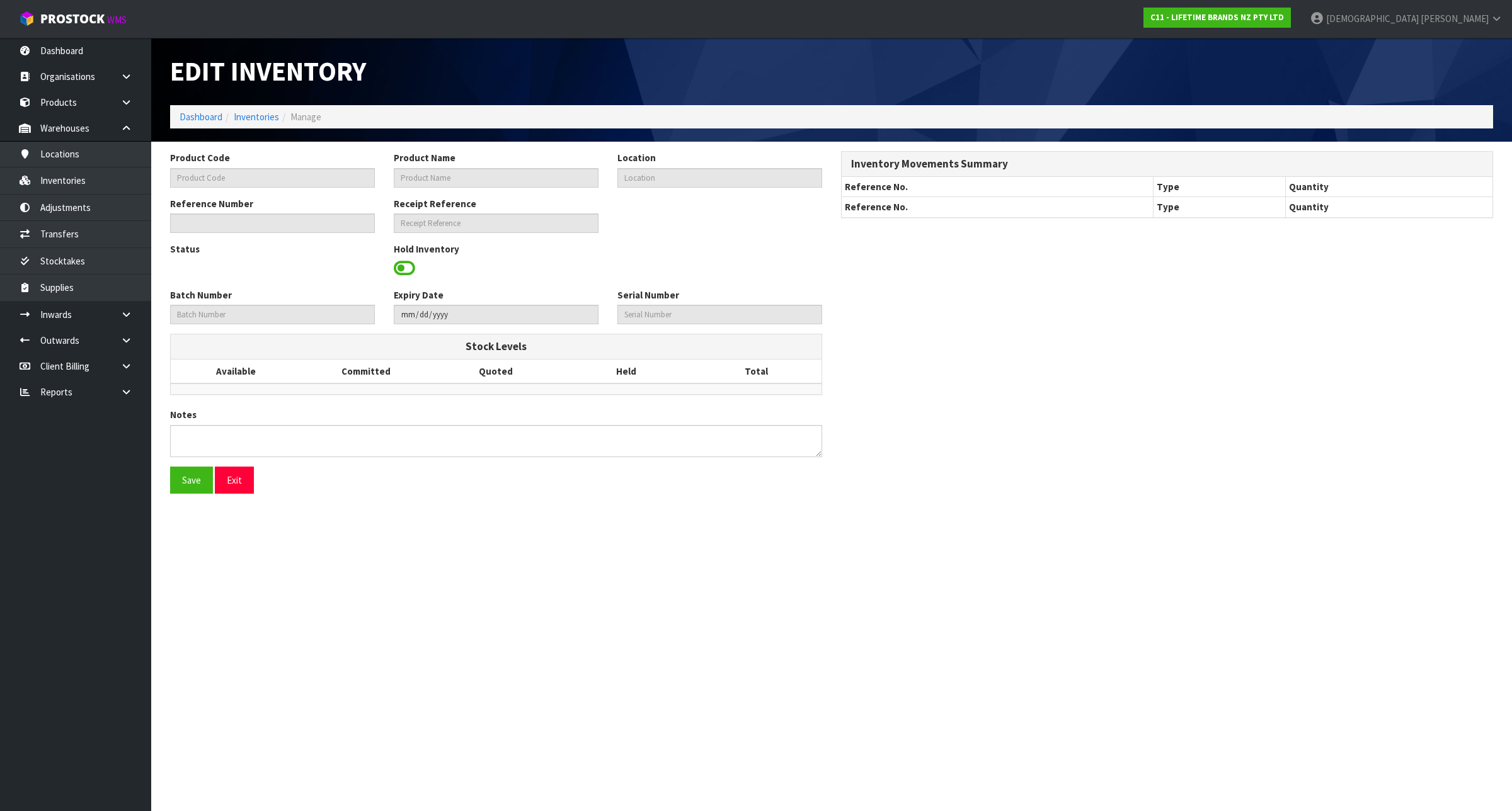
type input "KMG003OHSS"
type input "80152 - KA PREMIUM BASTING SPOON STAINLESS STEEL"
type input "39-31-2-C"
type input "C11-IRY0000982"
type input "C11-REC0000023"
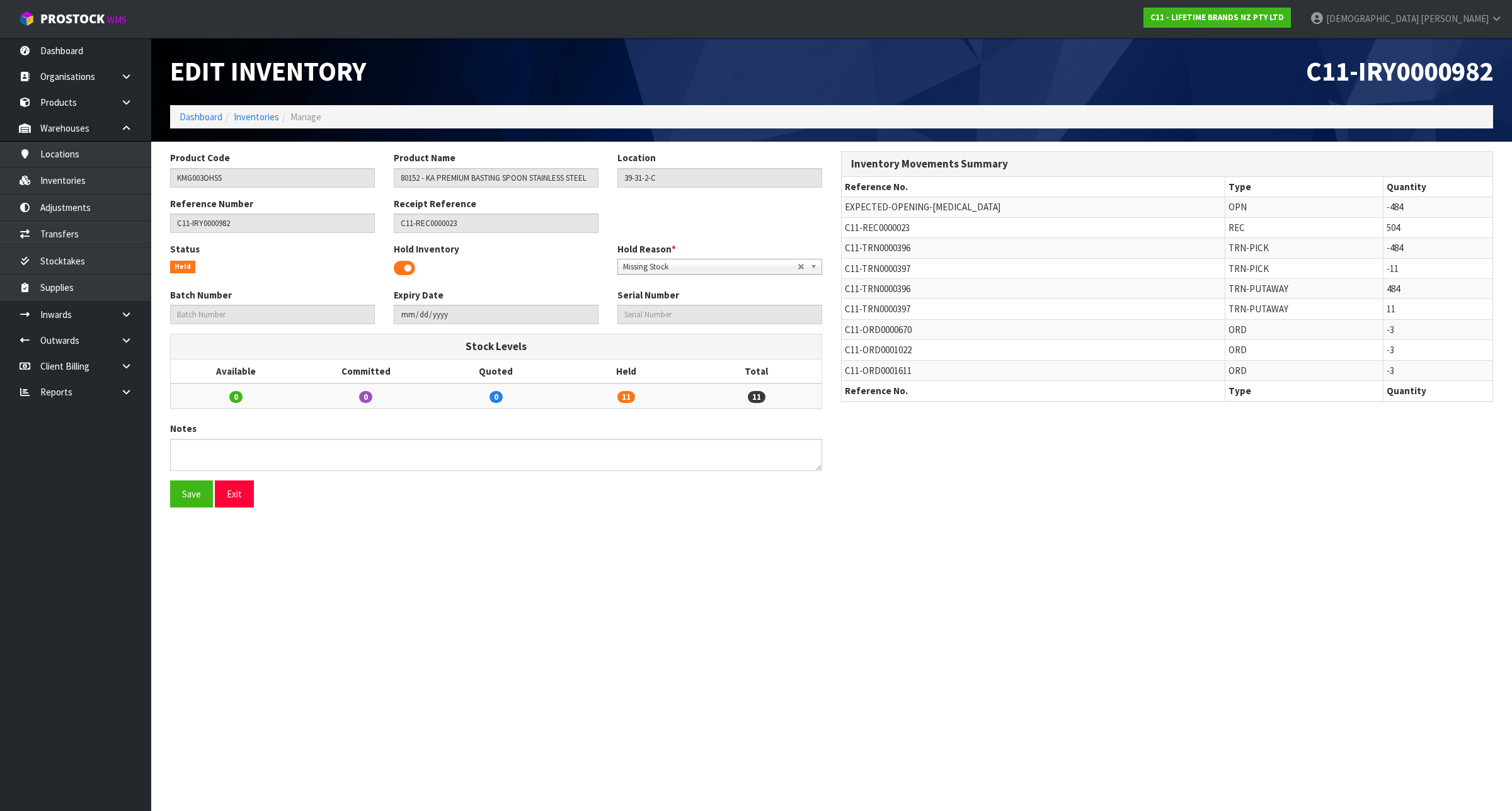
click at [400, 266] on span at bounding box center [404, 268] width 21 height 19
click at [186, 492] on button "Save" at bounding box center [192, 494] width 43 height 27
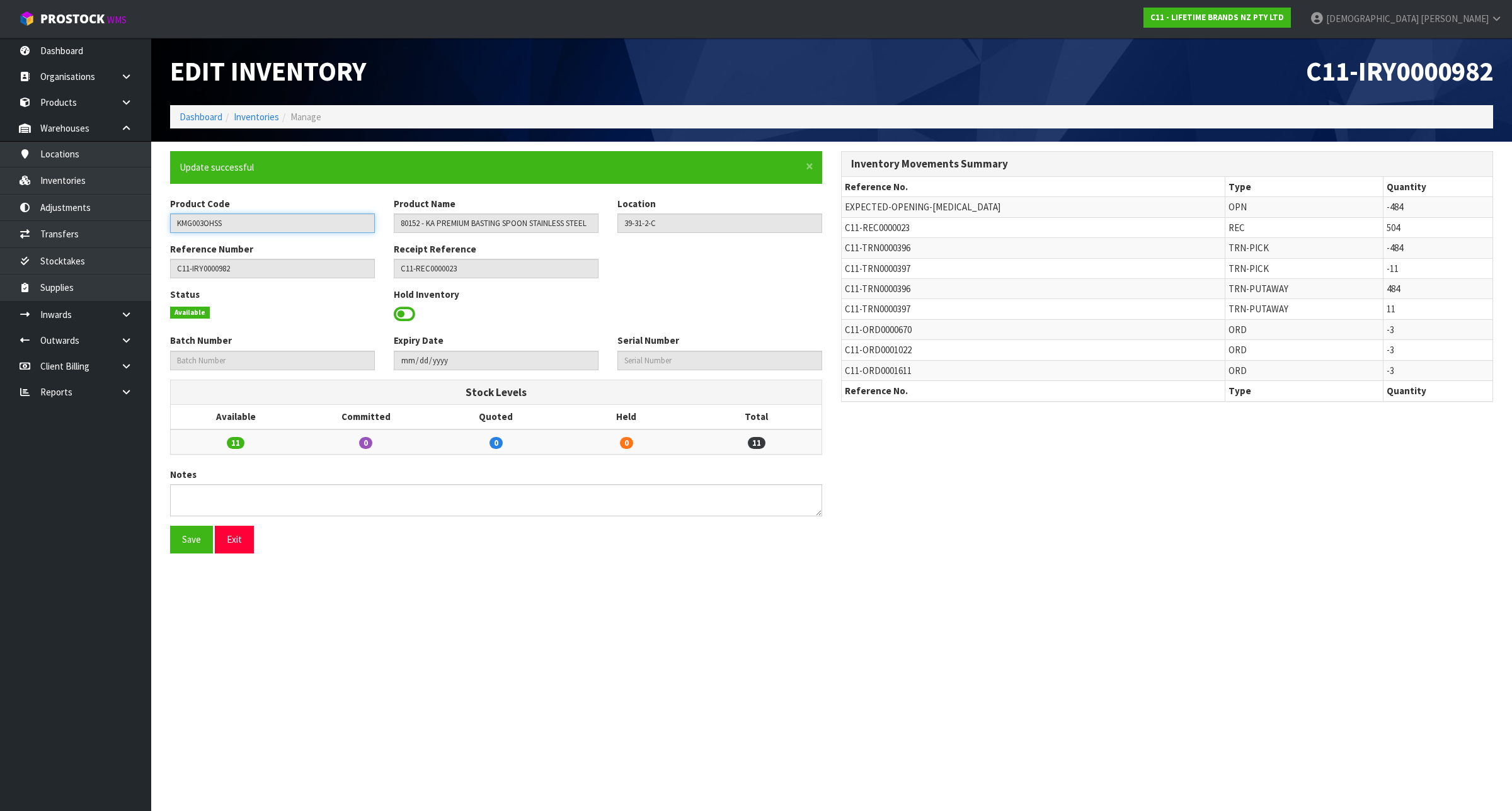
click at [272, 224] on input "KMG003OHSS" at bounding box center [272, 223] width 205 height 20
click at [95, 233] on link "Transfers" at bounding box center [75, 234] width 151 height 26
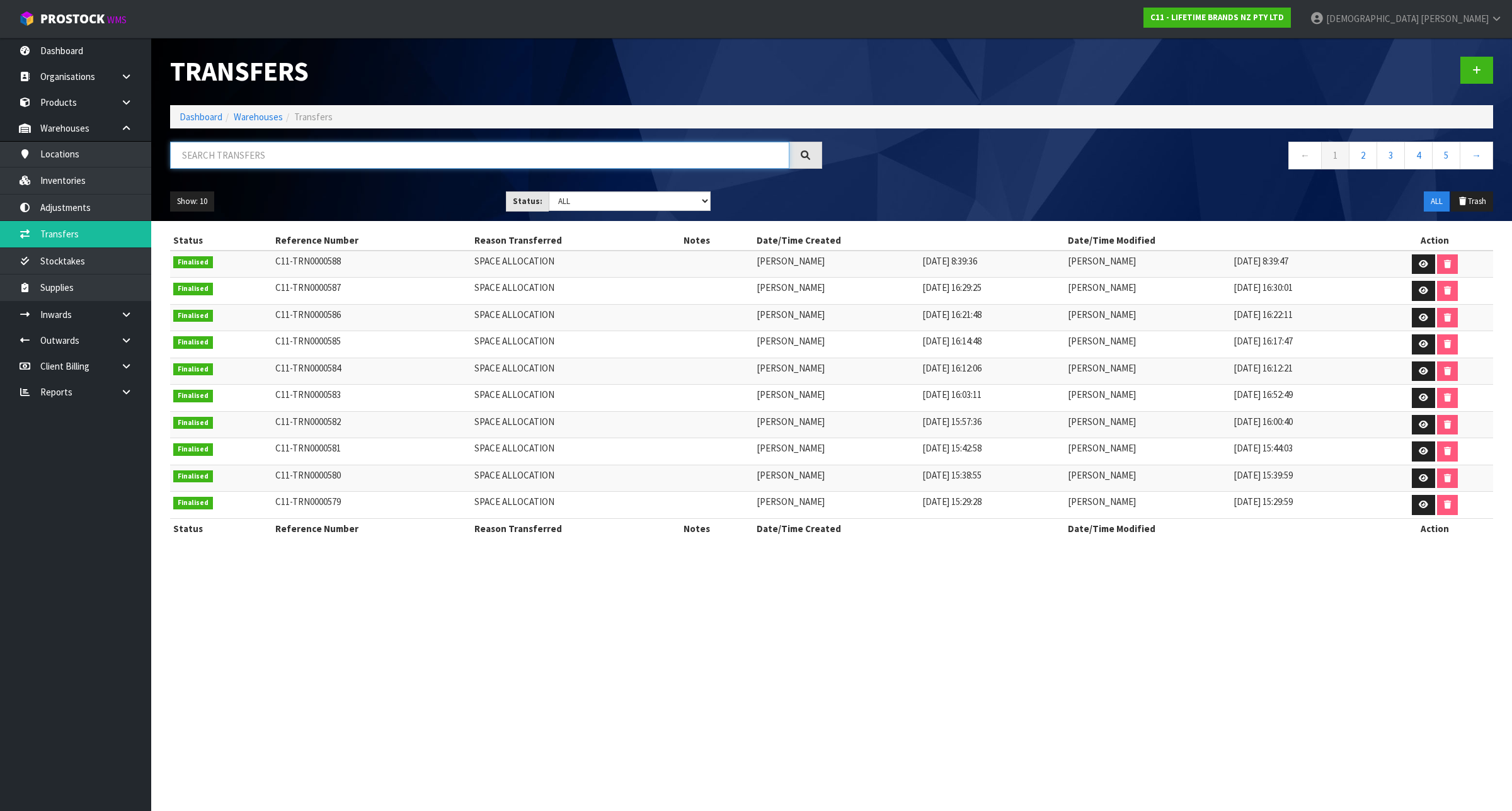
click at [392, 161] on input "text" at bounding box center [480, 155] width 619 height 27
paste input "KMG003OHSS"
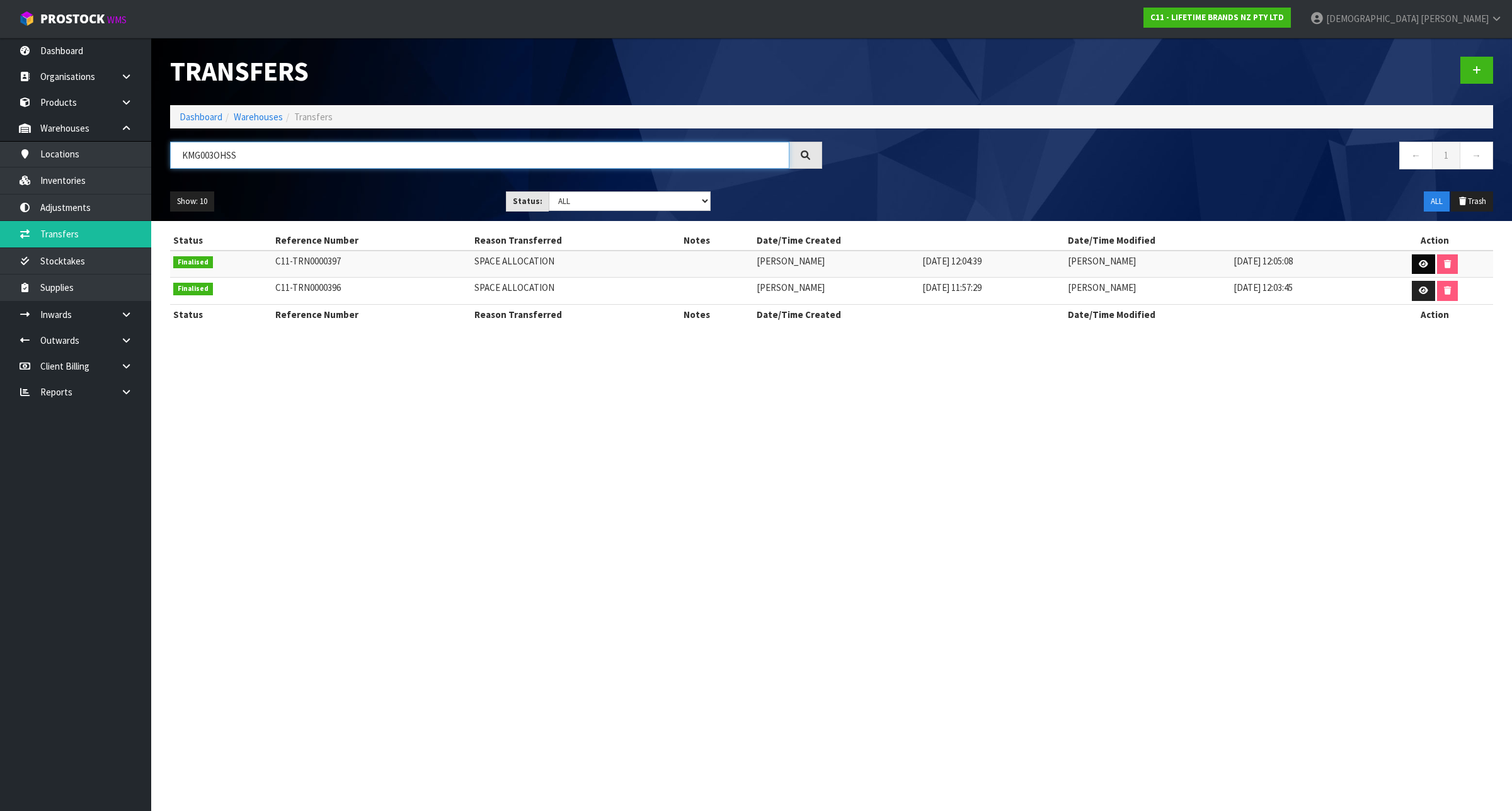
type input "KMG003OHSS"
click at [1425, 256] on link at bounding box center [1423, 265] width 23 height 21
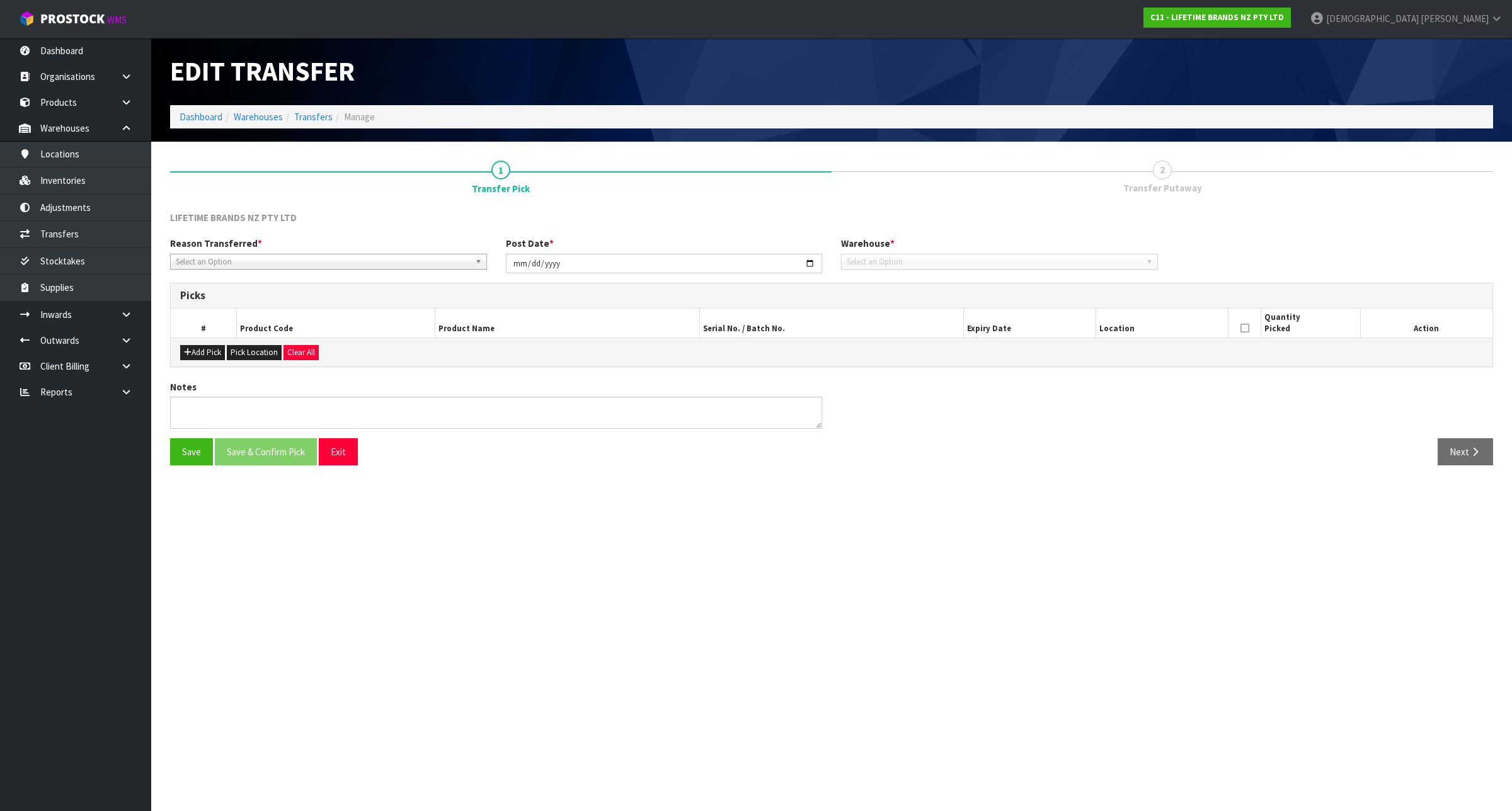
type input "[DATE]"
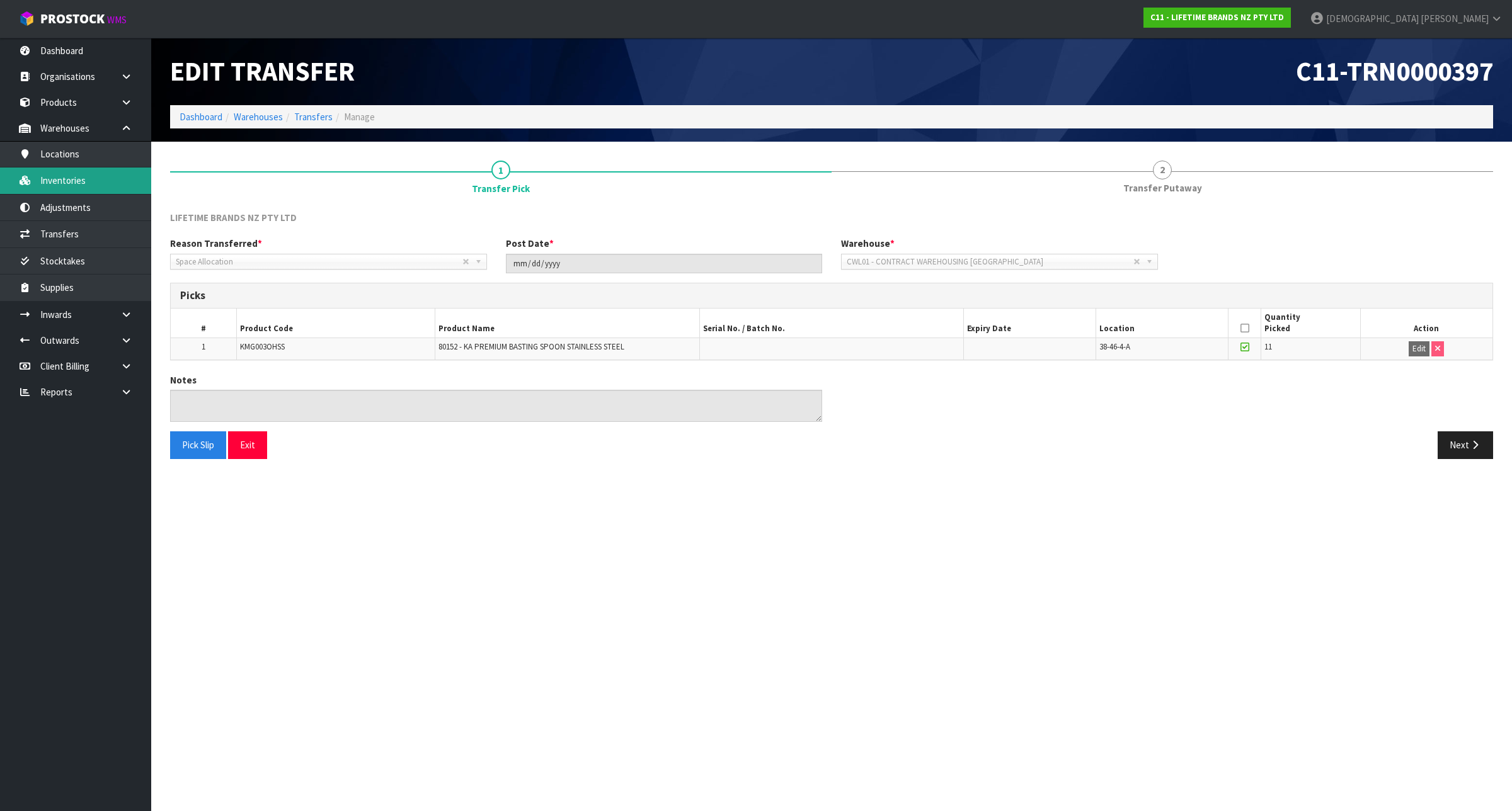
click at [135, 187] on link "Inventories" at bounding box center [75, 181] width 151 height 26
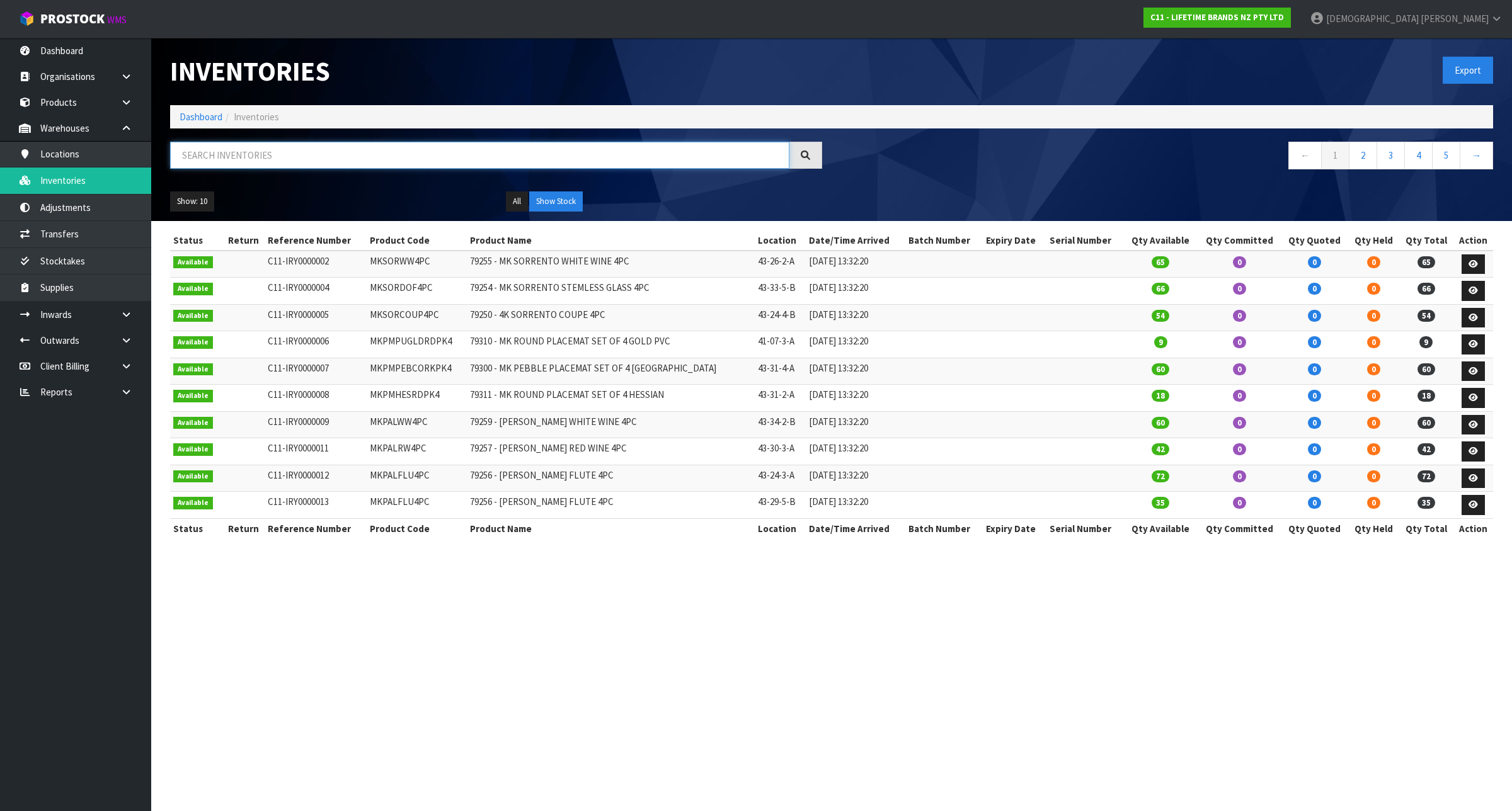
click at [258, 158] on input "text" at bounding box center [480, 155] width 619 height 27
paste input "KMG003OHSS"
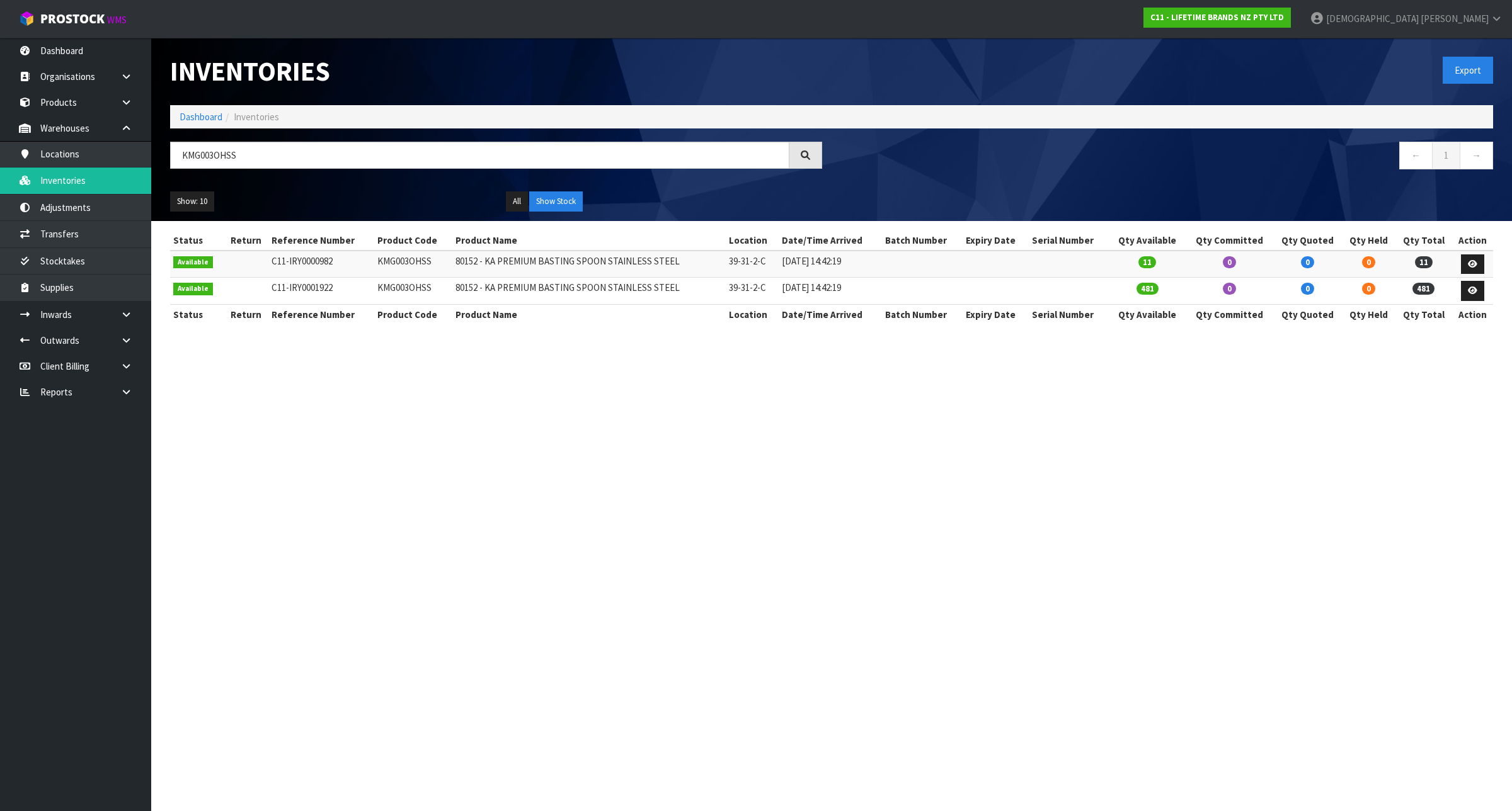
click at [508, 133] on div "Inventories Export Dashboard Inventories KMG003OHSS ← 1 → Show: 10 5 10 25 50 A…" at bounding box center [832, 129] width 1342 height 183
click at [507, 152] on input "KMG003OHSS" at bounding box center [480, 155] width 619 height 27
paste input "LCPISA8CPBLKW"
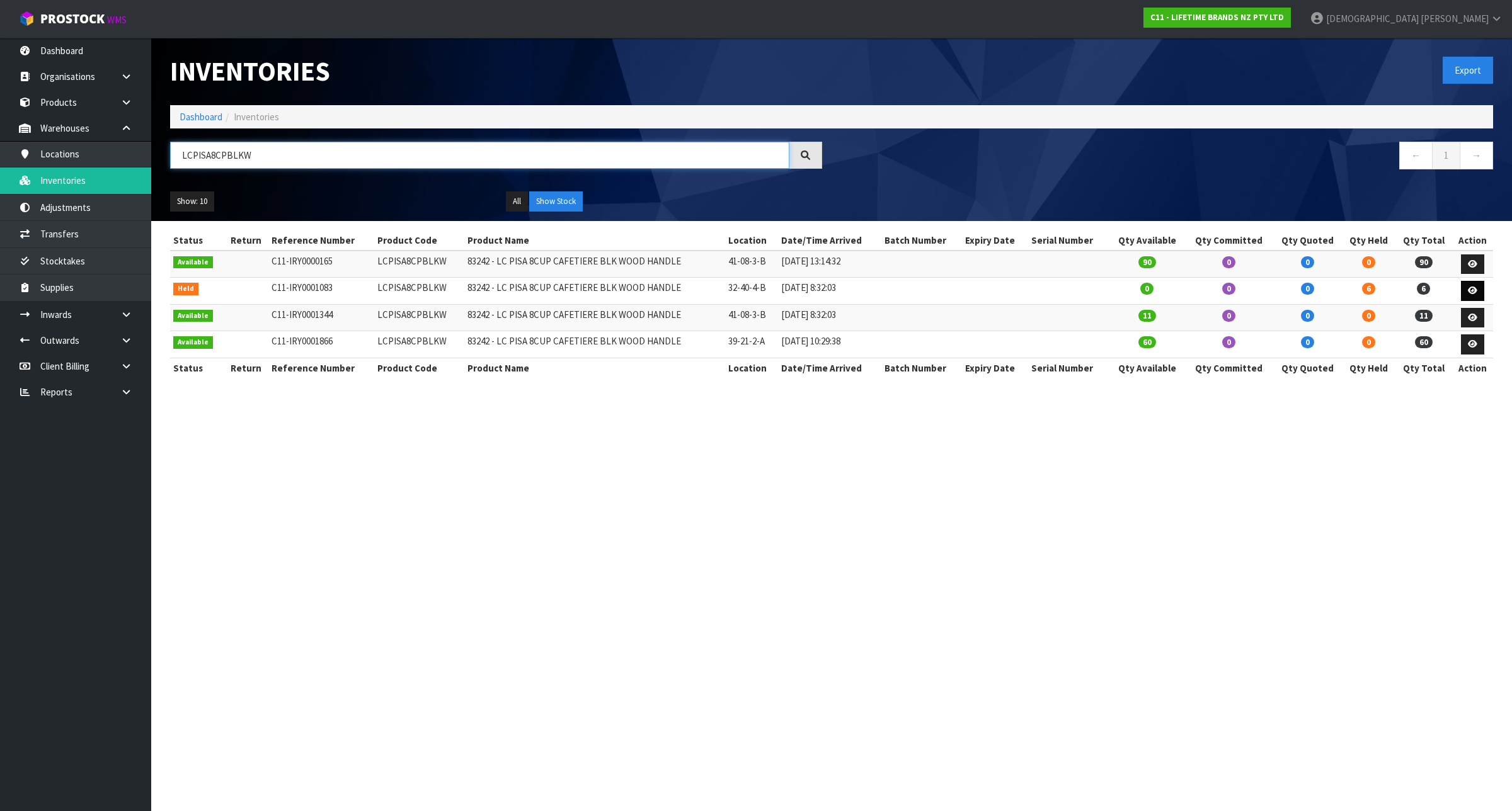
type input "LCPISA8CPBLKW"
click at [1475, 289] on icon at bounding box center [1472, 291] width 9 height 9
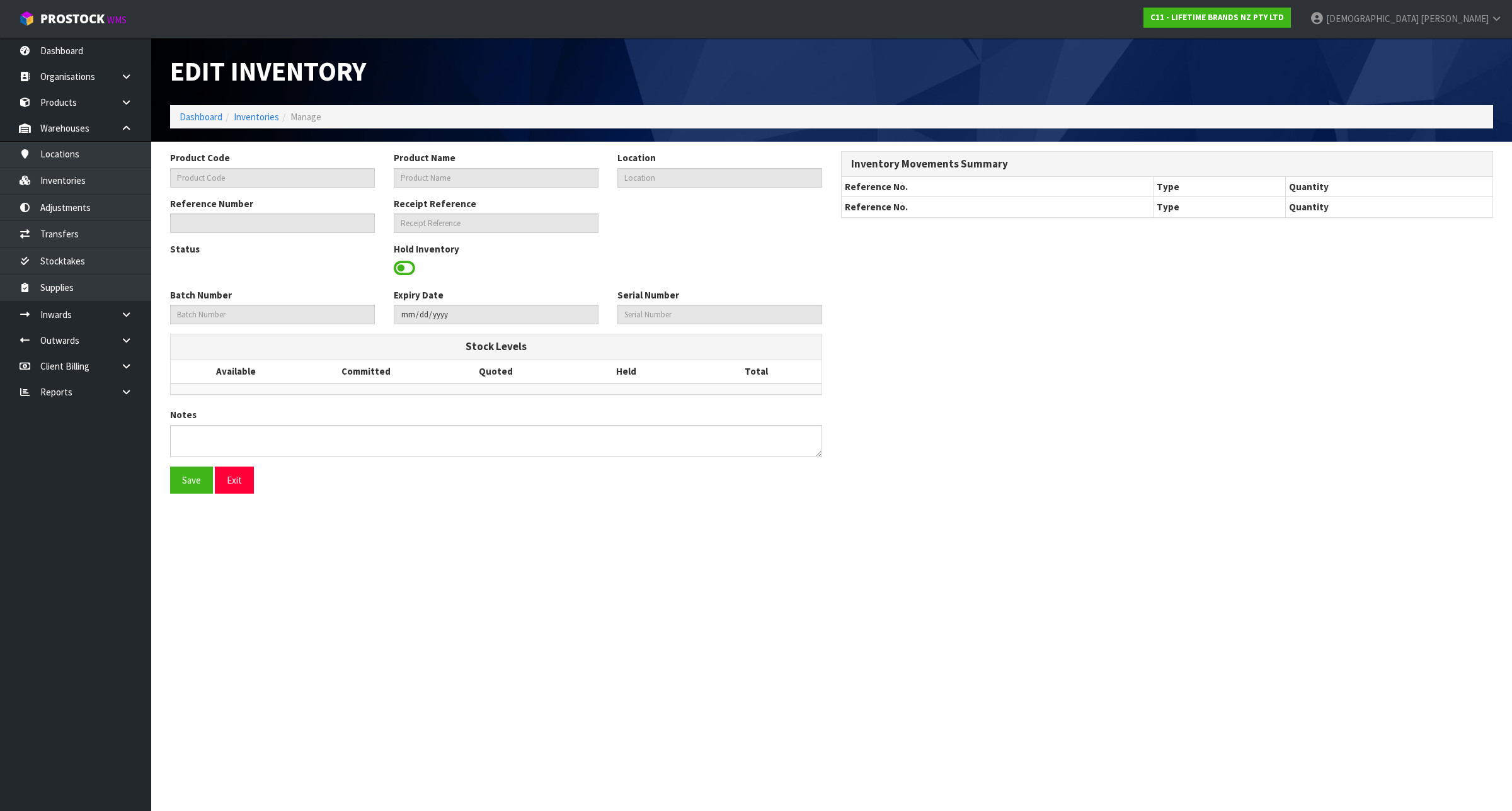
type input "LCPISA8CPBLKW"
type input "83242 - LC PISA 8CUP CAFETIERE BLK WOOD HANDLE"
type input "32-40-4-B"
type input "C11-IRY0001083"
type input "C11-REC0000024"
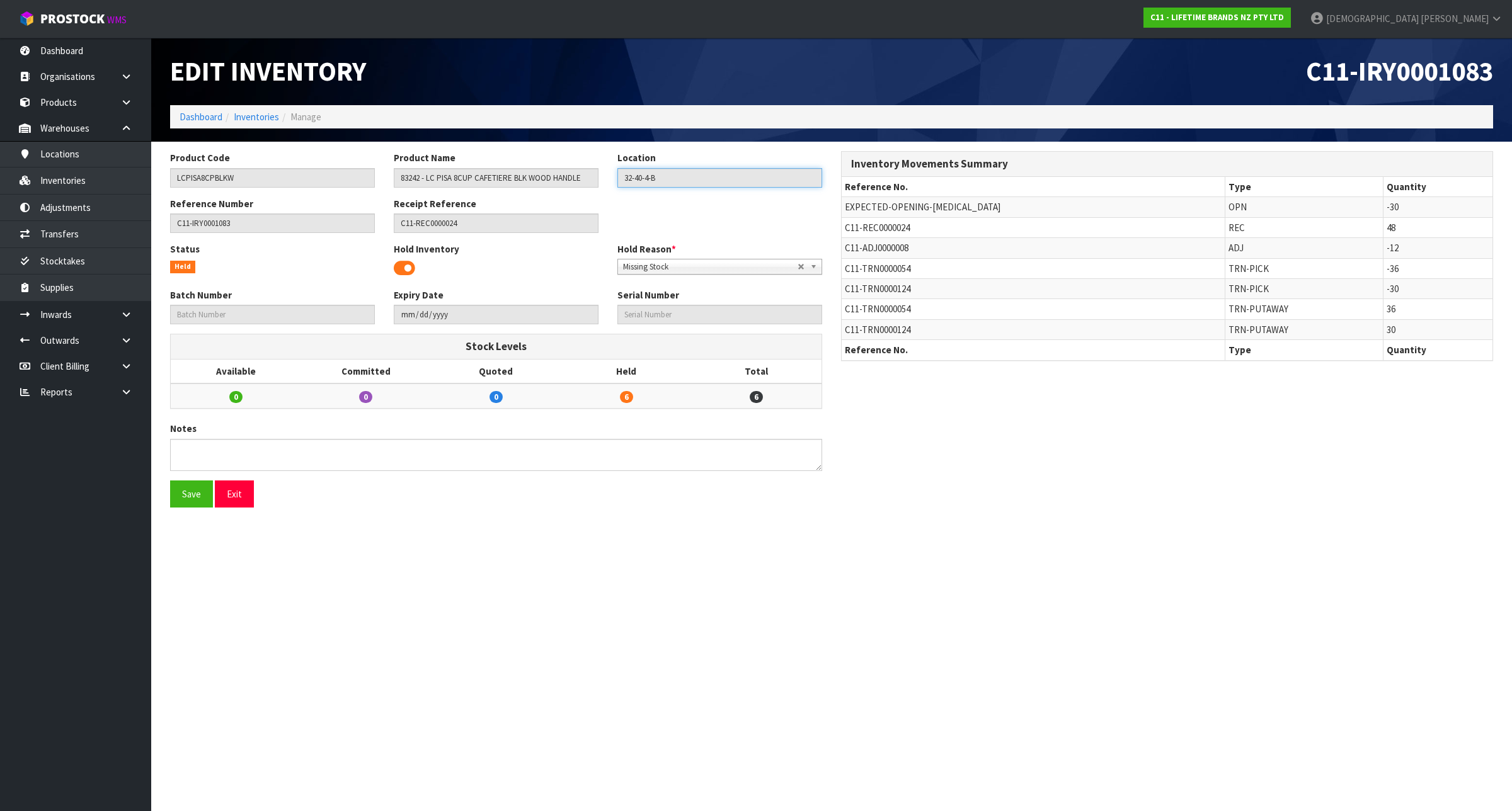
click at [710, 175] on input "32-40-4-B" at bounding box center [720, 177] width 205 height 20
click at [96, 186] on link "Inventories" at bounding box center [75, 181] width 151 height 26
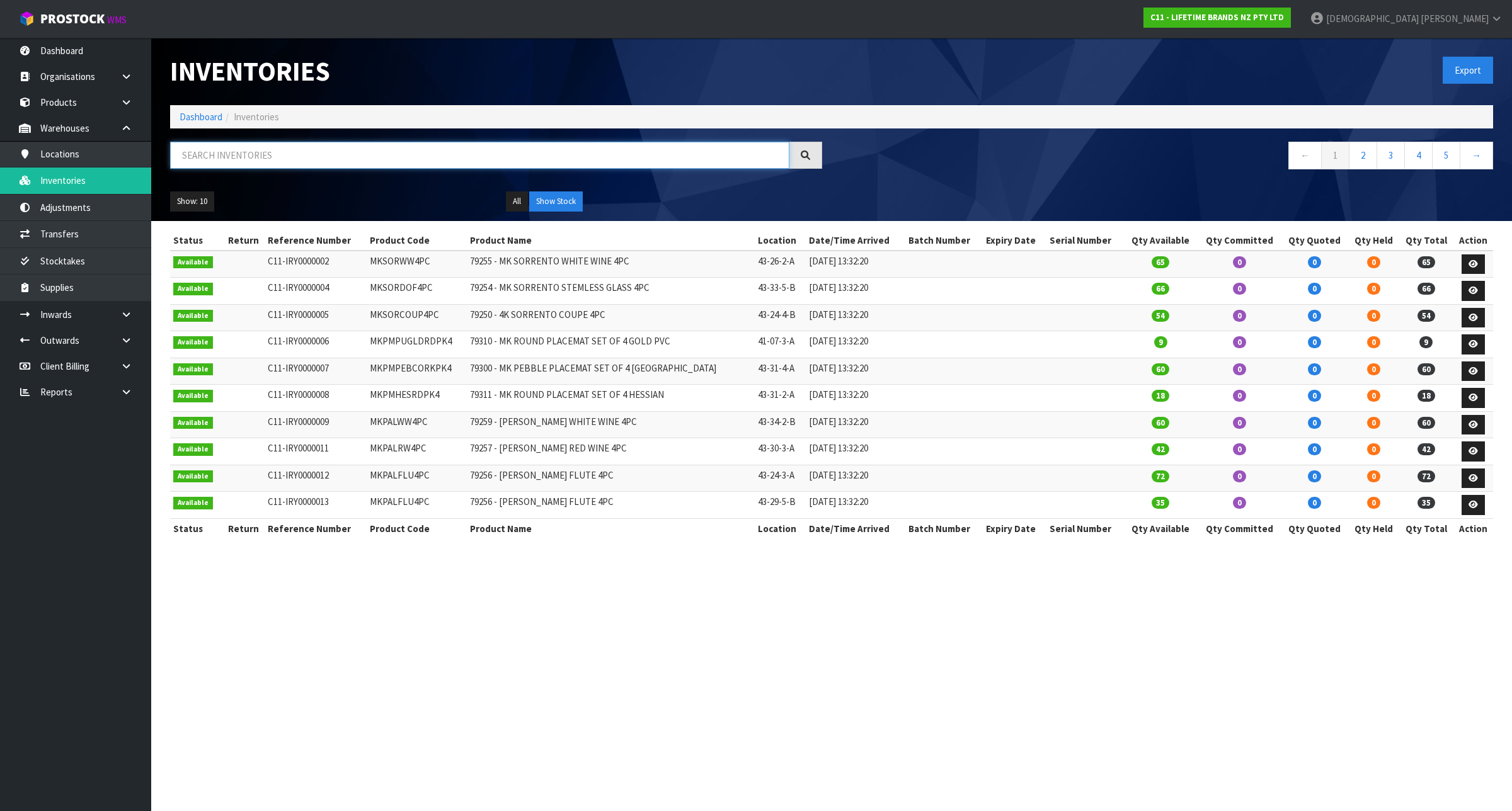
click at [274, 158] on input "text" at bounding box center [480, 155] width 619 height 27
paste input "BCICESS3PC"
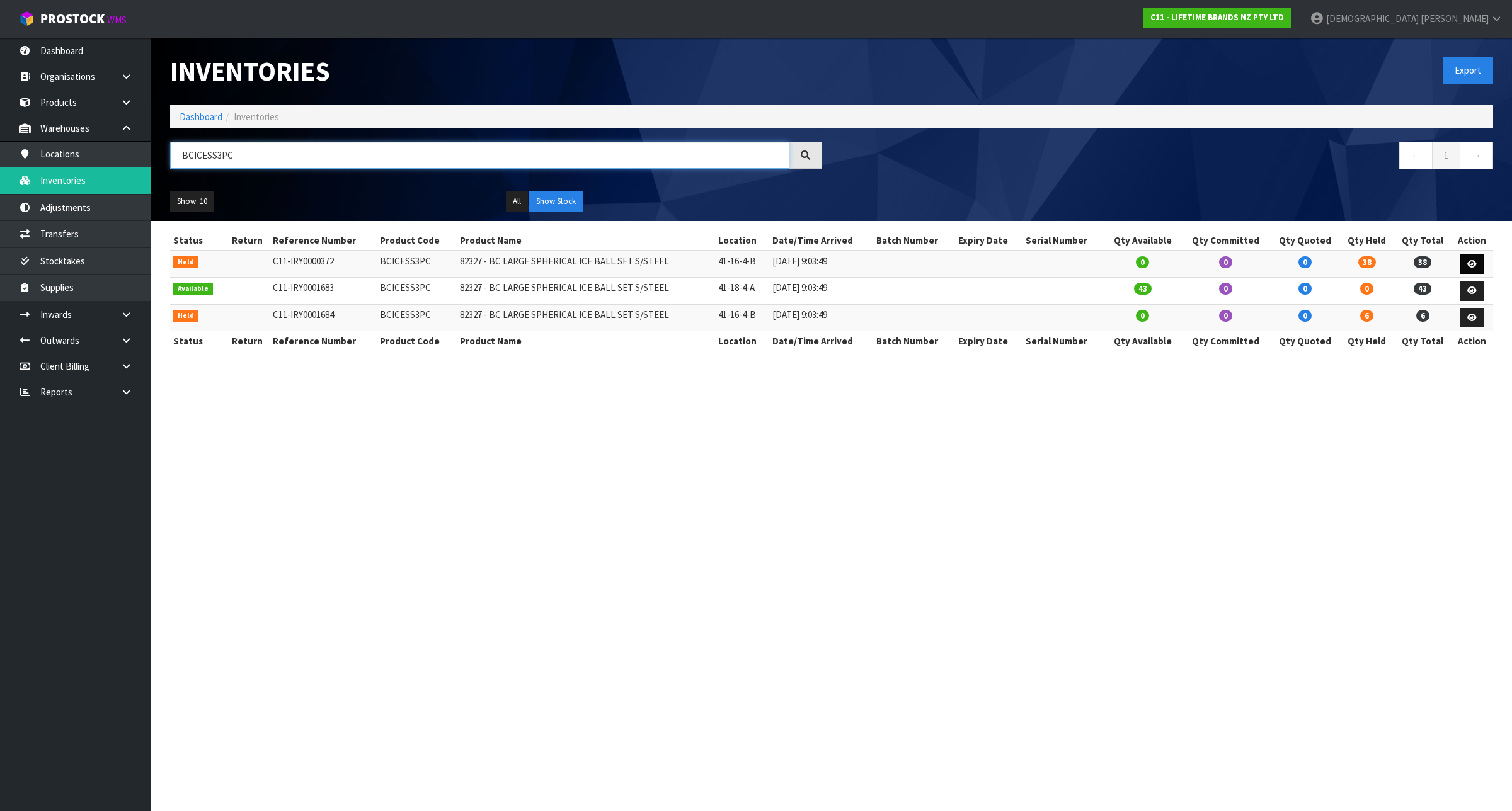
type input "BCICESS3PC"
click at [1474, 263] on icon at bounding box center [1472, 265] width 9 height 9
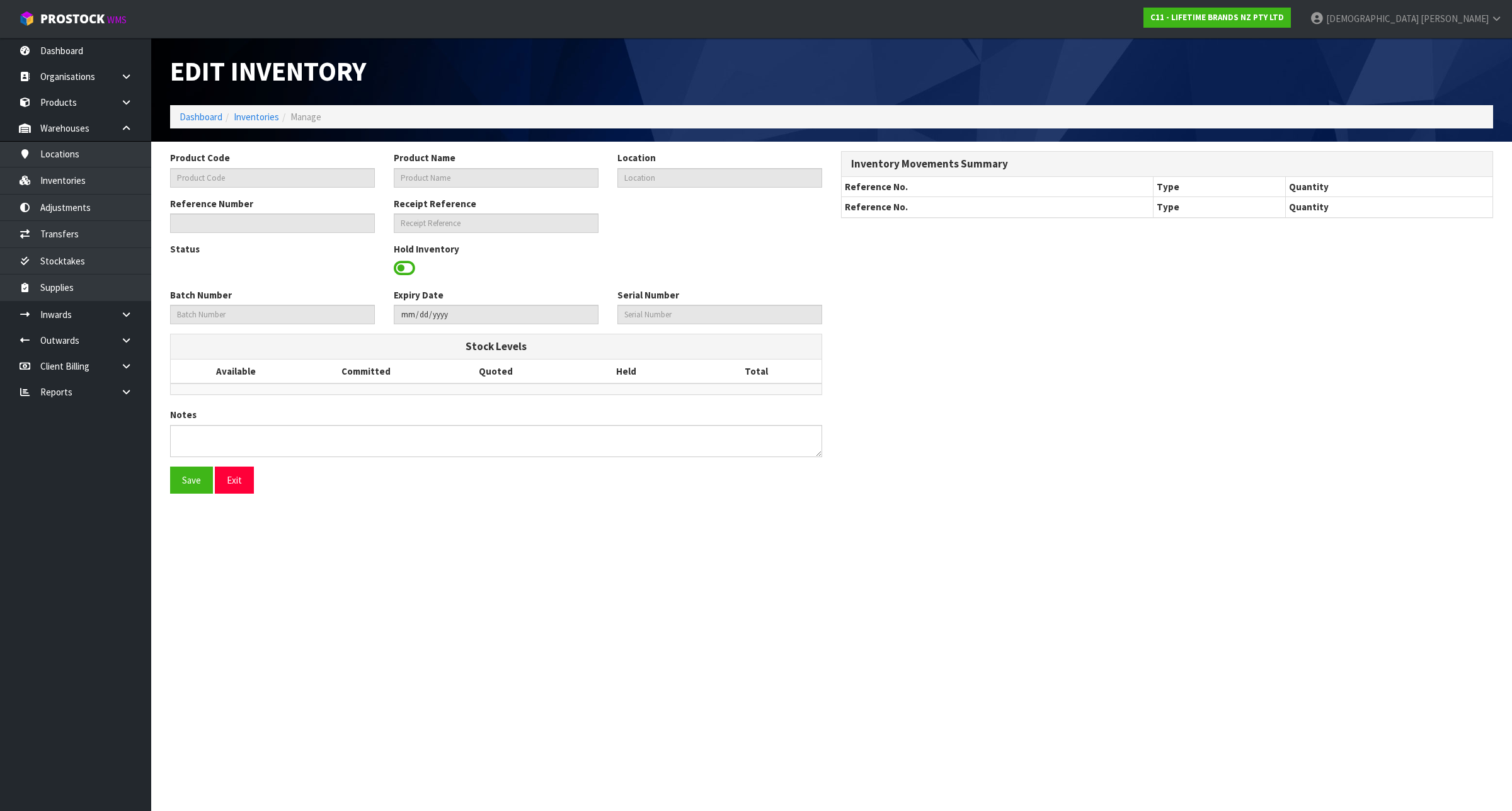
type input "BCICESS3PC"
type input "82327 - BC LARGE SPHERICAL ICE BALL SET S/STEEL"
type input "41-16-4-B"
type input "C11-IRY0000372"
type input "C11-REC0000008"
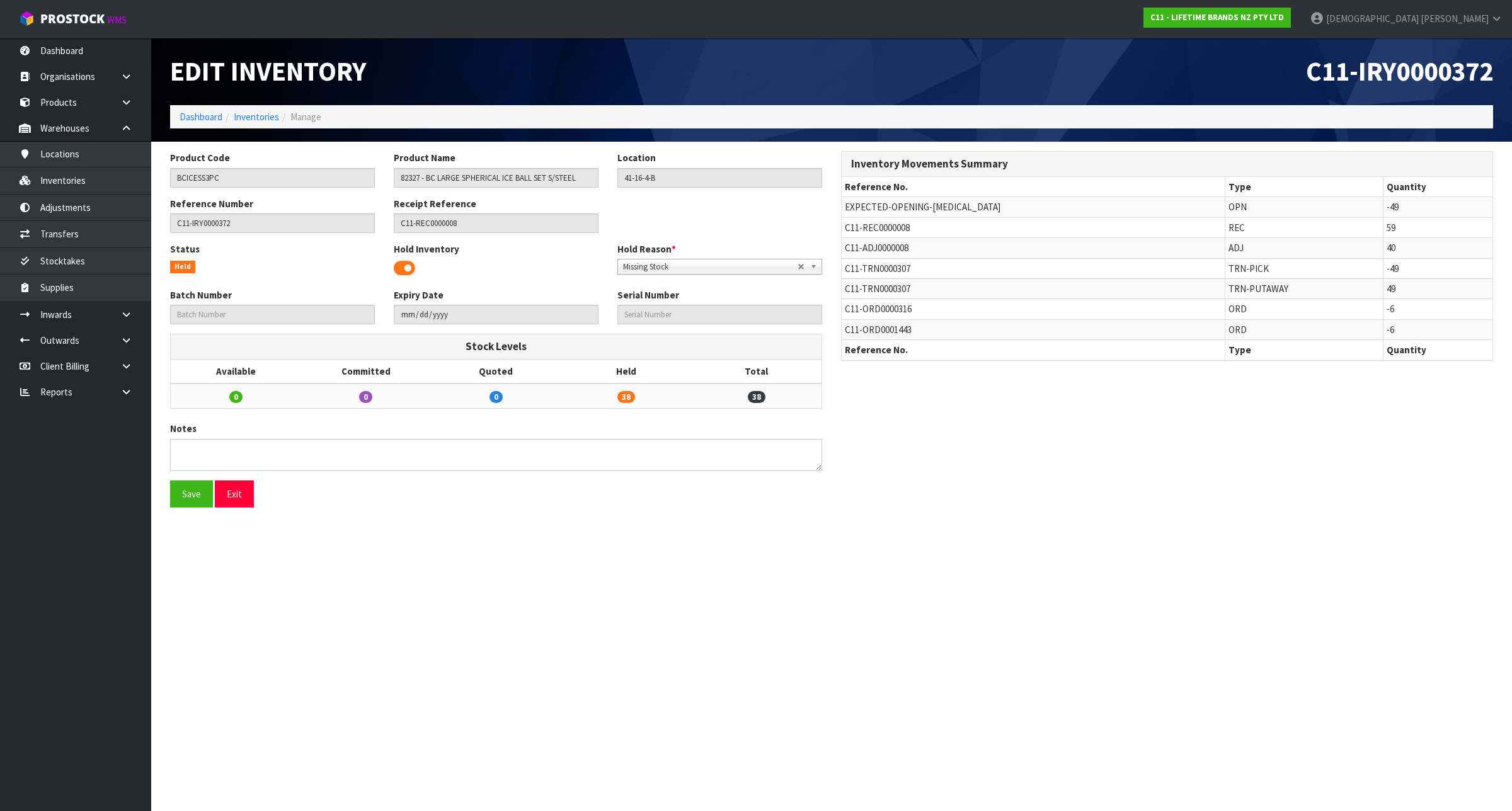
click at [403, 268] on span at bounding box center [404, 268] width 21 height 19
click at [192, 492] on button "Save" at bounding box center [192, 494] width 43 height 27
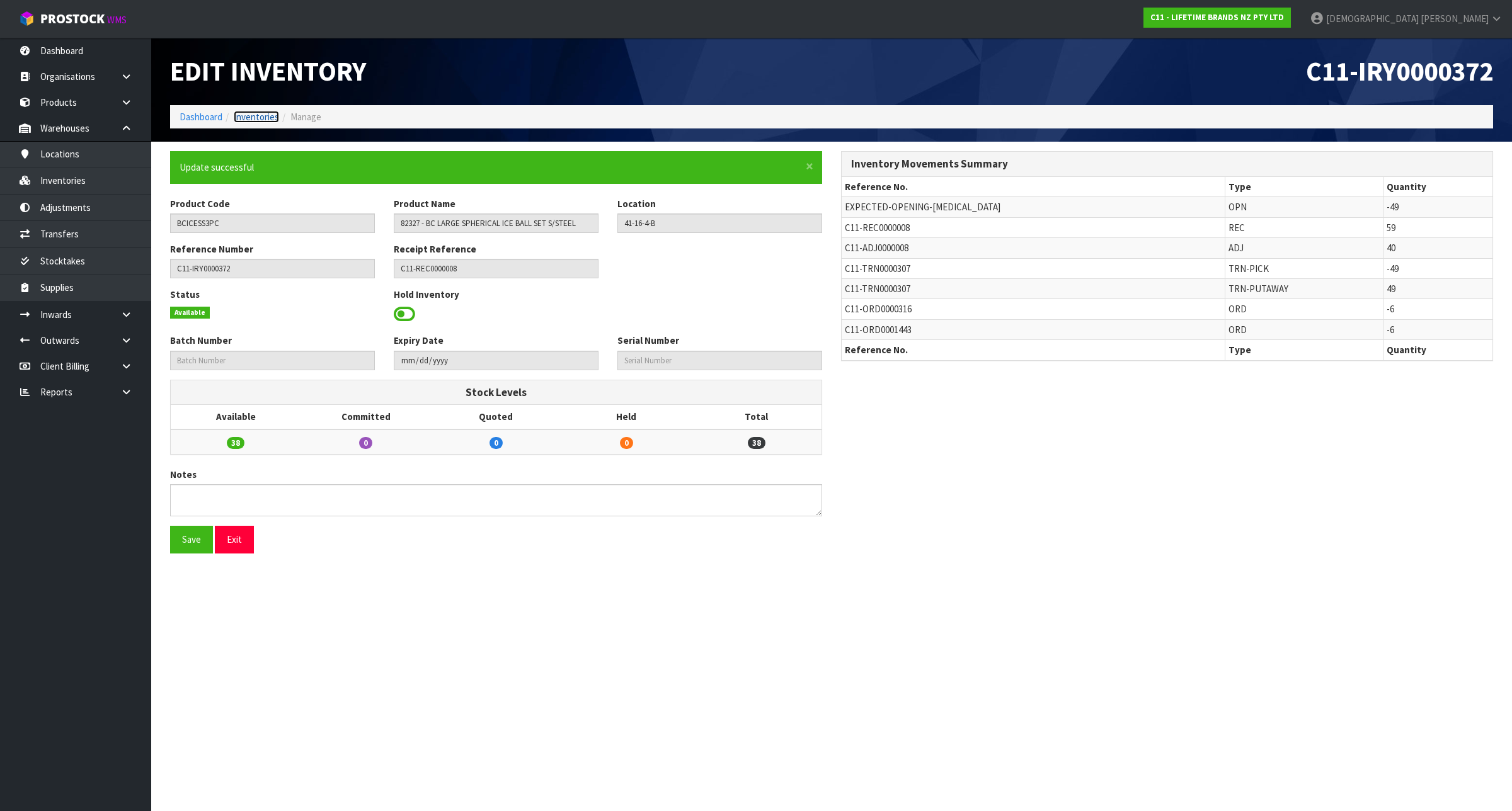
click at [249, 118] on link "Inventories" at bounding box center [256, 116] width 45 height 12
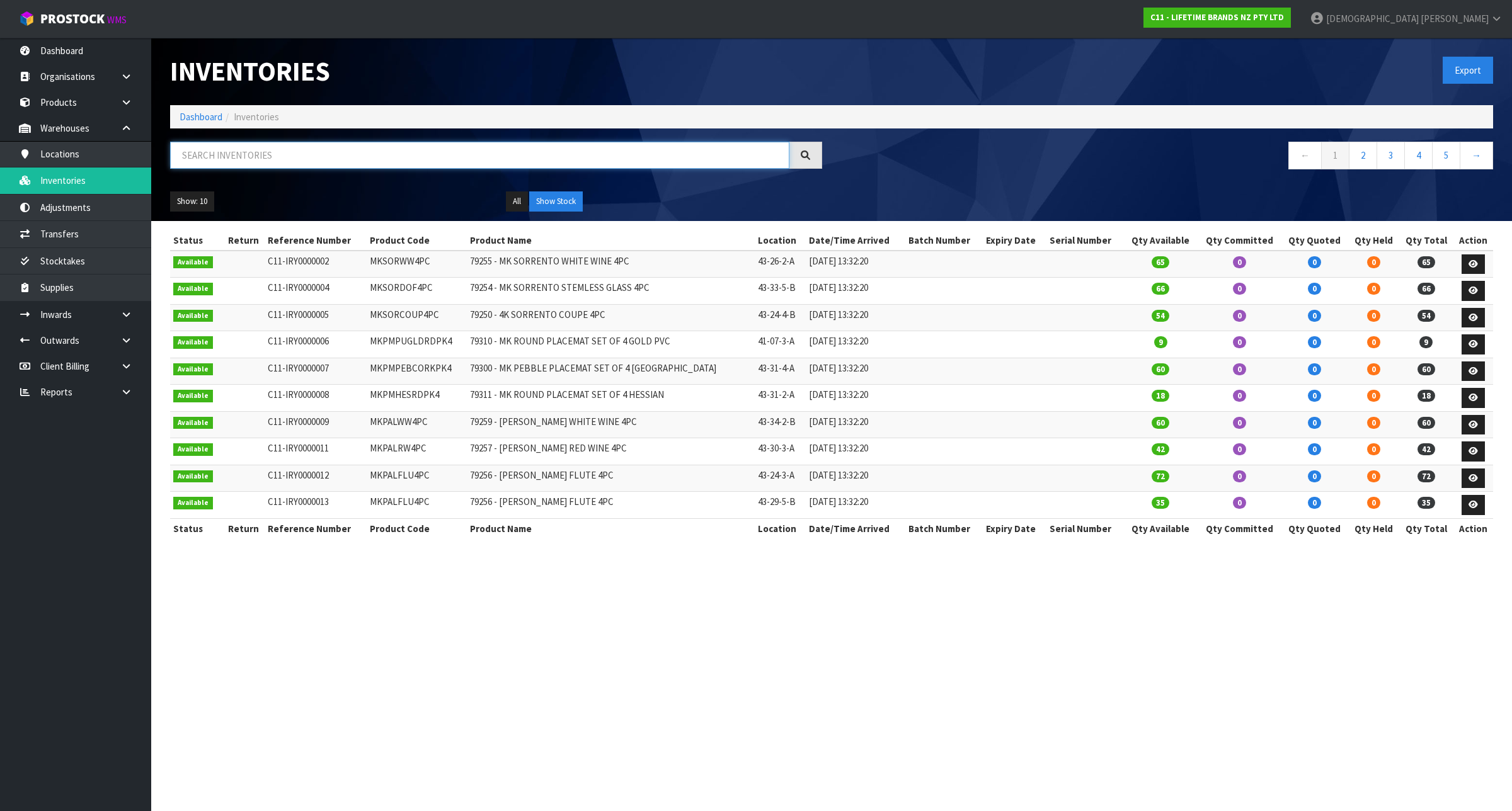
click at [294, 167] on input "text" at bounding box center [480, 155] width 619 height 27
paste input "BCICESS3PC"
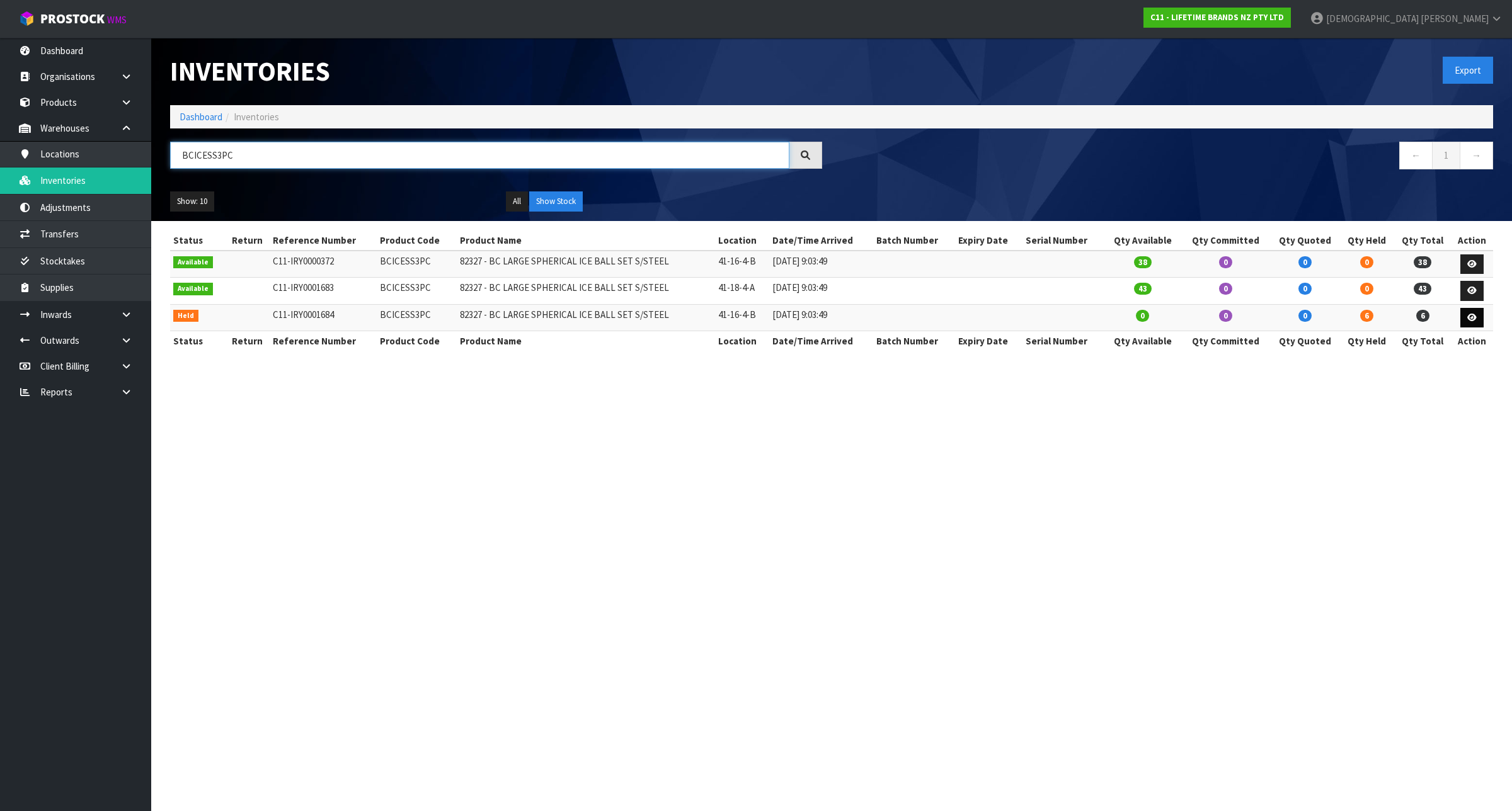
type input "BCICESS3PC"
click at [1467, 319] on icon at bounding box center [1472, 318] width 9 height 9
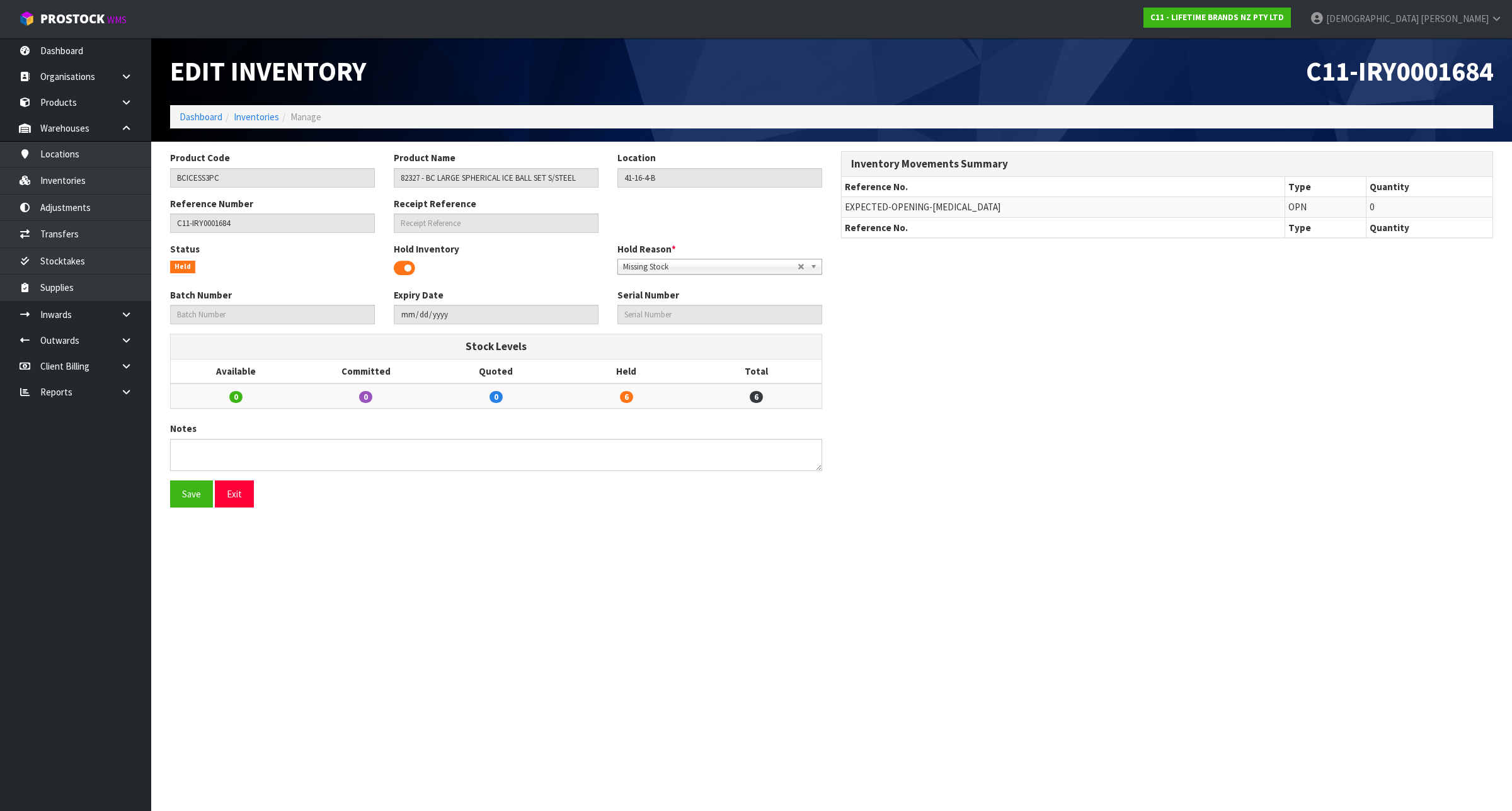
click at [398, 265] on span at bounding box center [404, 268] width 21 height 19
click at [196, 495] on button "Save" at bounding box center [192, 494] width 43 height 27
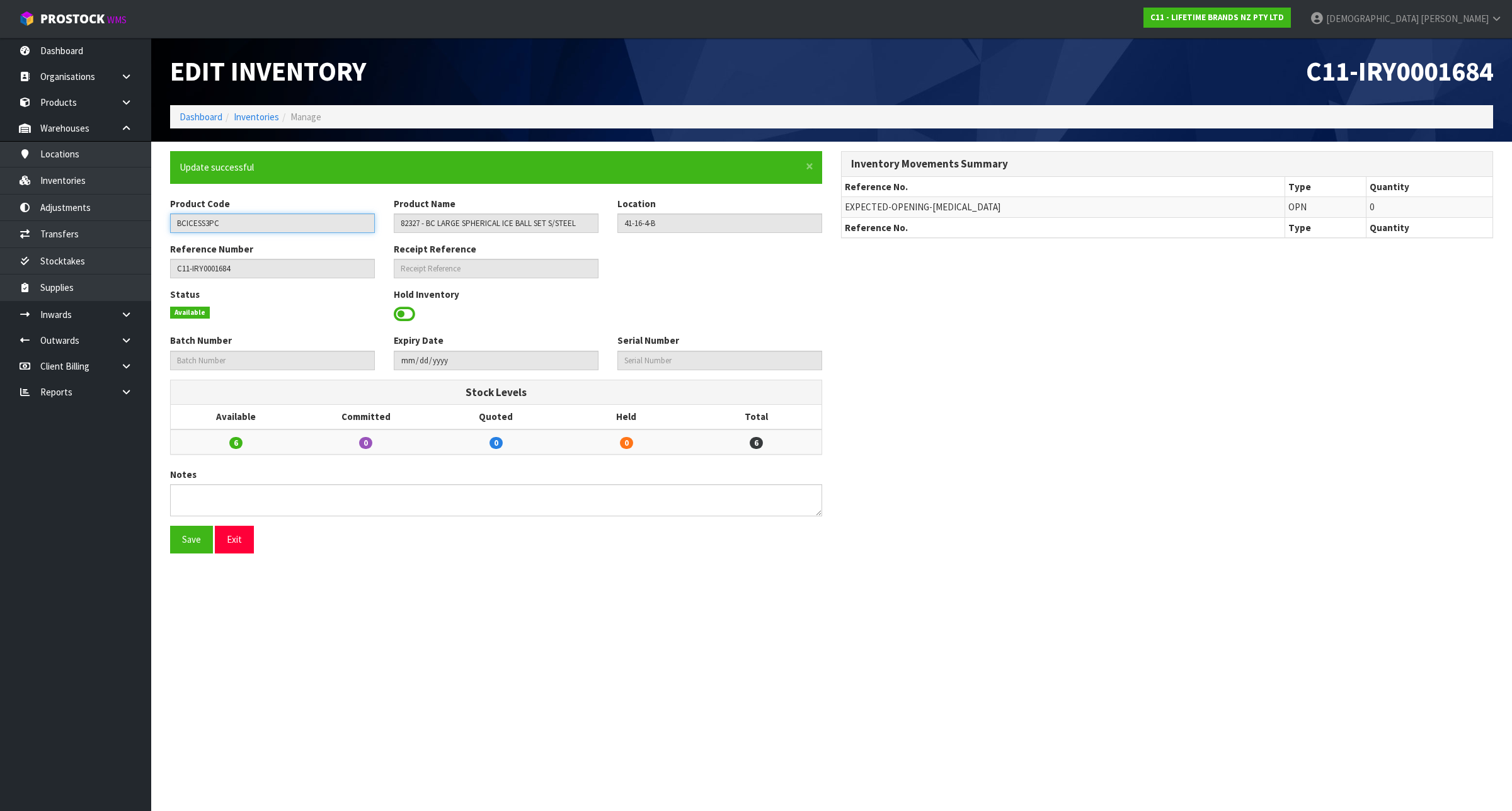
click at [249, 224] on input "BCICESS3PC" at bounding box center [272, 223] width 205 height 20
click at [244, 224] on input "BCICESS3PC" at bounding box center [272, 223] width 205 height 20
click at [249, 117] on link "Inventories" at bounding box center [256, 116] width 45 height 12
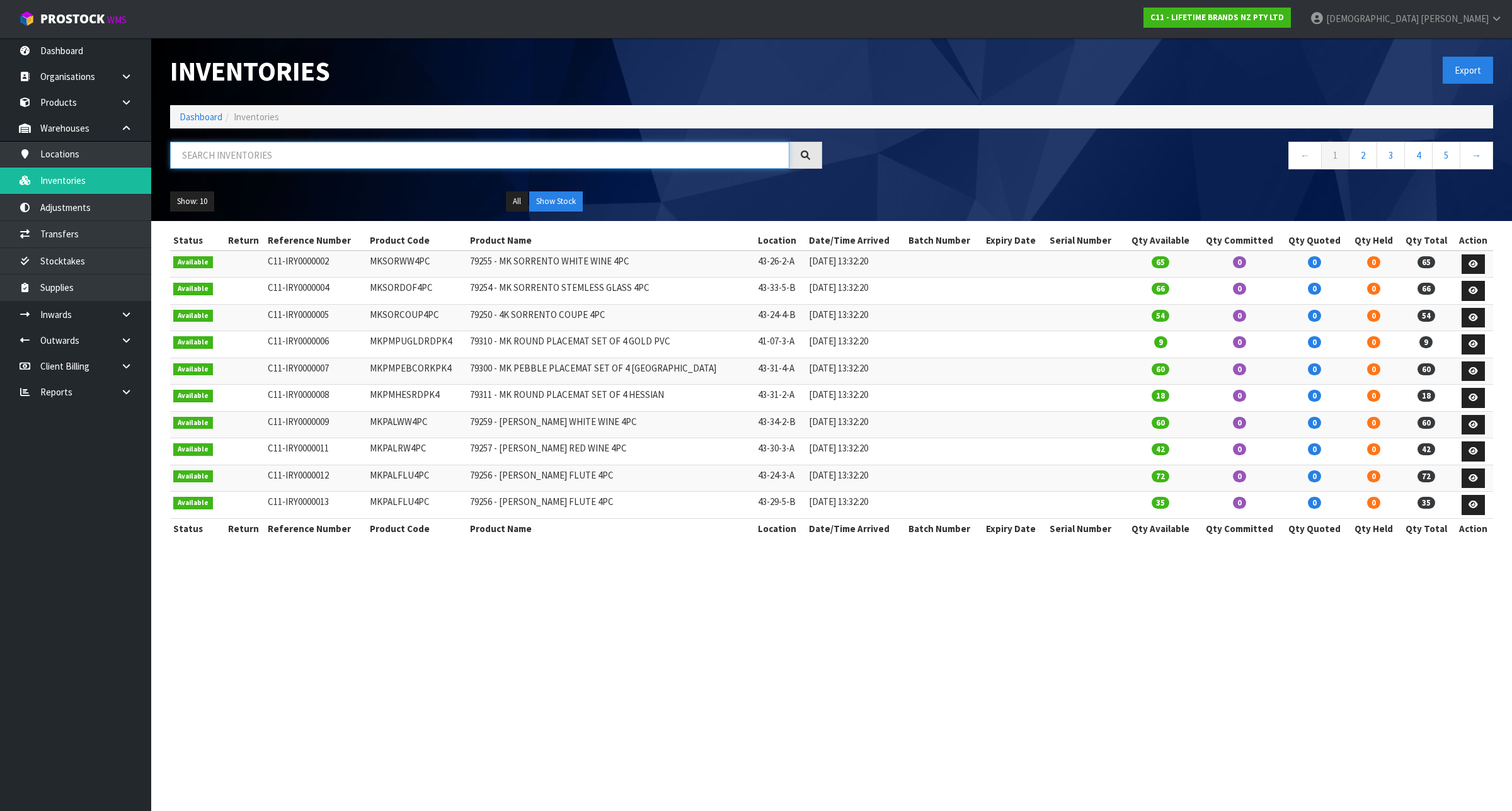
click at [278, 156] on input "text" at bounding box center [480, 155] width 619 height 27
paste input "BCICESS3PC"
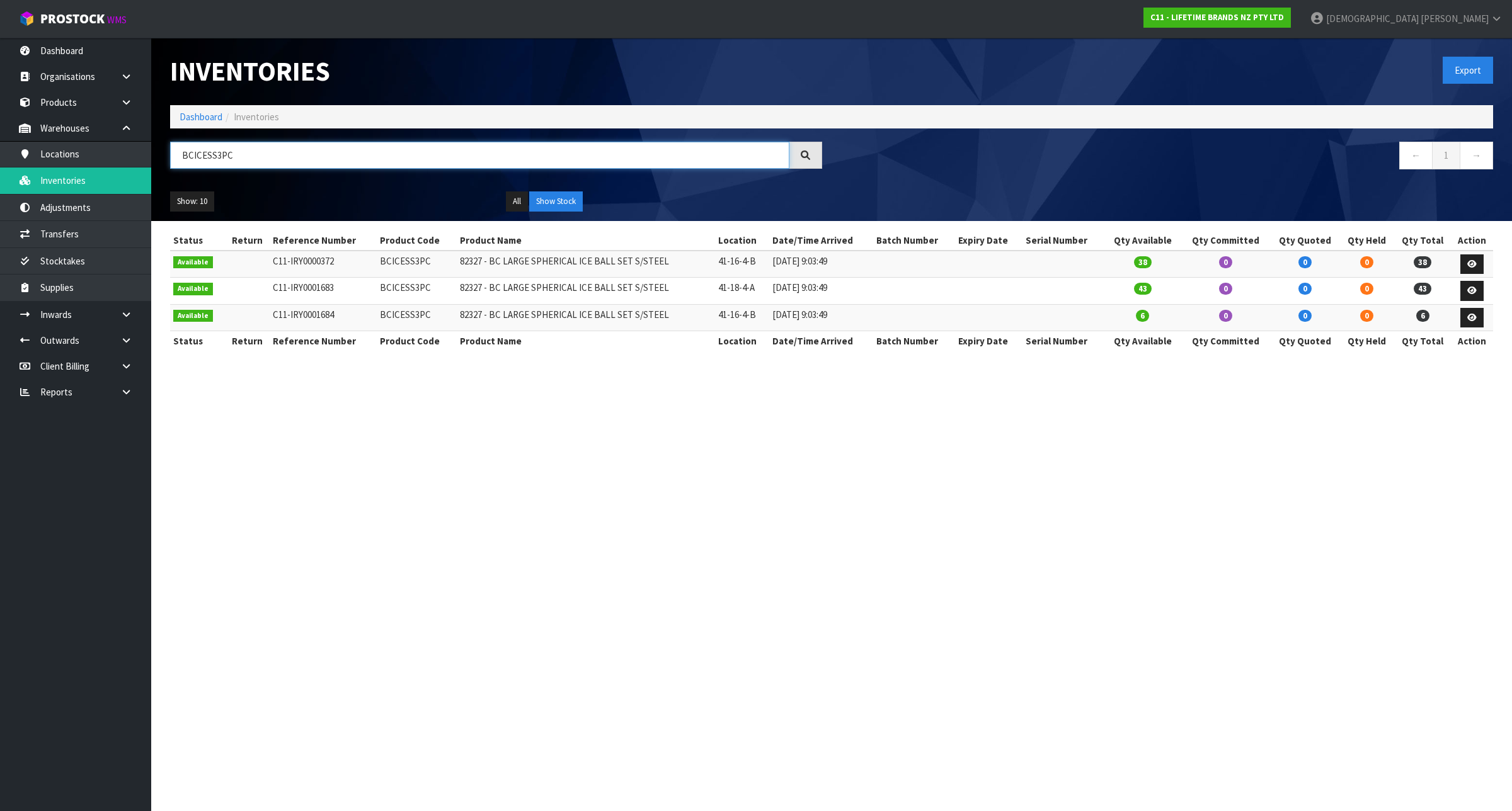
type input "BCICESS3PC"
click at [403, 261] on td "BCICESS3PC" at bounding box center [416, 265] width 80 height 27
click at [402, 261] on td "BCICESS3PC" at bounding box center [416, 265] width 80 height 27
click at [398, 265] on td "BCICESS3PC" at bounding box center [416, 265] width 80 height 27
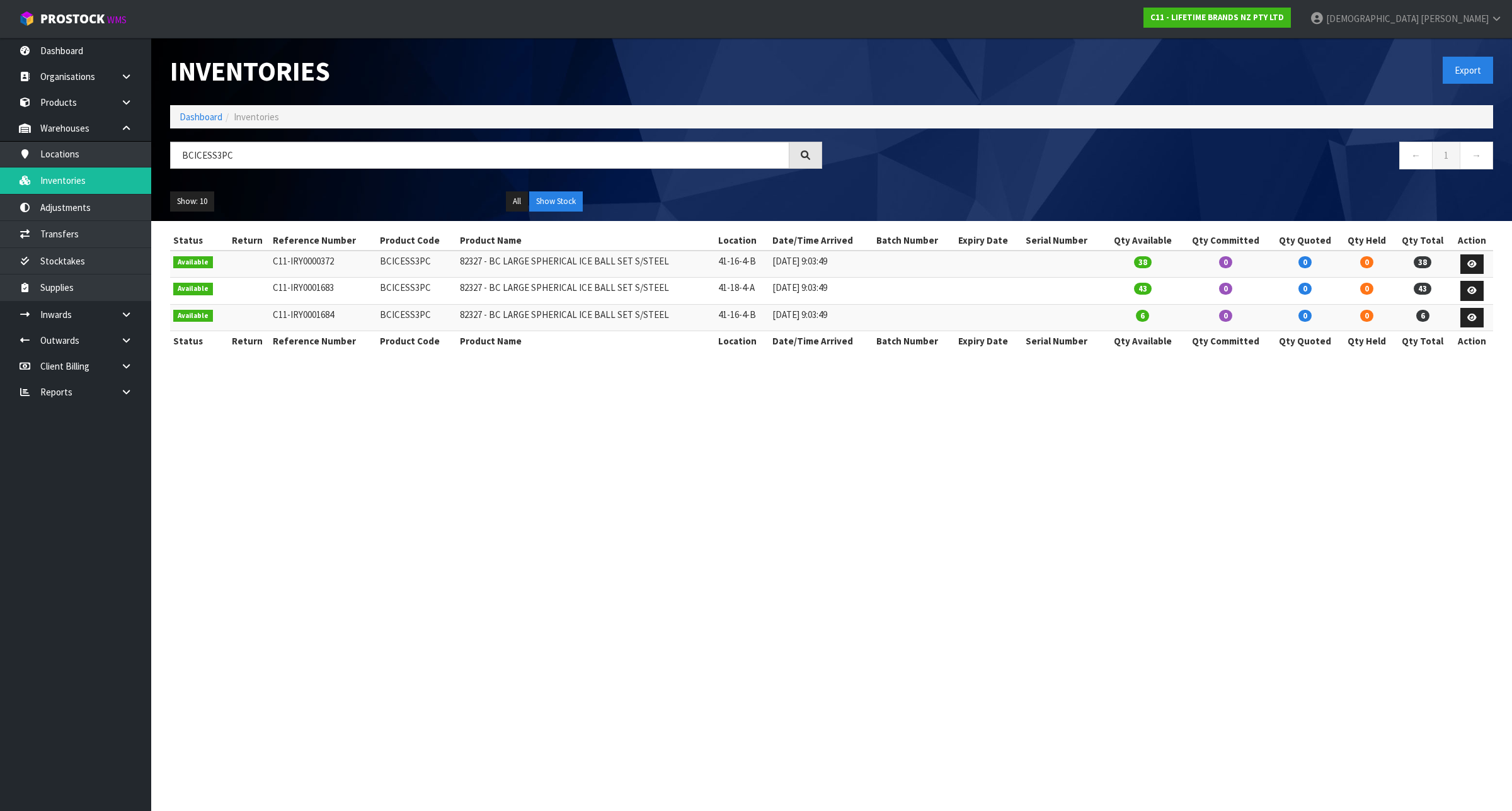
click at [398, 268] on td "BCICESS3PC" at bounding box center [416, 265] width 80 height 27
click at [406, 271] on td "BCICESS3PC" at bounding box center [416, 265] width 80 height 27
click at [407, 271] on td "BCICESS3PC" at bounding box center [416, 265] width 80 height 27
click at [407, 263] on td "BCICESS3PC" at bounding box center [416, 265] width 80 height 27
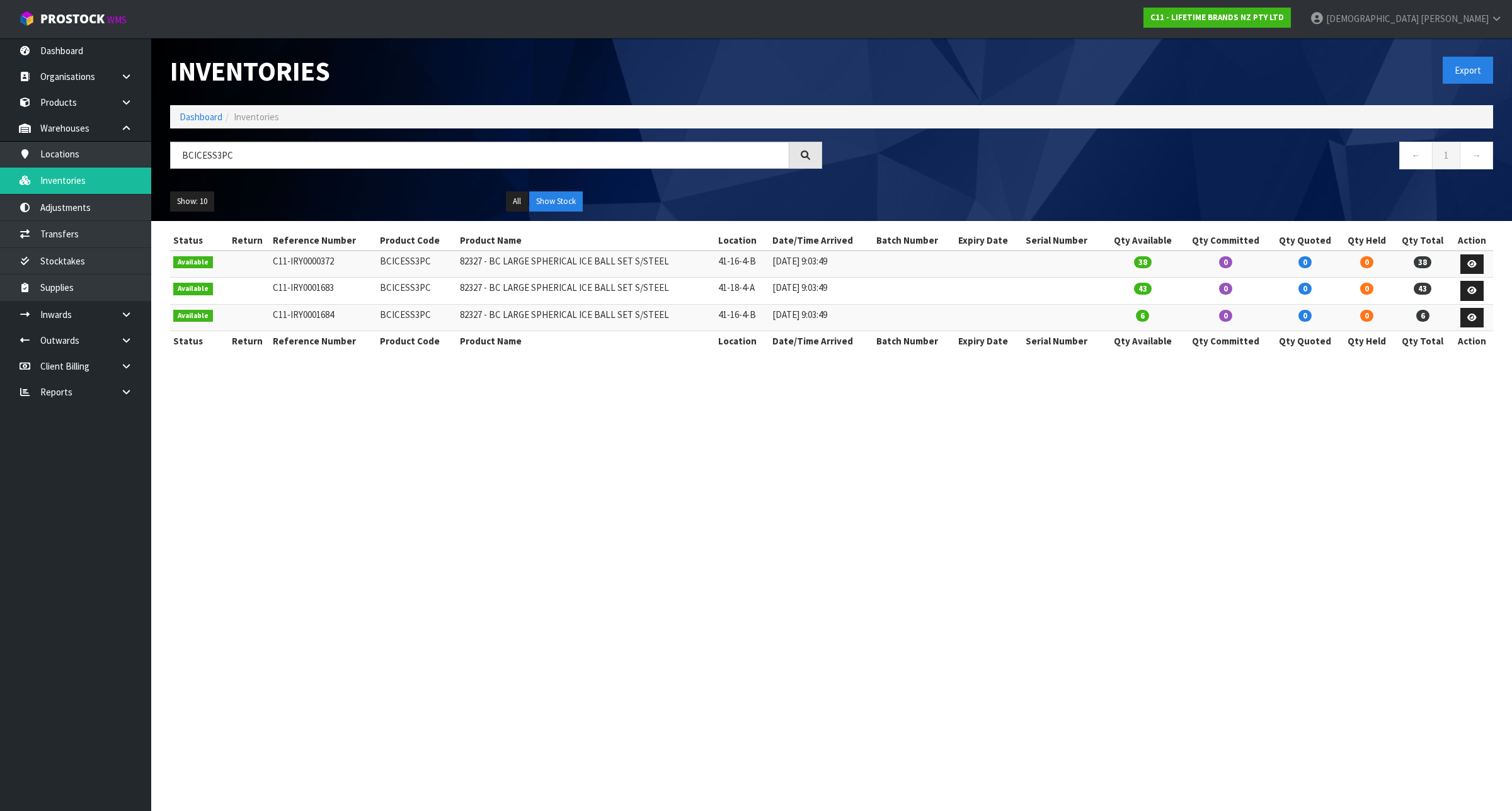
copy td "BCICESS3PC"
click at [122, 246] on link "Transfers" at bounding box center [75, 234] width 151 height 26
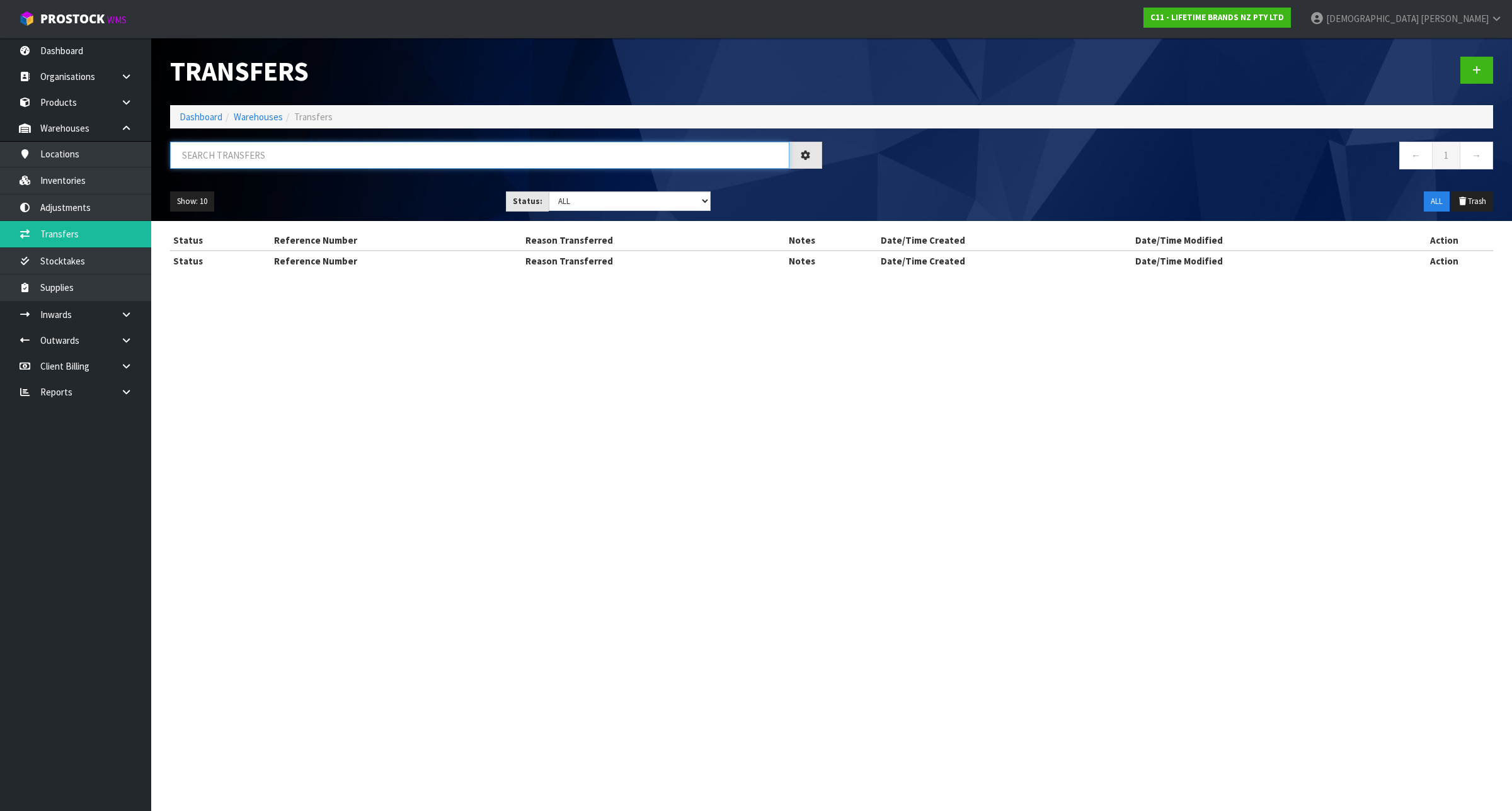
click at [276, 158] on input "text" at bounding box center [480, 155] width 619 height 27
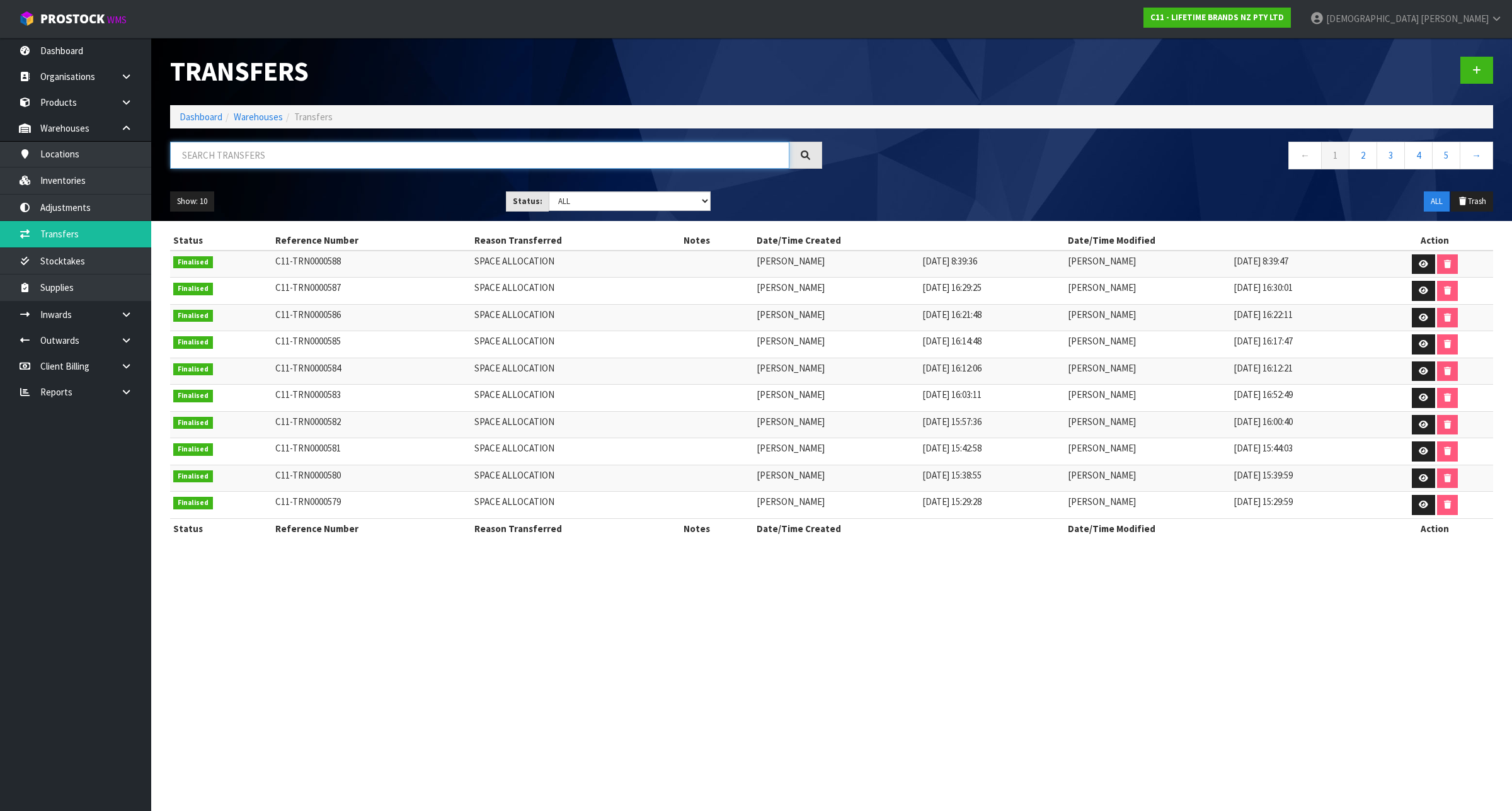
paste input "BCICESS3PC"
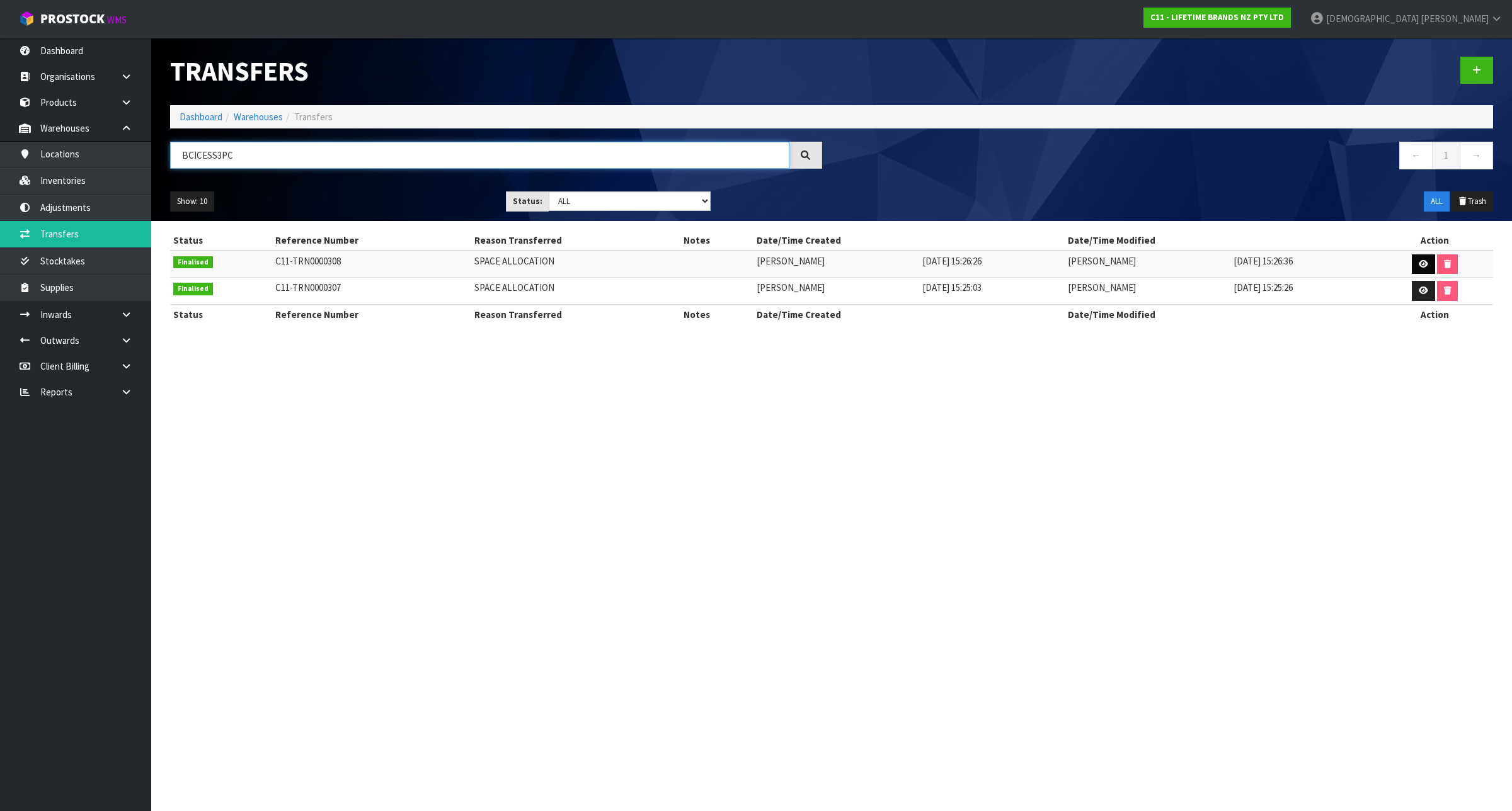
type input "BCICESS3PC"
click at [1425, 260] on icon at bounding box center [1423, 265] width 9 height 9
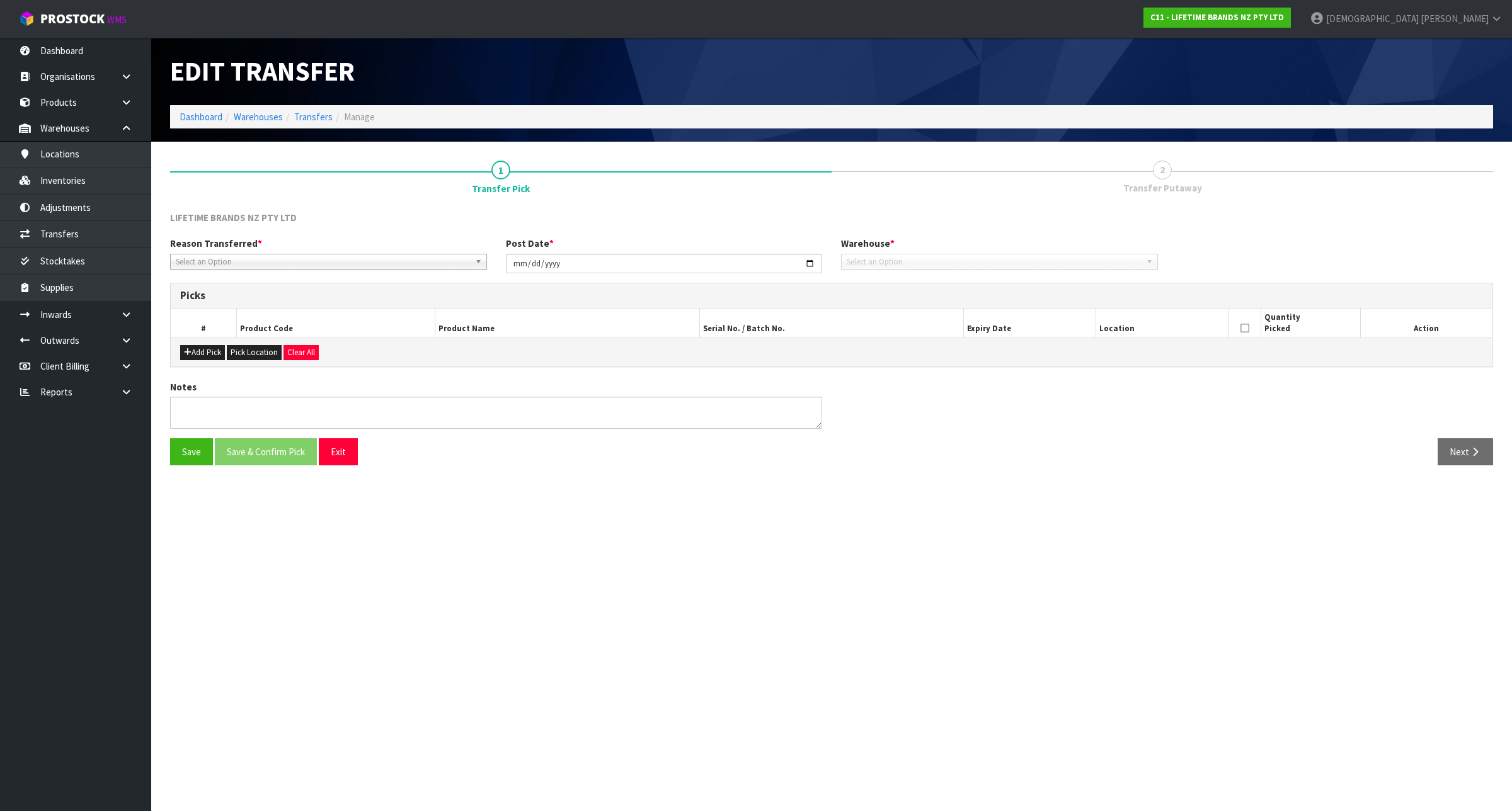
type input "[DATE]"
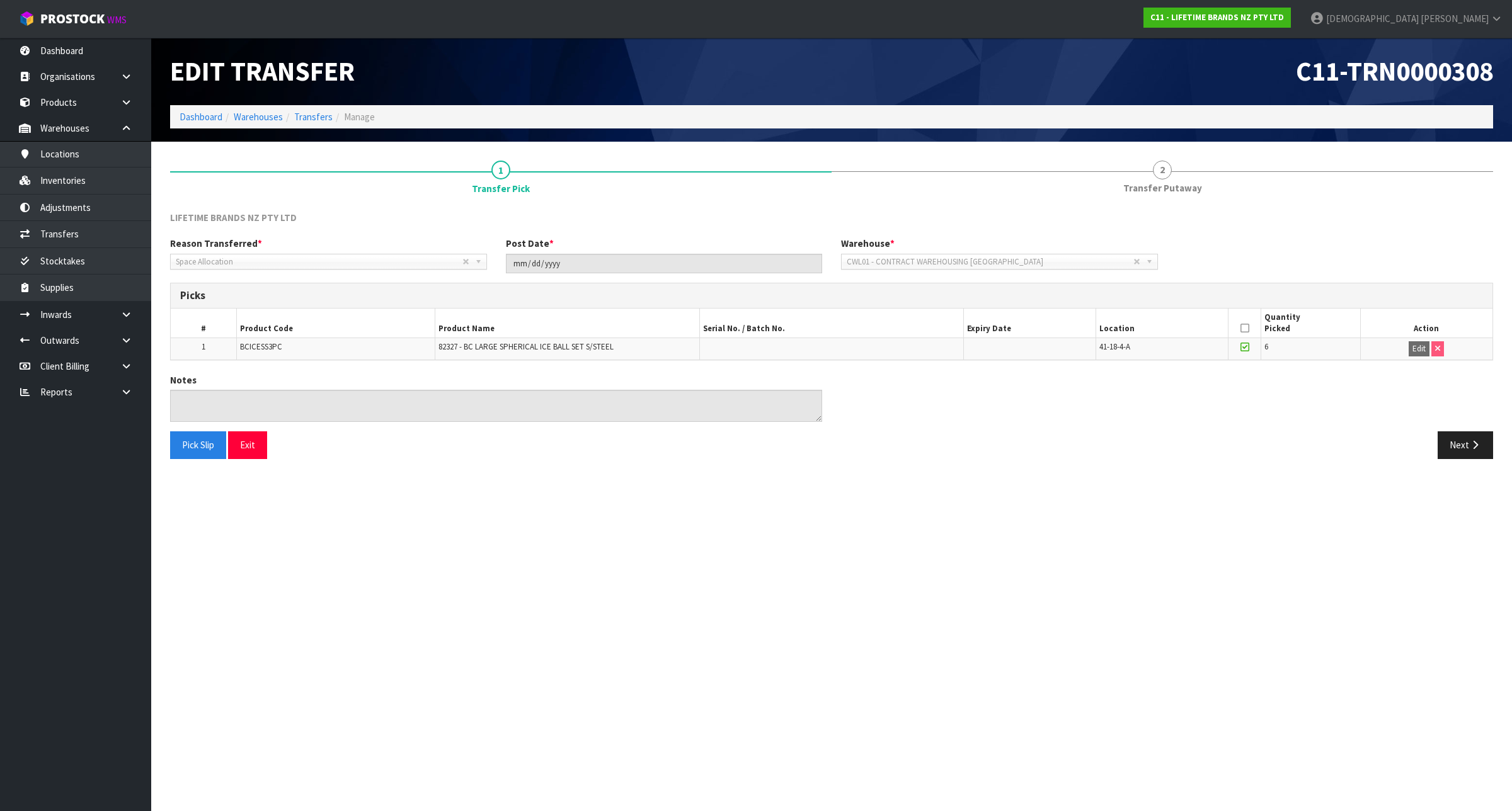
click at [1466, 461] on div "Pick Slip Exit Next" at bounding box center [832, 450] width 1342 height 37
click at [1466, 450] on button "Next" at bounding box center [1465, 445] width 56 height 27
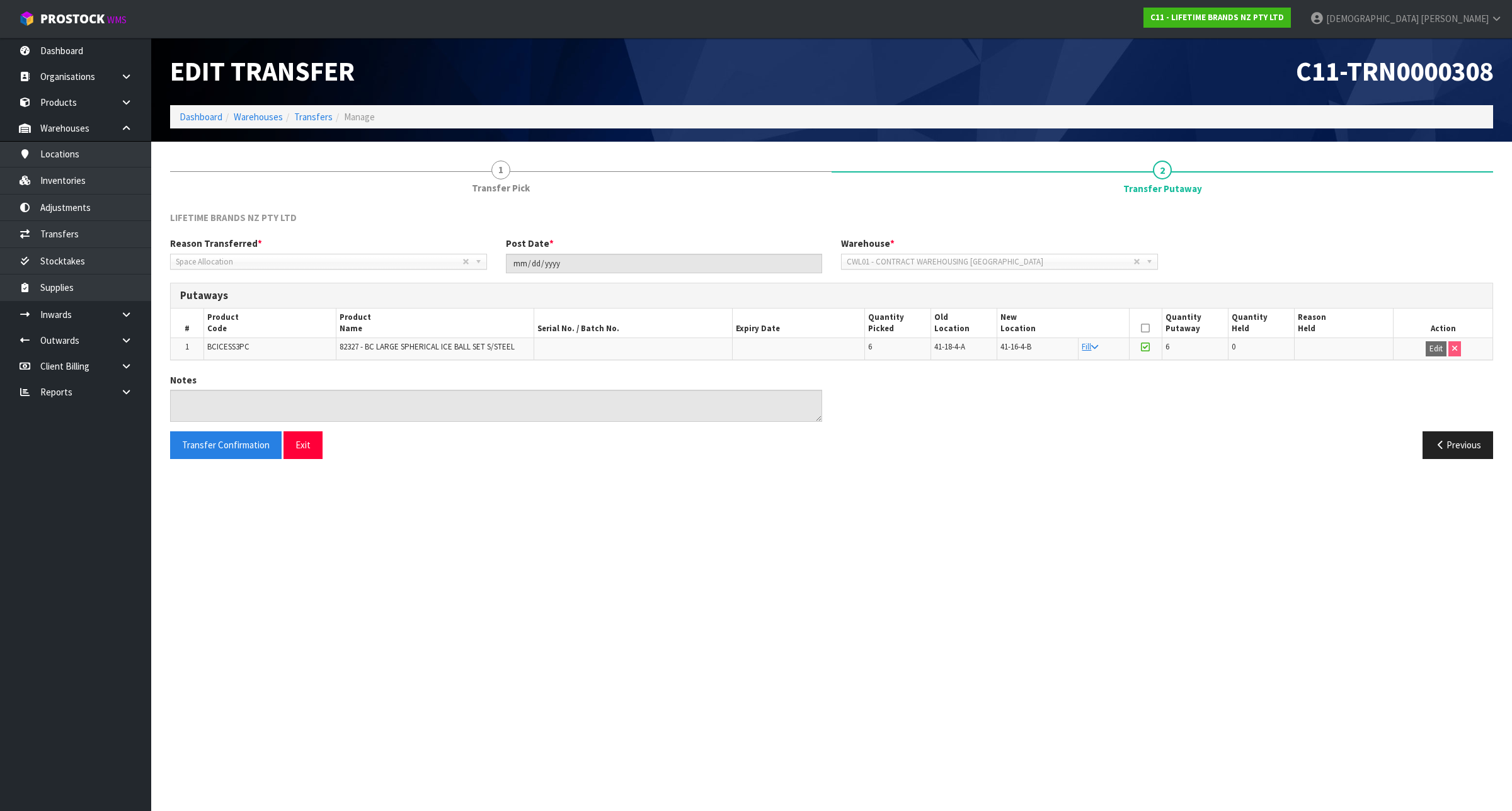
click at [229, 359] on td "BCICESS3PC" at bounding box center [270, 349] width 132 height 21
click at [229, 355] on td "BCICESS3PC" at bounding box center [270, 349] width 132 height 21
copy span "BCICESS3PC"
click at [129, 183] on link "Inventories" at bounding box center [75, 181] width 151 height 26
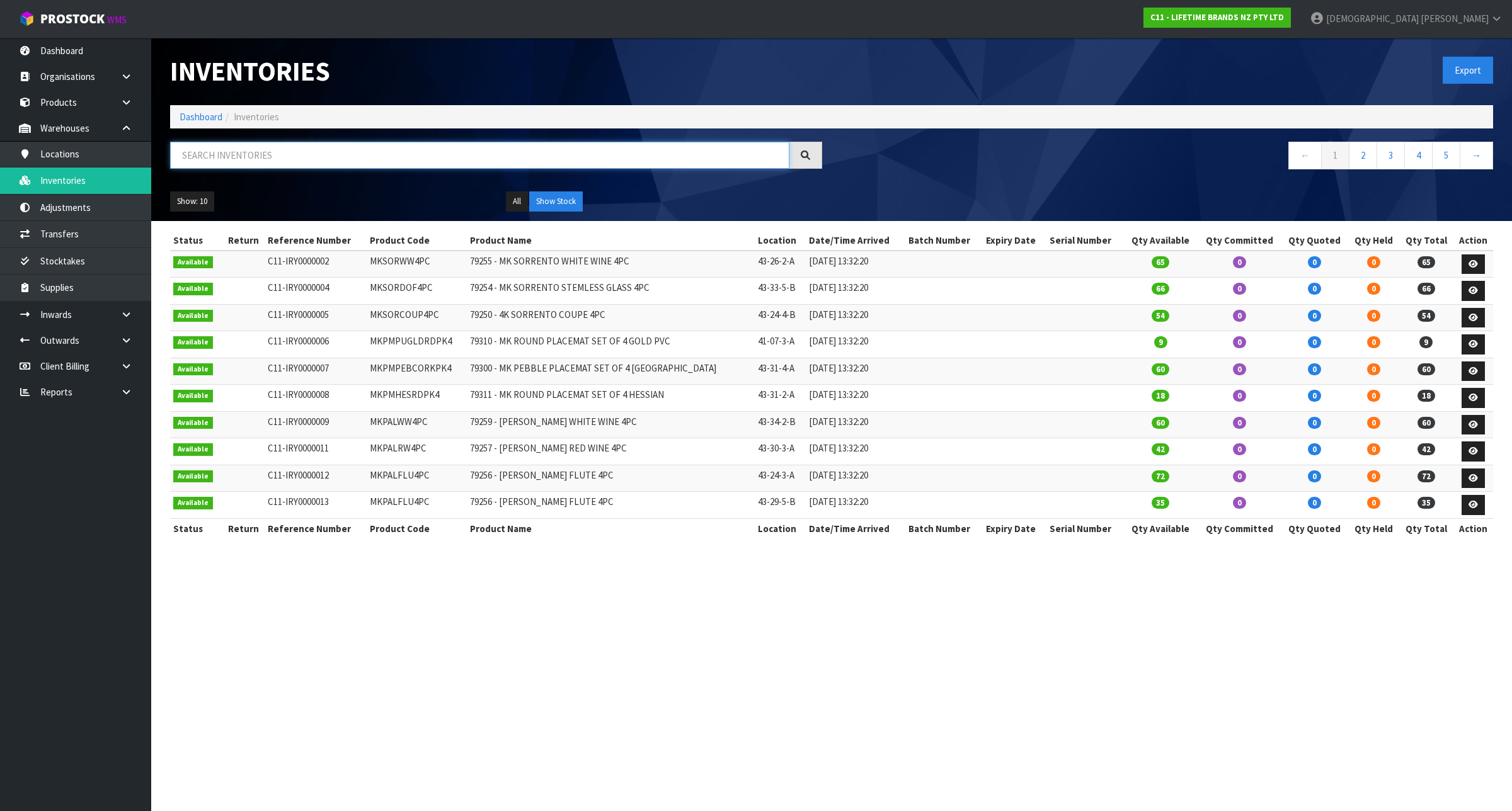
drag, startPoint x: 203, startPoint y: 182, endPoint x: 339, endPoint y: 158, distance: 138.1
click at [339, 158] on input "text" at bounding box center [480, 155] width 619 height 27
paste input "BCICESS3PC"
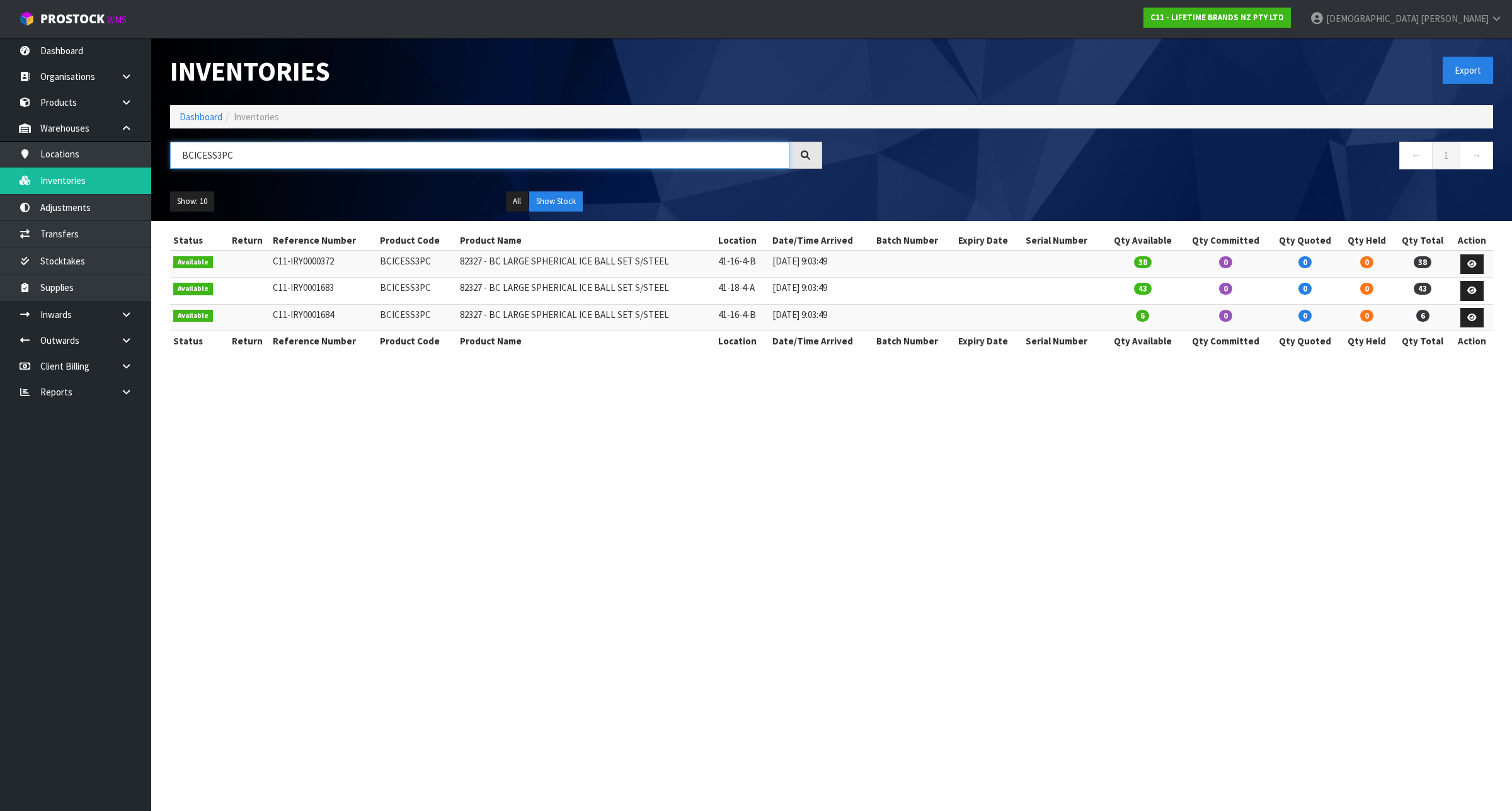
click at [528, 156] on input "BCICESS3PC" at bounding box center [480, 155] width 619 height 27
paste input "KE820OHBAG"
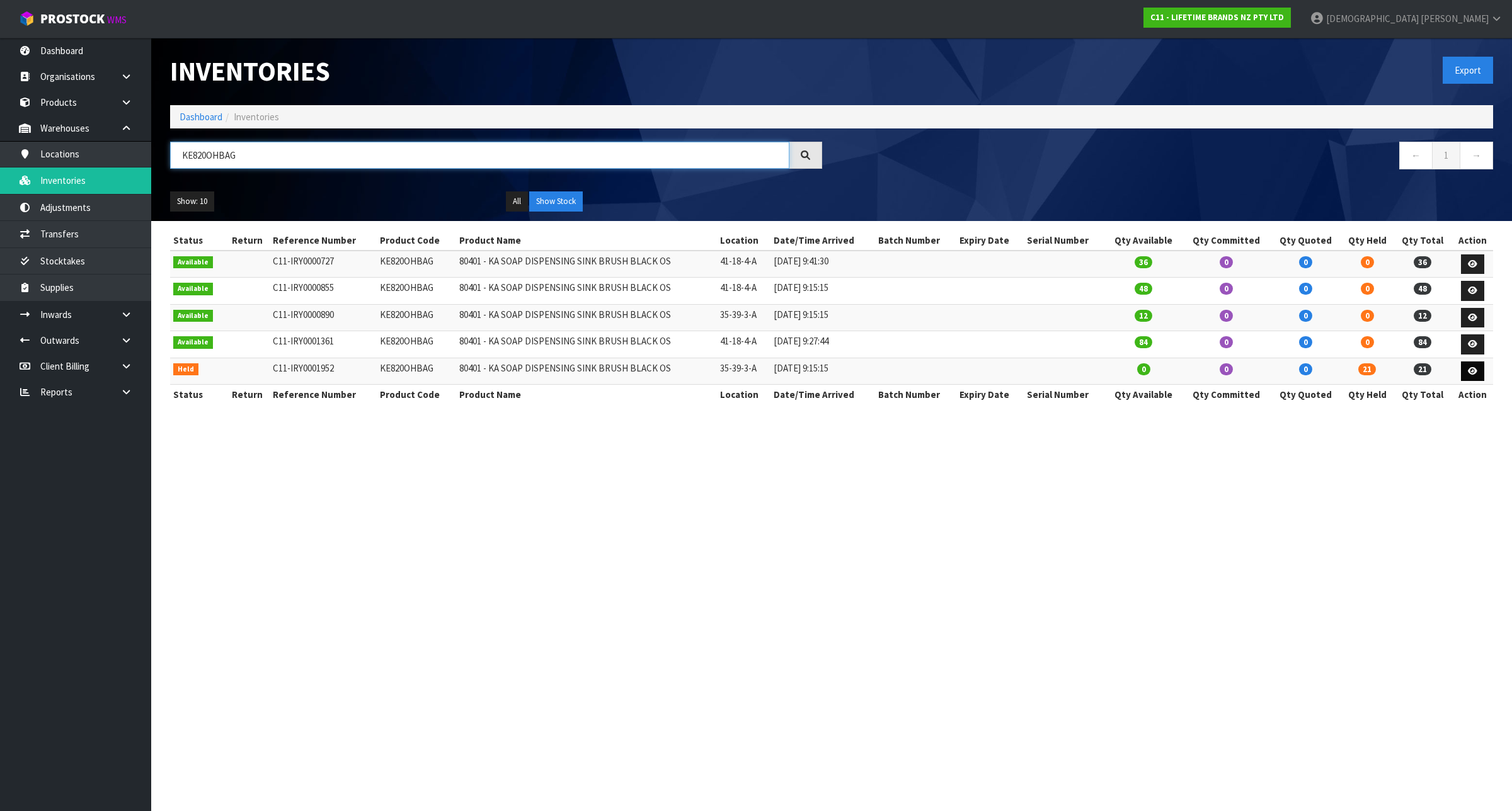
type input "KE820OHBAG"
click at [1475, 375] on icon at bounding box center [1472, 372] width 9 height 9
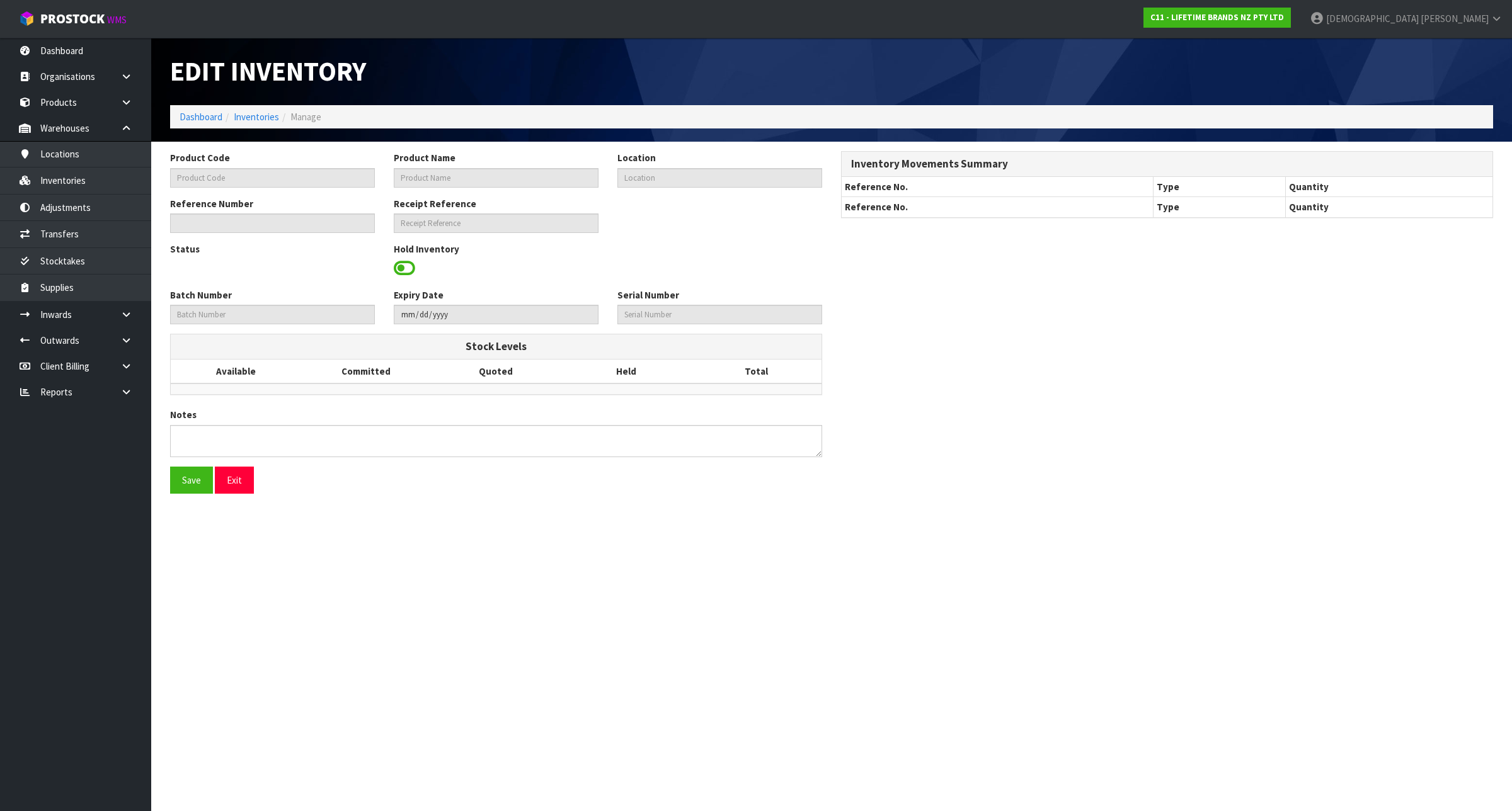
type input "KE820OHBAG"
type input "80401 - KA SOAP DISPENSING SINK BRUSH BLACK OS"
type input "35-39-3-A"
type input "C11-IRY0001952"
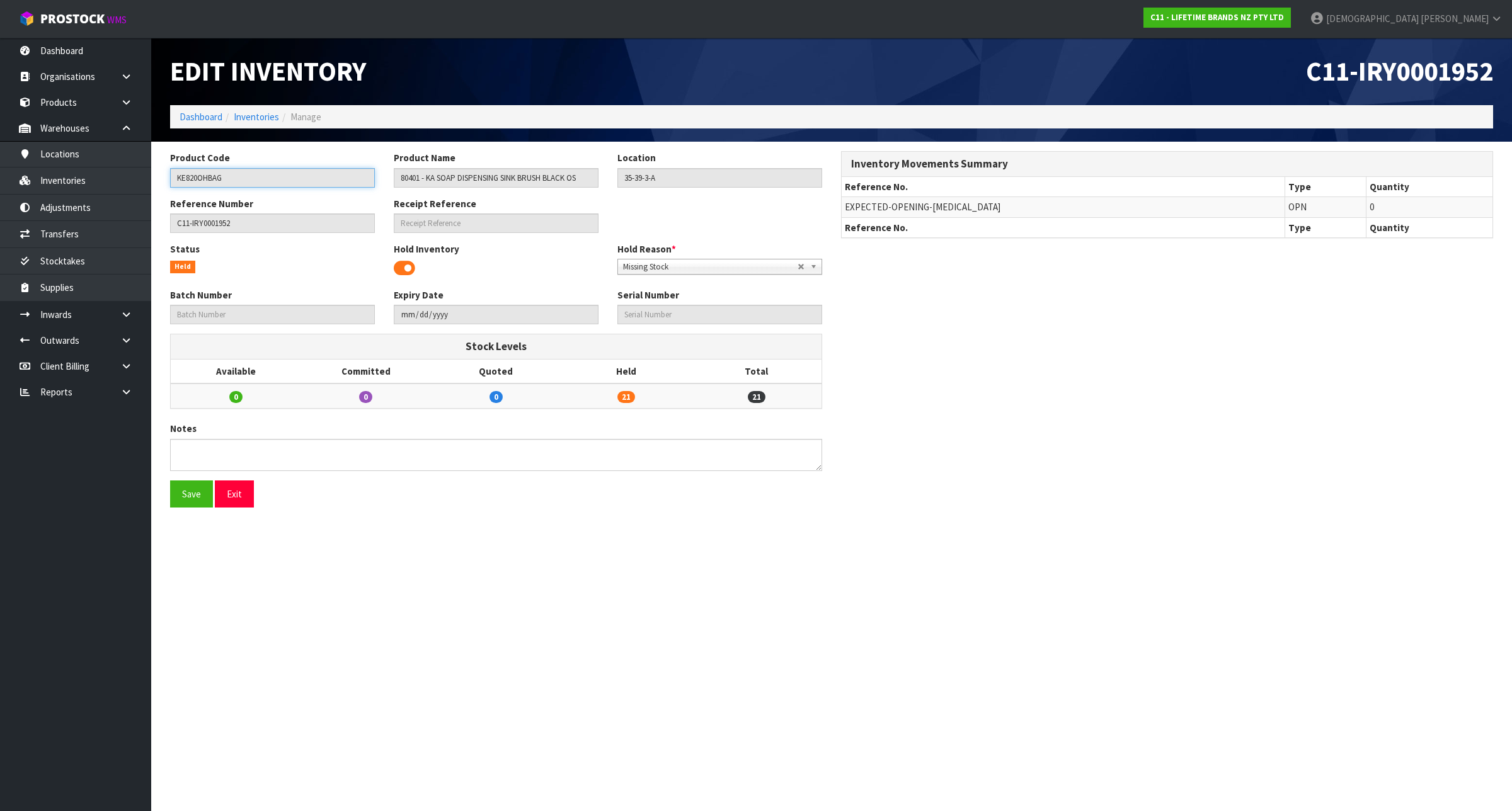
click at [232, 177] on input "KE820OHBAG" at bounding box center [272, 177] width 205 height 20
click at [238, 114] on link "Inventories" at bounding box center [256, 116] width 45 height 12
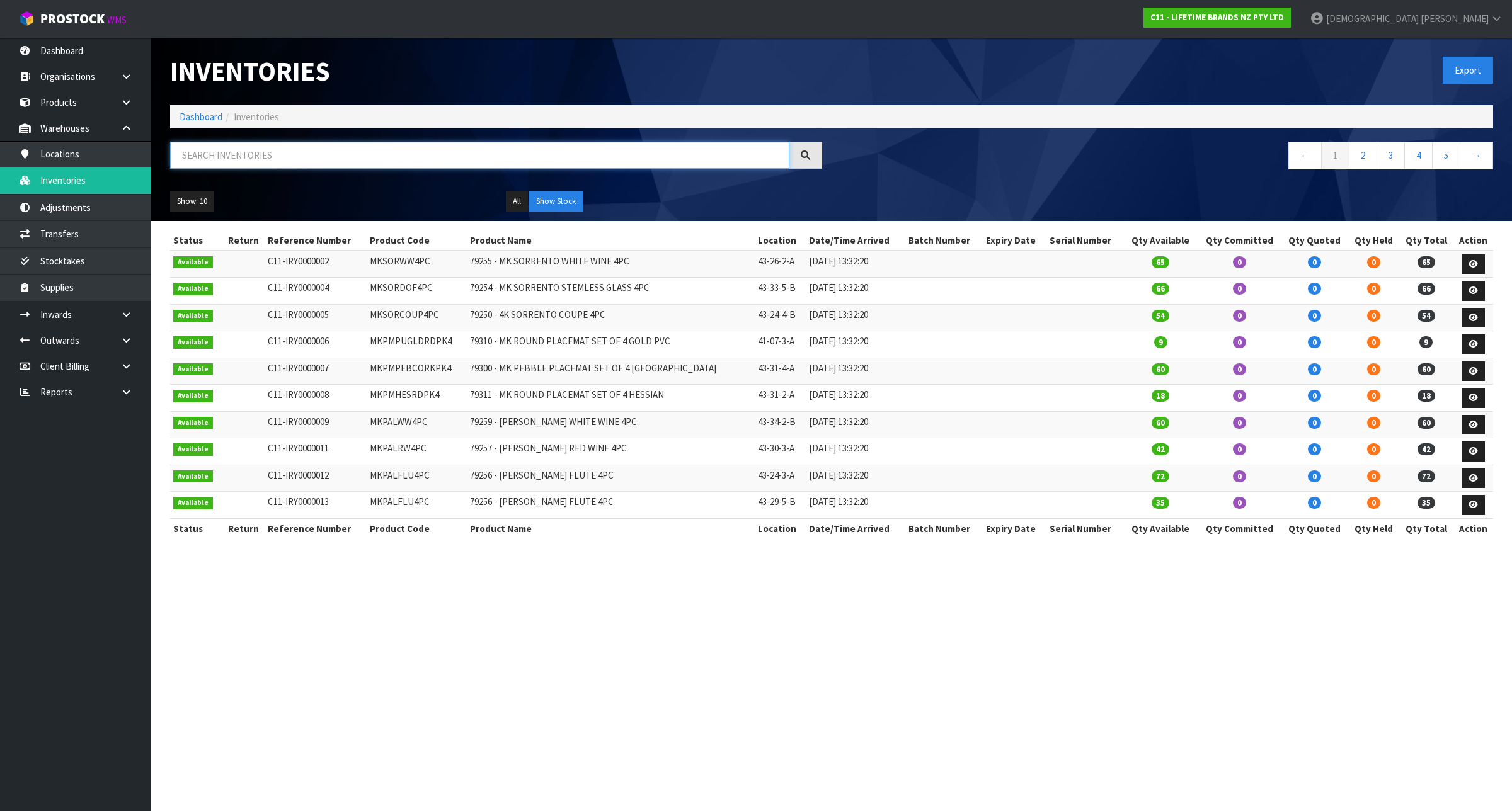
click at [260, 145] on input "text" at bounding box center [480, 155] width 619 height 27
paste input "KE820OHBAG"
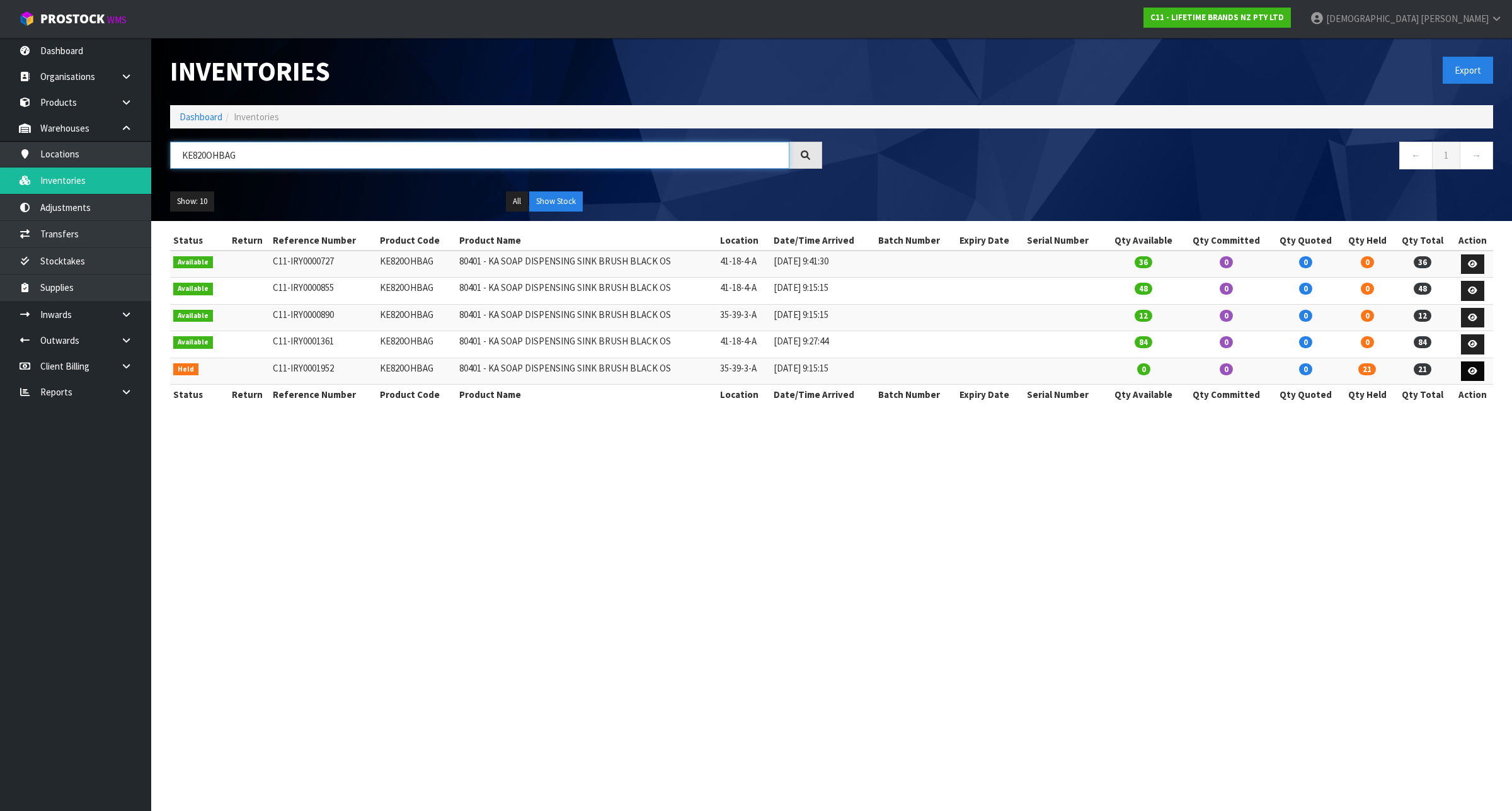
type input "KE820OHBAG"
click at [1474, 379] on link at bounding box center [1472, 372] width 23 height 21
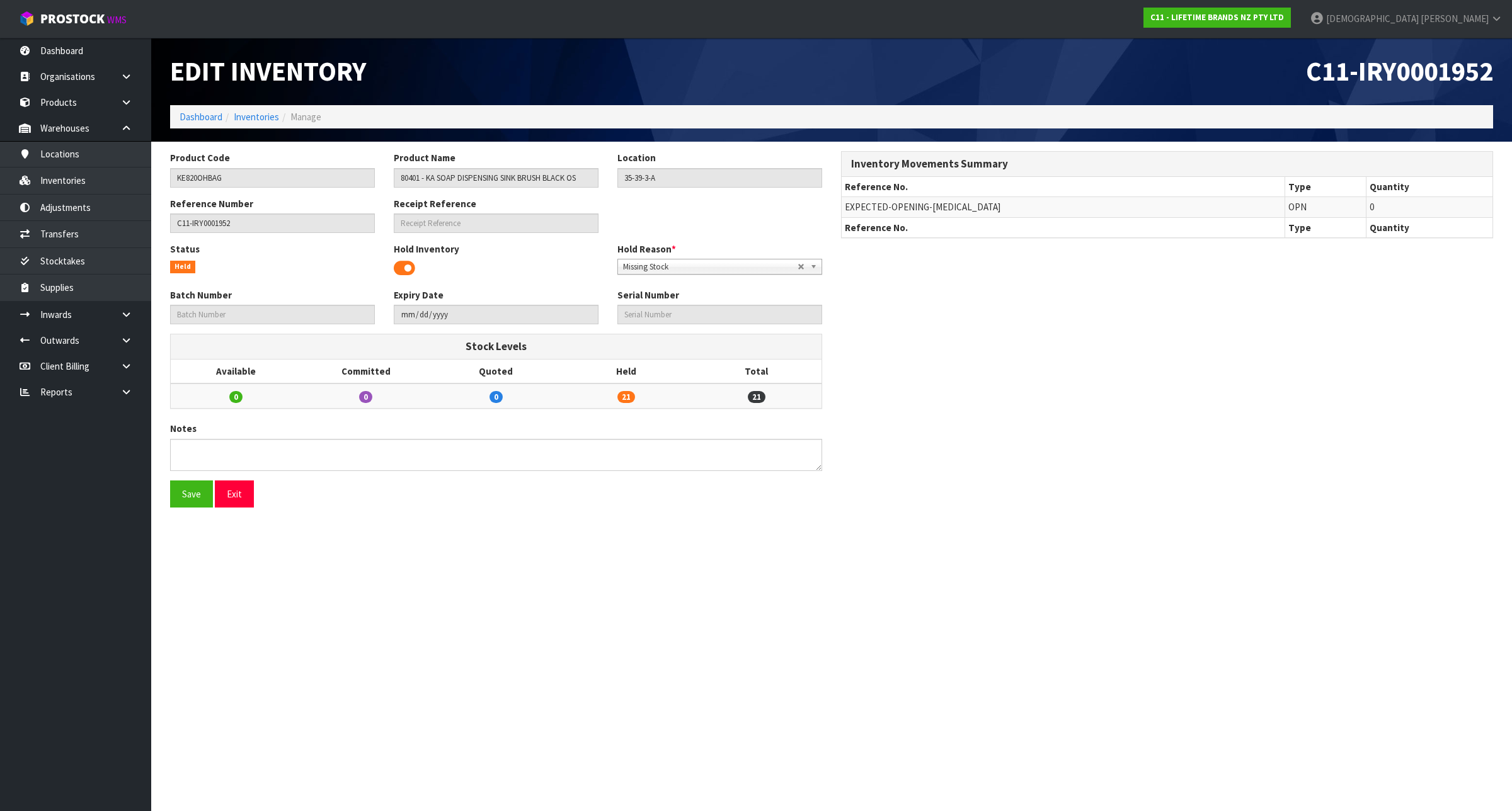
click at [658, 260] on span "Missing Stock" at bounding box center [710, 267] width 175 height 15
type input "bu"
click at [646, 299] on li "Bu lk Goods" at bounding box center [720, 302] width 199 height 15
click at [175, 496] on button "Save" at bounding box center [192, 494] width 43 height 27
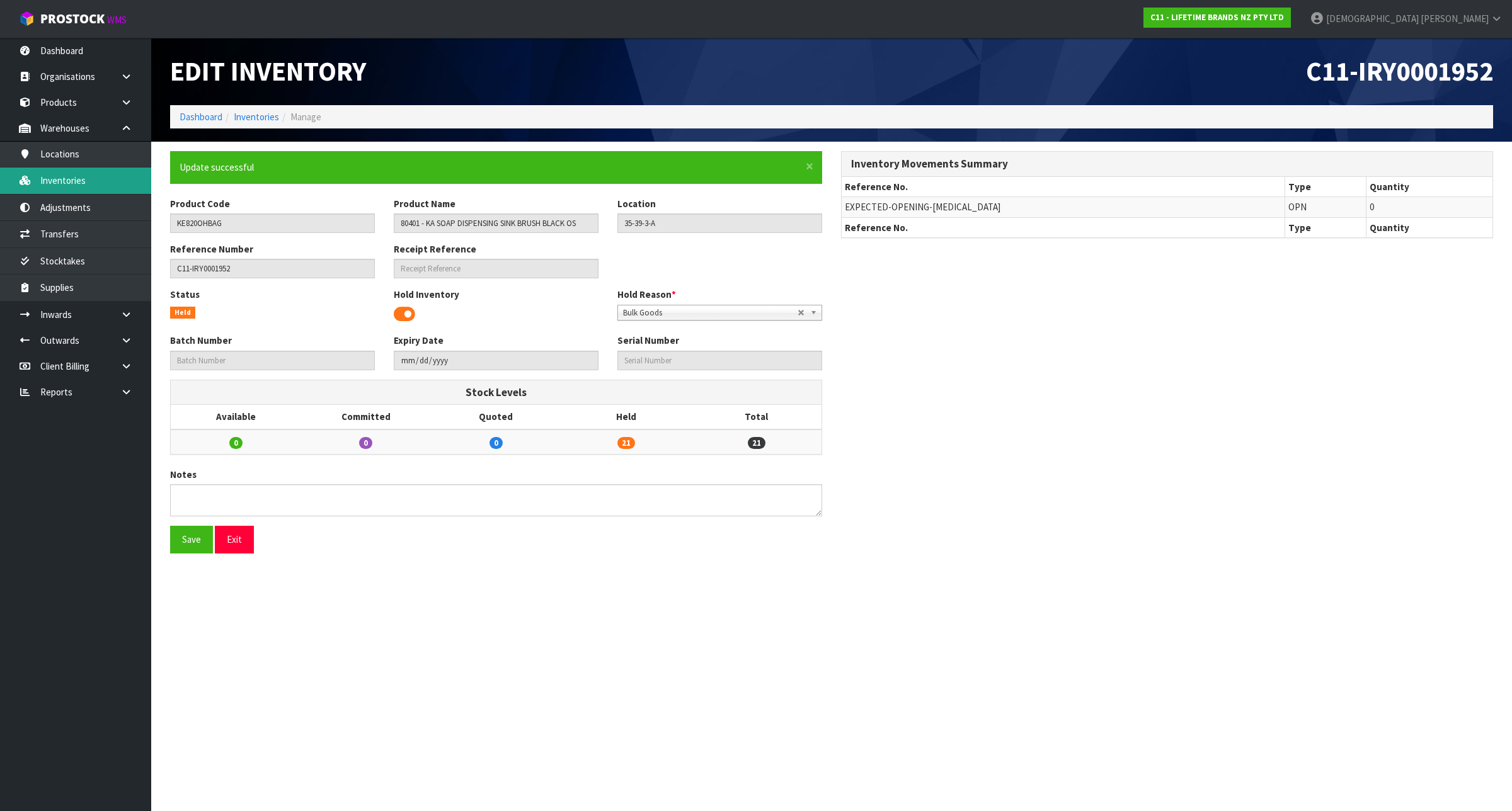
click at [69, 192] on link "Inventories" at bounding box center [75, 181] width 151 height 26
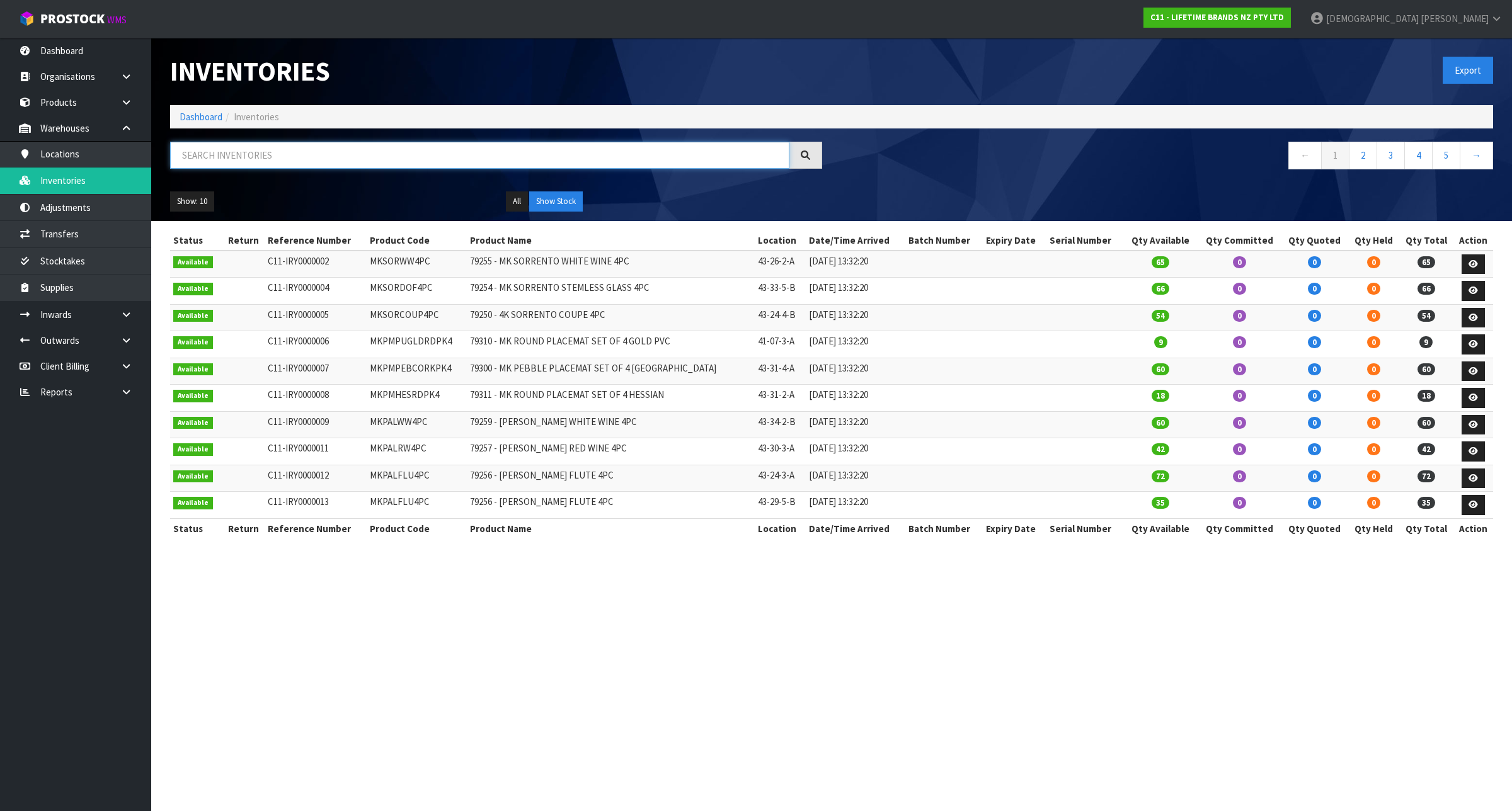
drag, startPoint x: 89, startPoint y: 183, endPoint x: 289, endPoint y: 163, distance: 201.0
click at [289, 163] on input "text" at bounding box center [480, 155] width 619 height 27
paste input "KE820OHBAG"
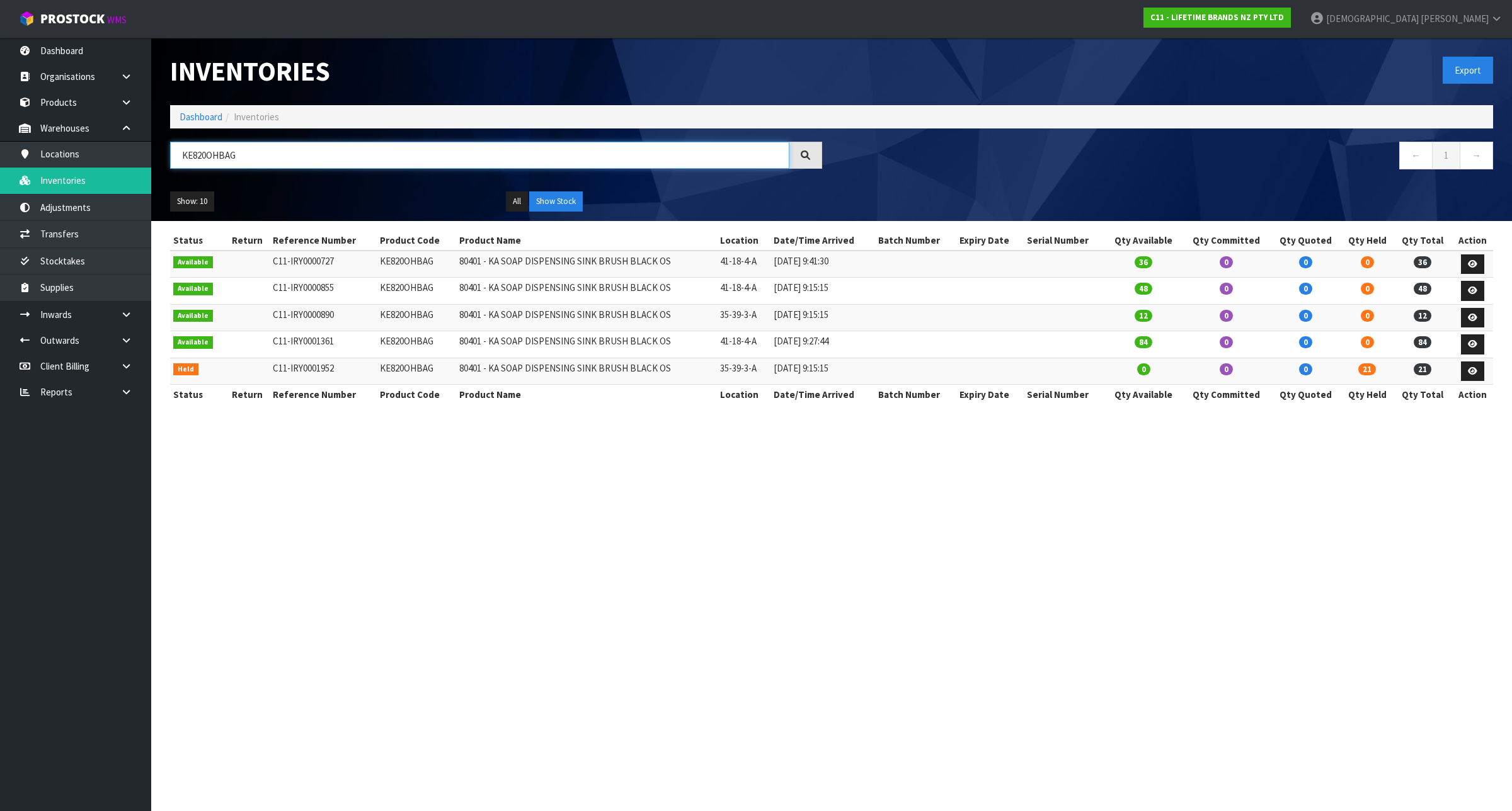
type input "KE820OHBAG"
click at [190, 115] on link "Dashboard" at bounding box center [201, 116] width 43 height 12
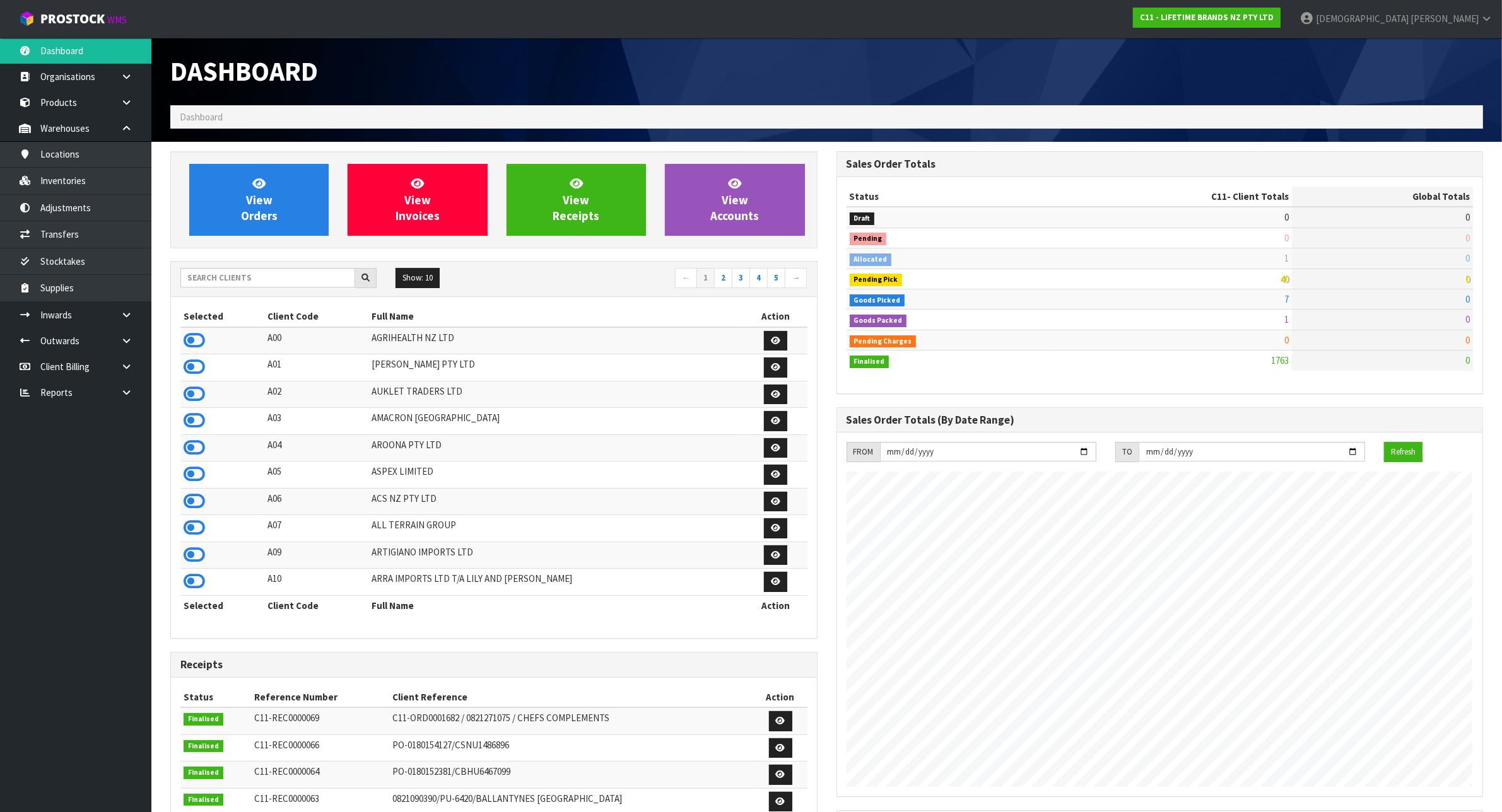
scroll to position [959, 666]
click at [248, 280] on input "text" at bounding box center [268, 278] width 175 height 20
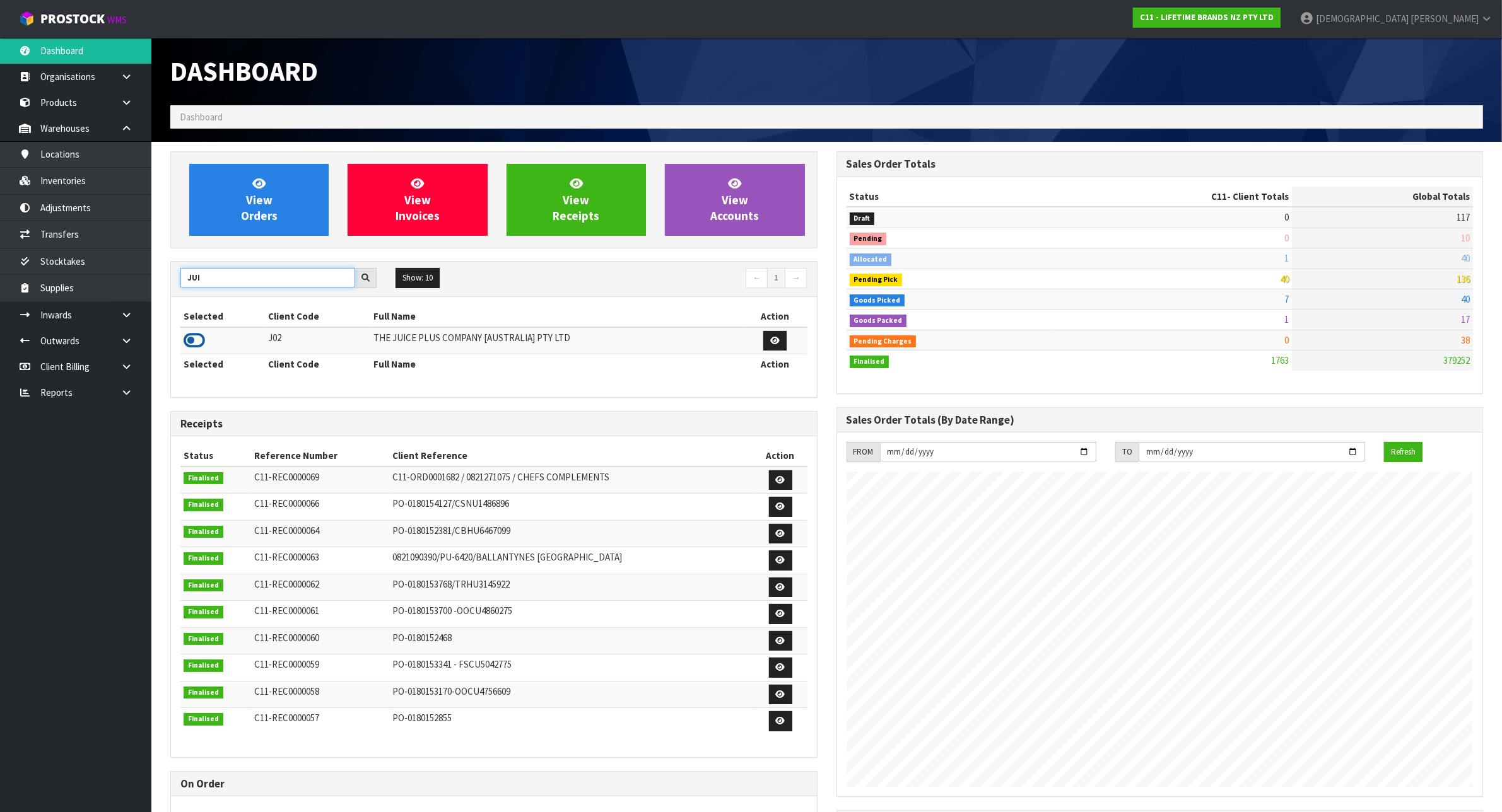
type input "JUI"
click at [197, 341] on icon at bounding box center [194, 340] width 21 height 19
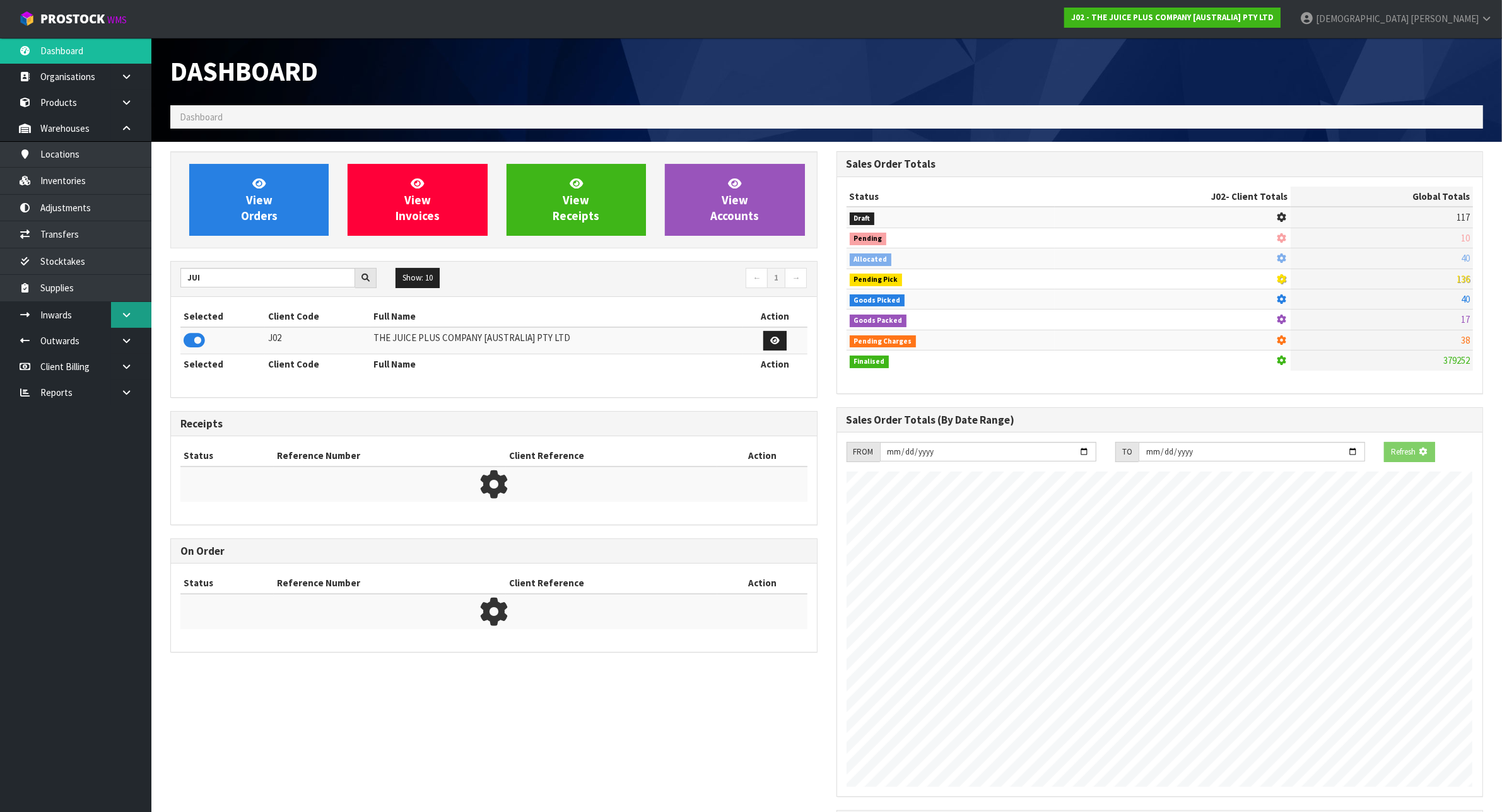
scroll to position [788, 666]
click at [100, 253] on link "Stocktakes" at bounding box center [75, 262] width 151 height 26
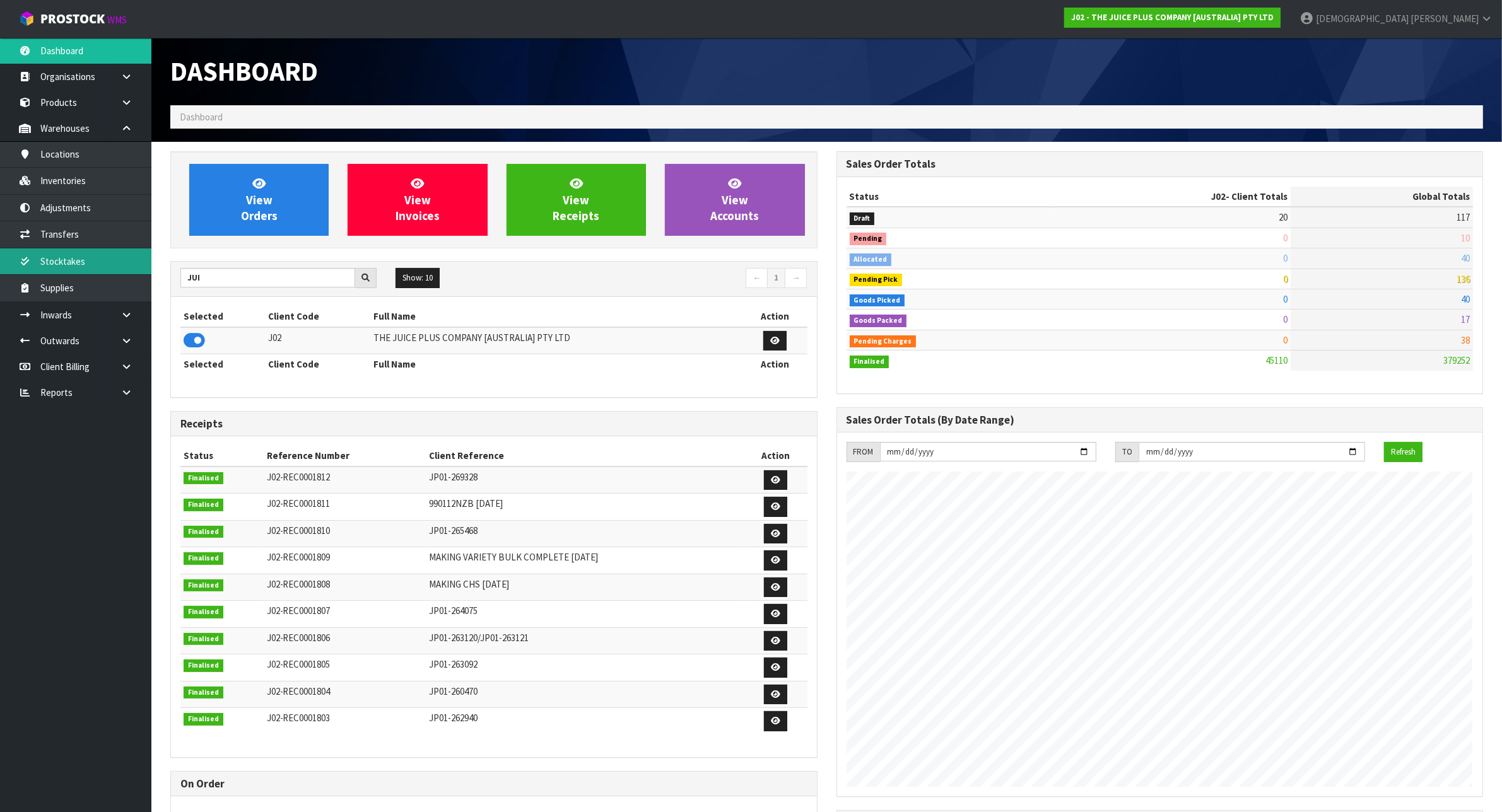
scroll to position [959, 666]
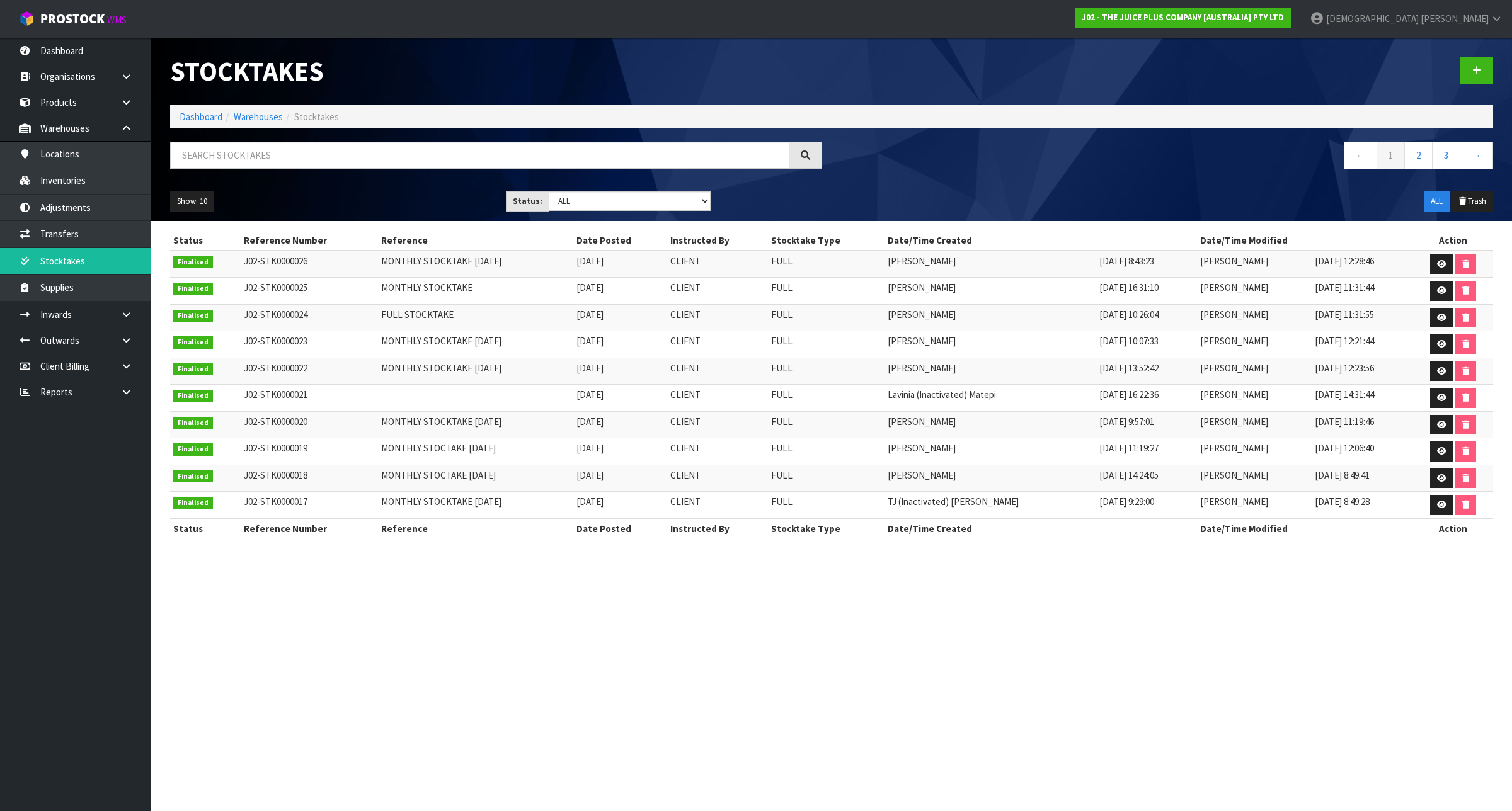
click at [161, 355] on div "Status Reference Number Reference Date Posted Instructed By Stocktake Type Date…" at bounding box center [832, 391] width 1342 height 322
click at [137, 367] on link at bounding box center [130, 367] width 40 height 26
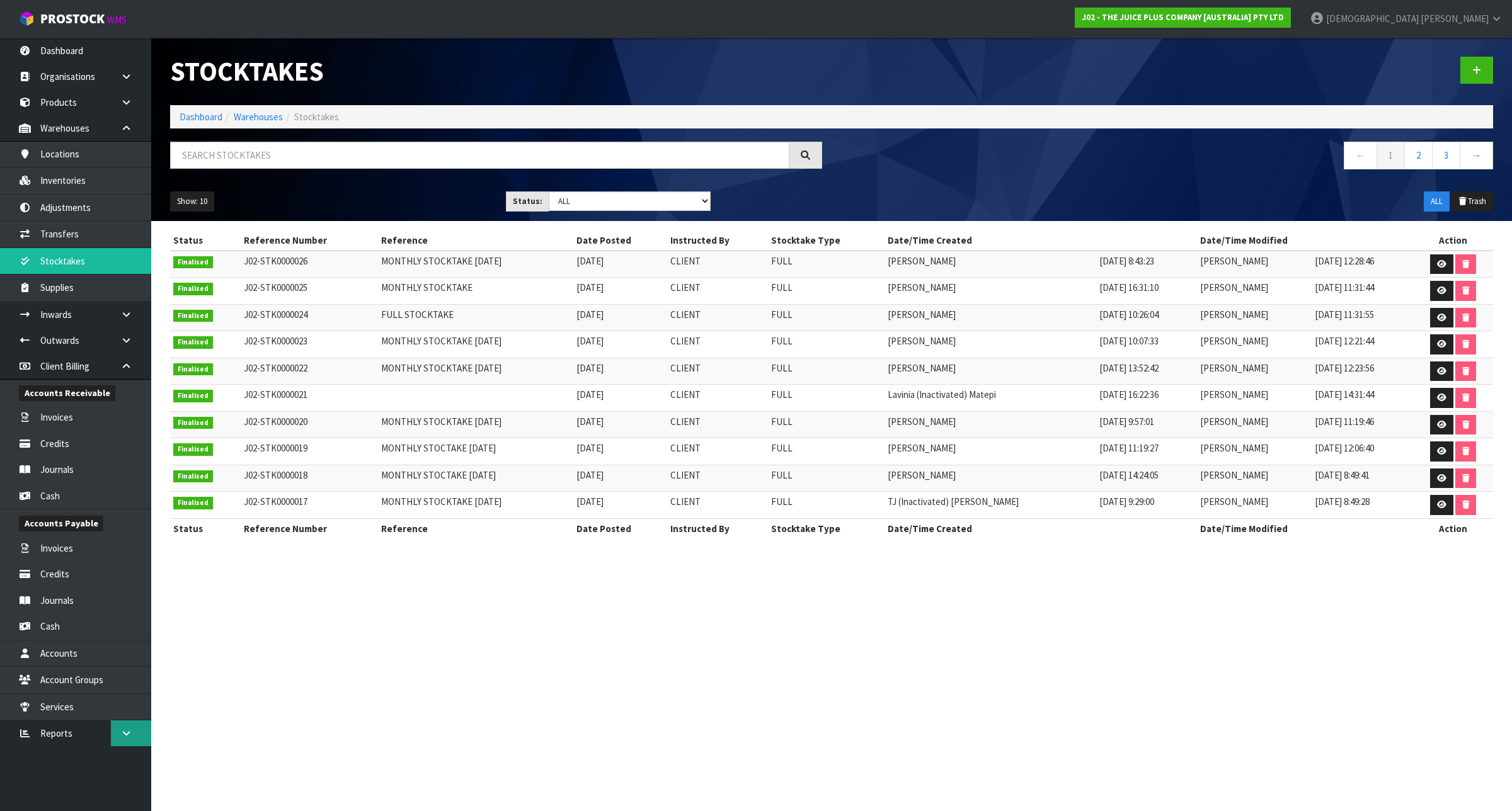
click at [123, 736] on icon at bounding box center [126, 733] width 12 height 9
click at [103, 777] on link "CWL" at bounding box center [75, 785] width 151 height 26
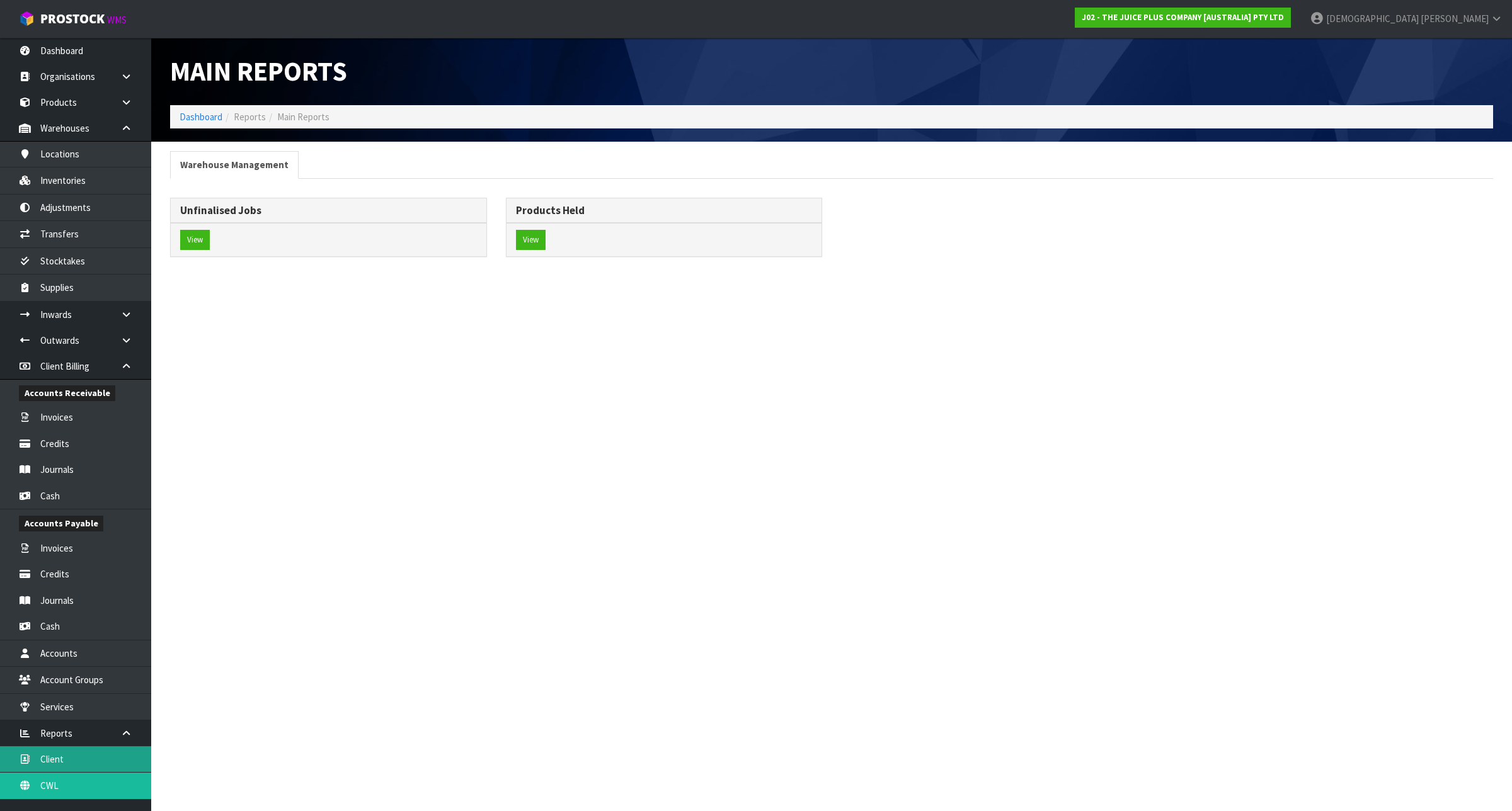
click at [69, 754] on link "Client" at bounding box center [75, 759] width 151 height 26
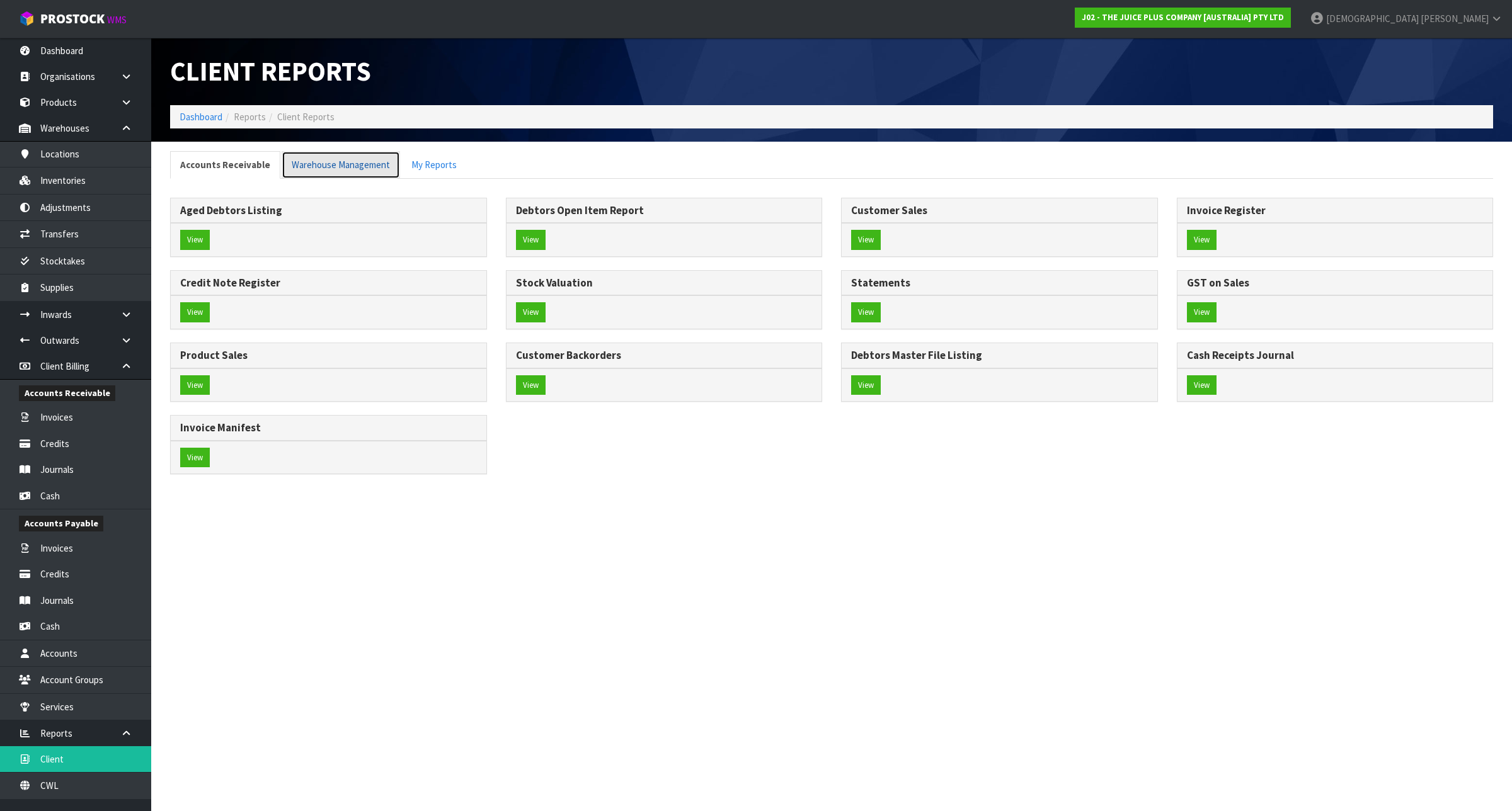
click at [363, 162] on link "Warehouse Management" at bounding box center [341, 164] width 118 height 27
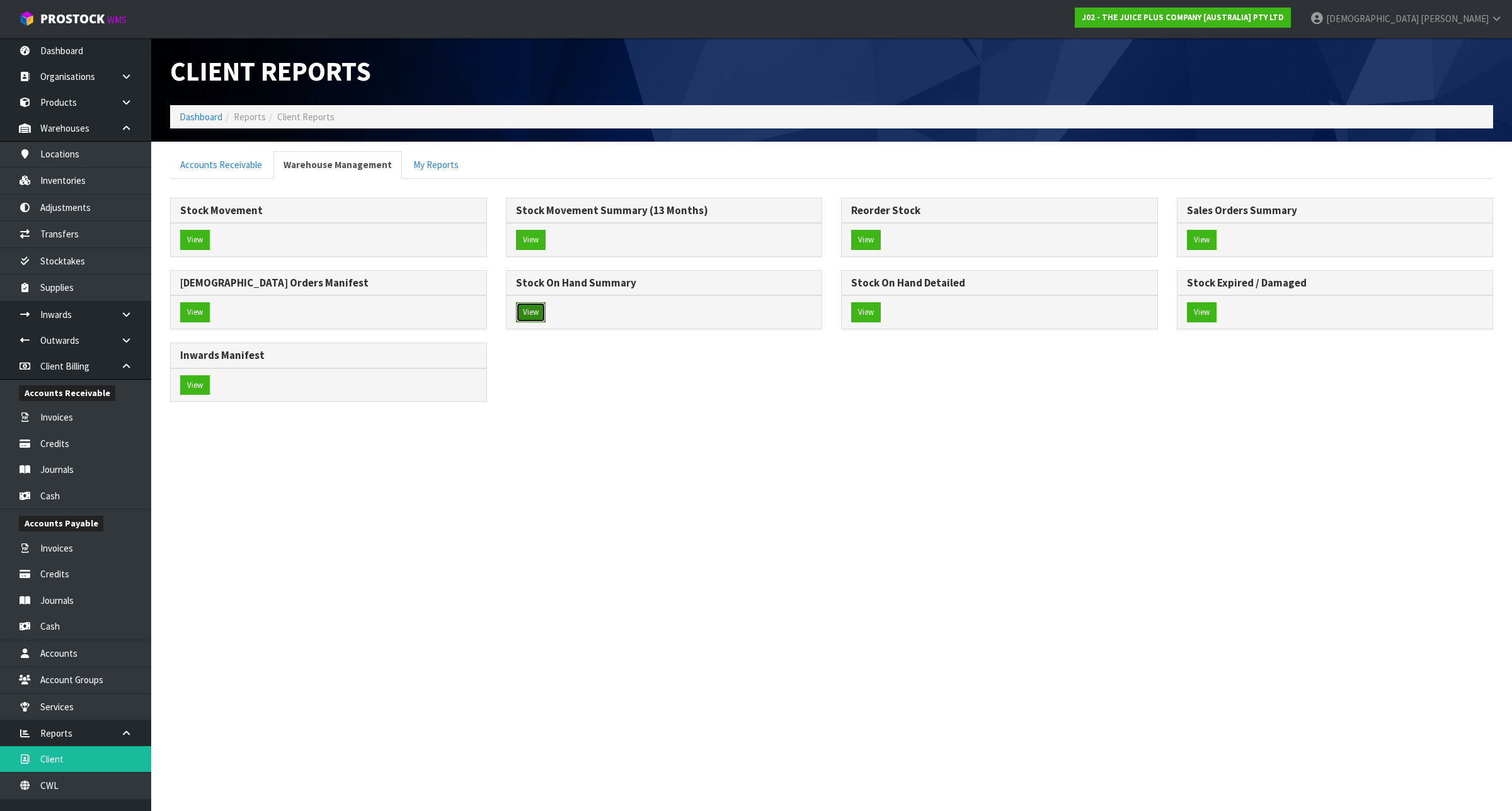
click at [540, 320] on button "View" at bounding box center [530, 313] width 30 height 21
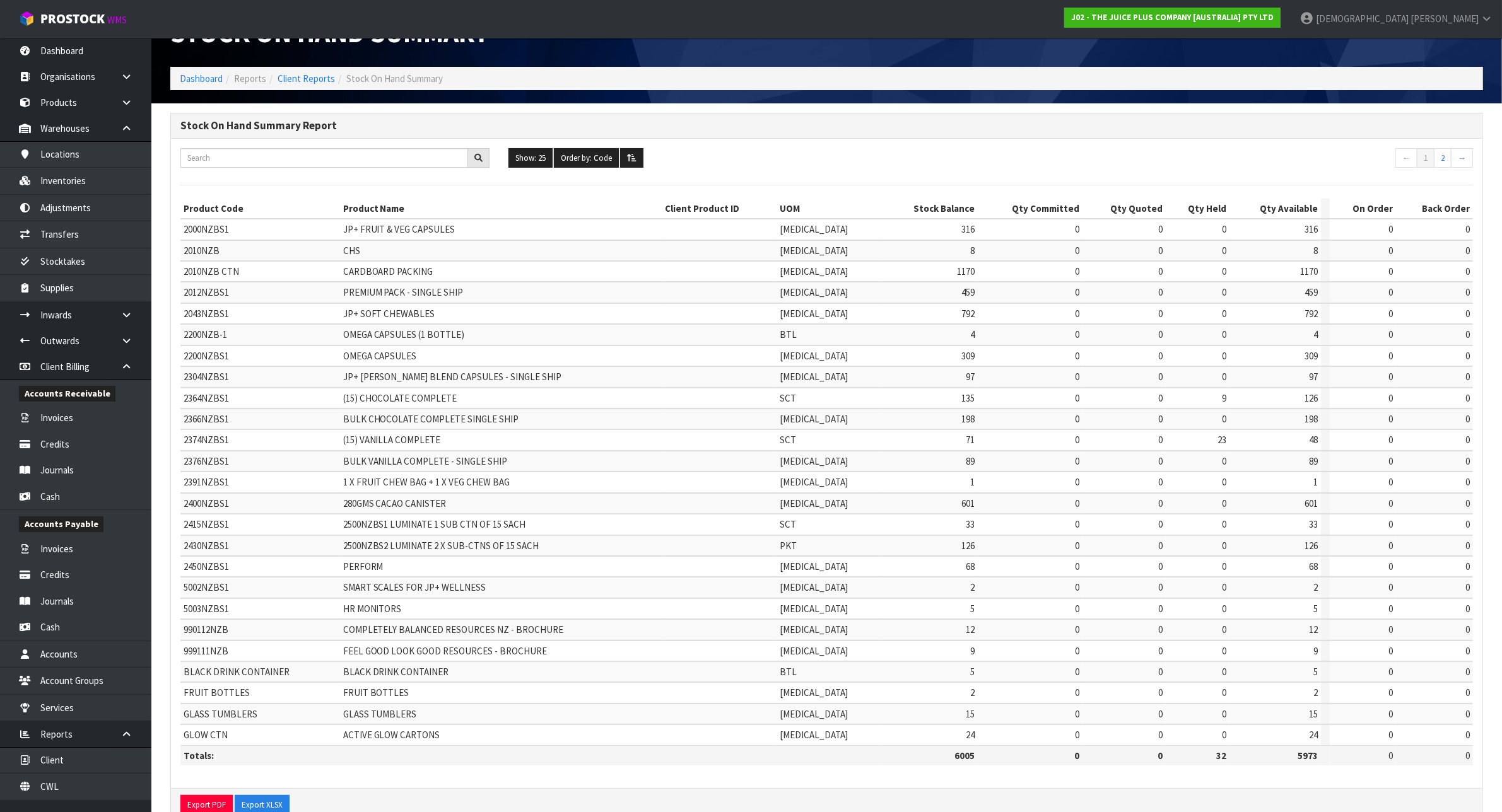
scroll to position [60, 0]
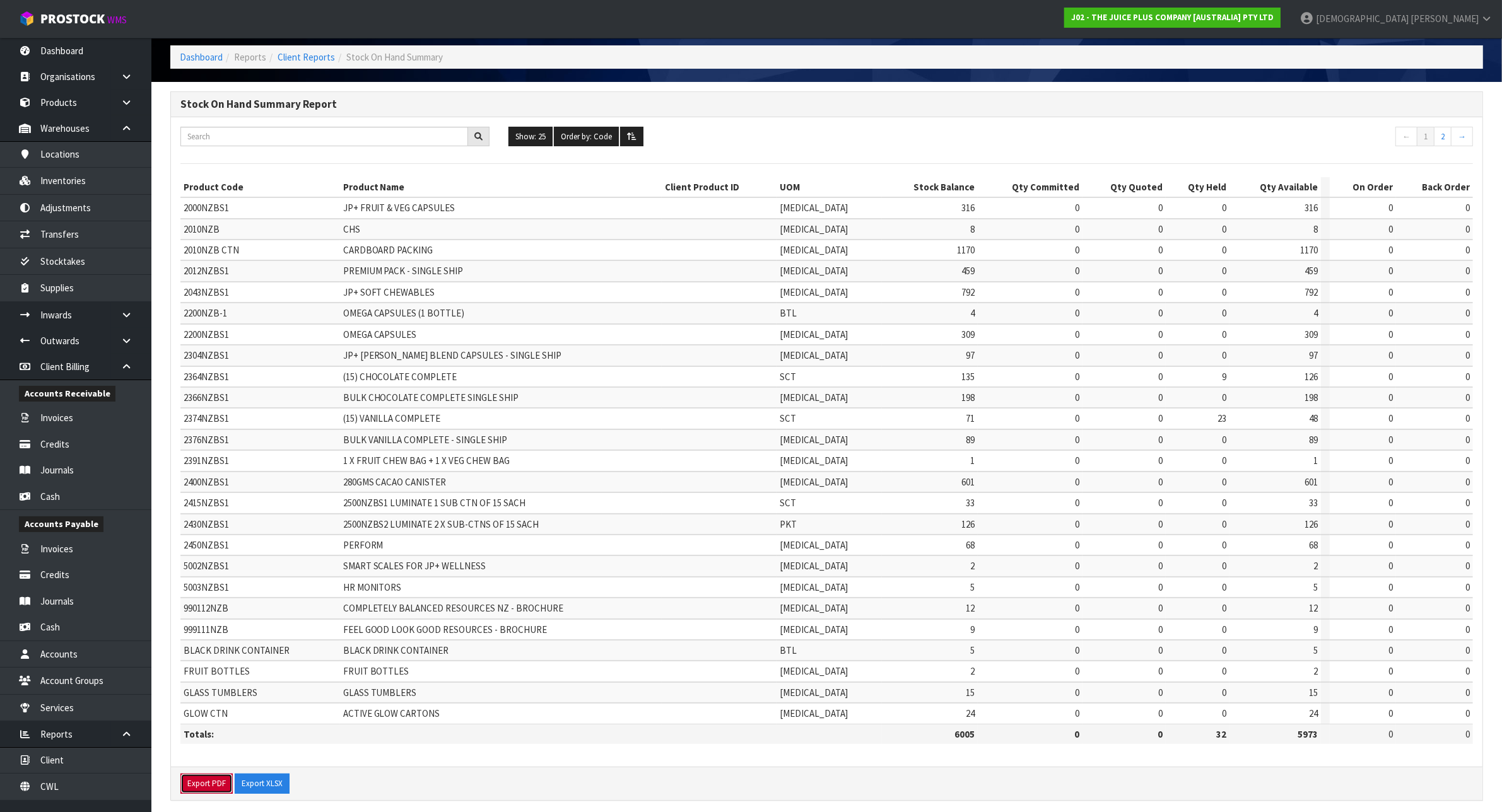
click at [206, 773] on button "Export PDF" at bounding box center [206, 784] width 52 height 21
click at [275, 773] on button "Export XLSX" at bounding box center [262, 784] width 55 height 21
click at [318, 62] on link "Client Reports" at bounding box center [306, 57] width 57 height 12
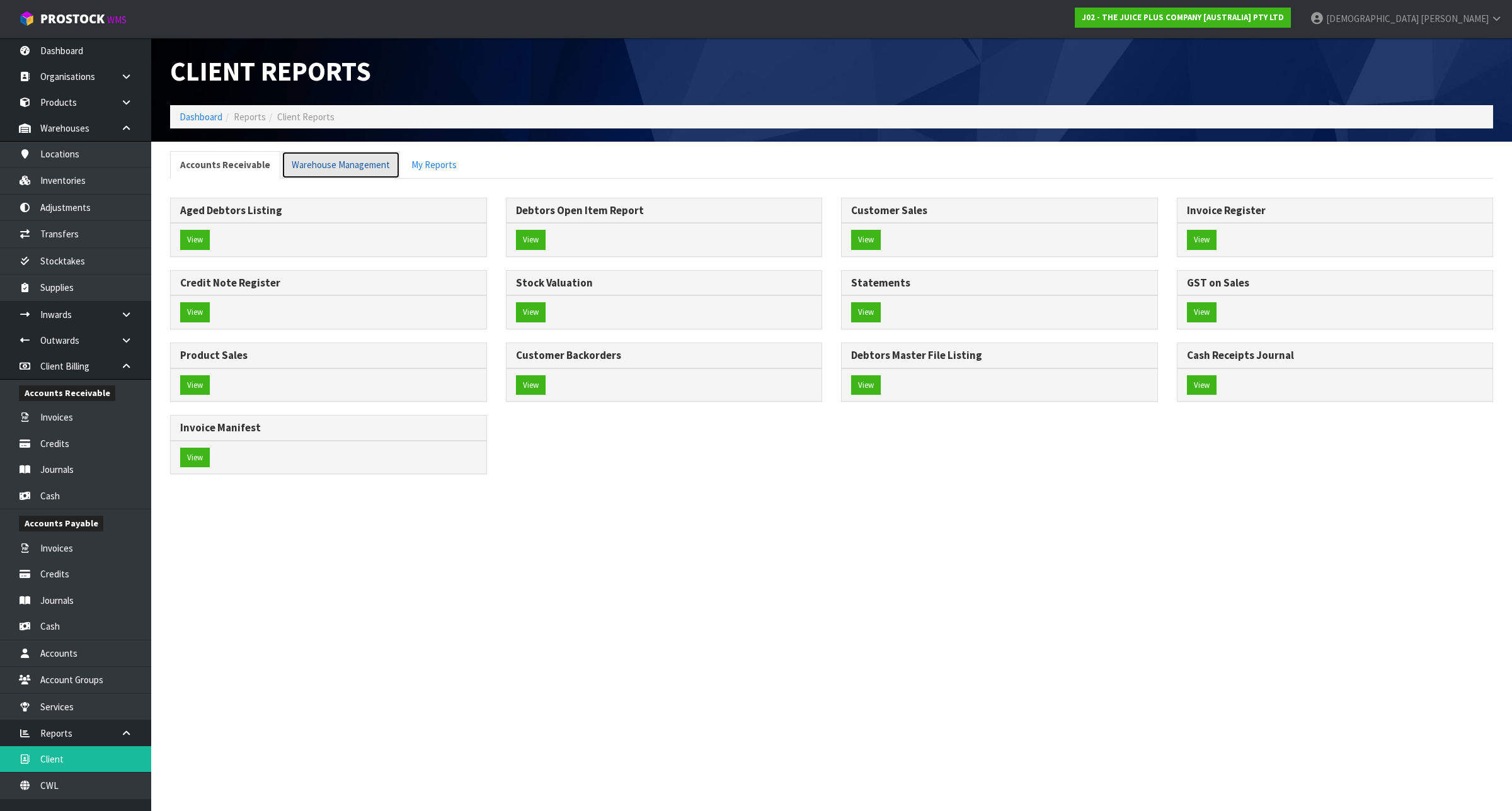
click at [361, 165] on link "Warehouse Management" at bounding box center [341, 164] width 118 height 27
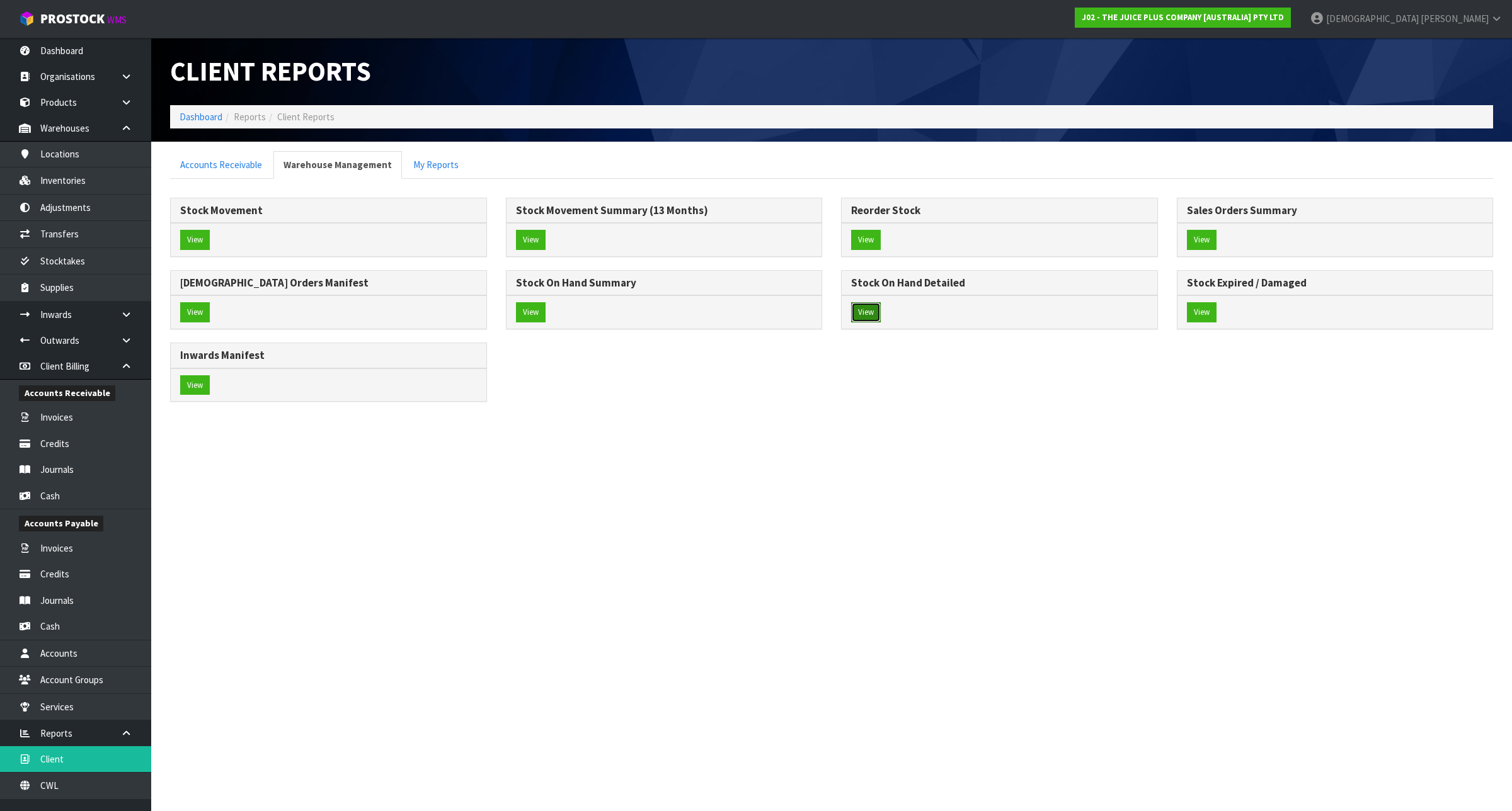
click at [863, 313] on button "View" at bounding box center [865, 313] width 30 height 21
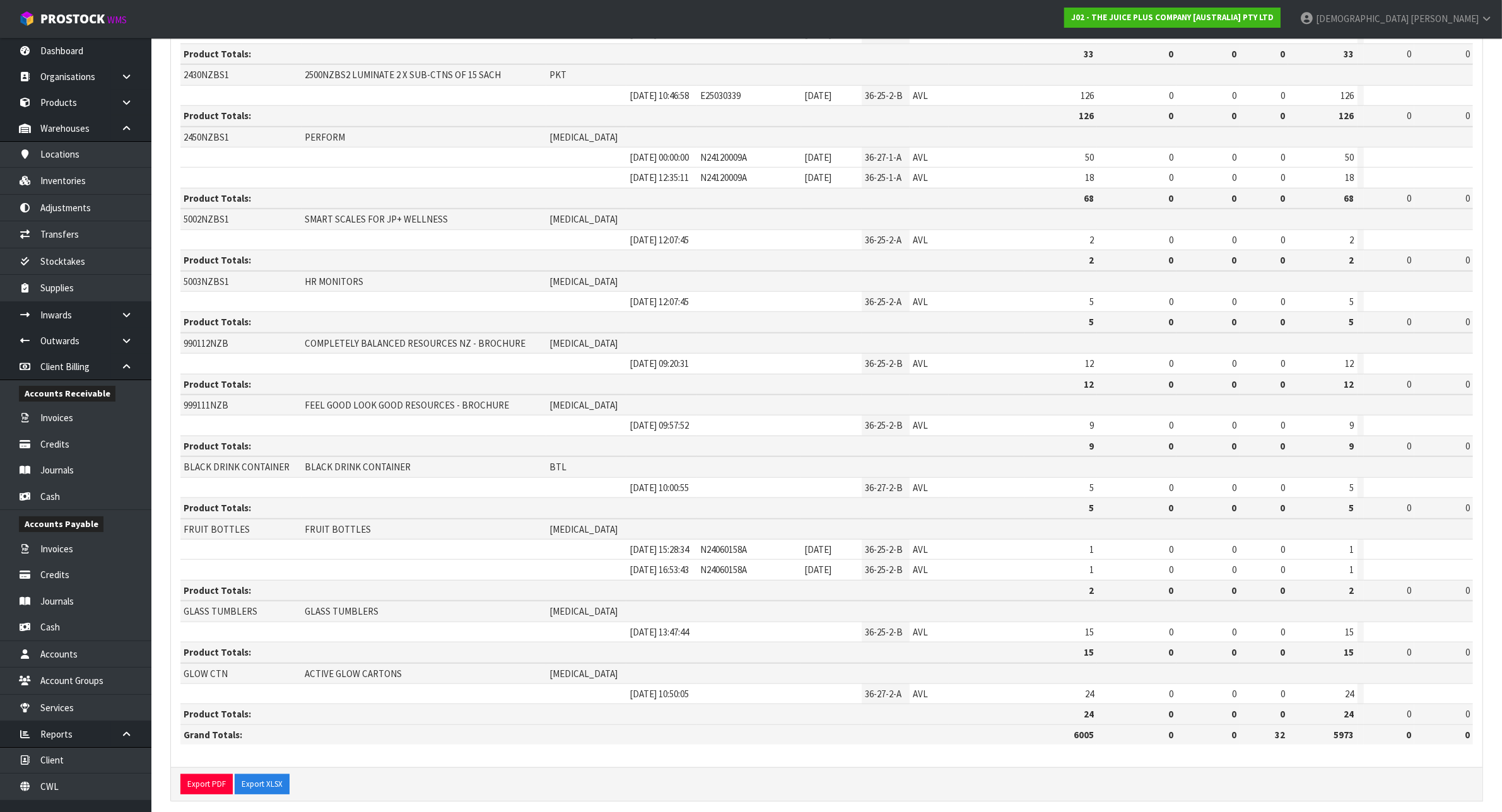
scroll to position [1291, 0]
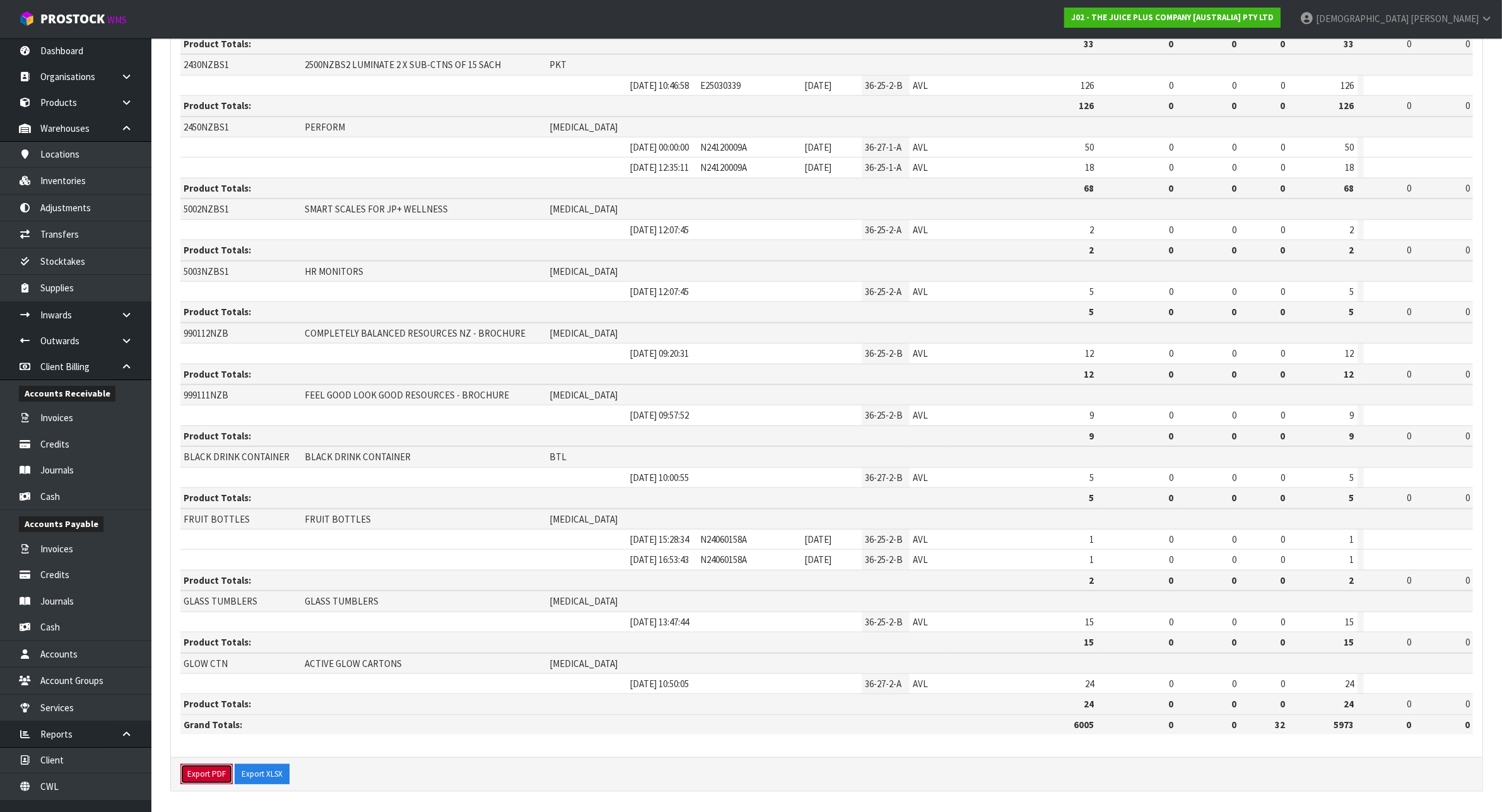
click at [214, 775] on button "Export PDF" at bounding box center [206, 774] width 52 height 21
click at [278, 775] on button "Export XLSX" at bounding box center [262, 774] width 55 height 21
click at [265, 773] on button "Export XLSX" at bounding box center [262, 774] width 55 height 21
click at [86, 174] on link "Inventories" at bounding box center [75, 181] width 151 height 26
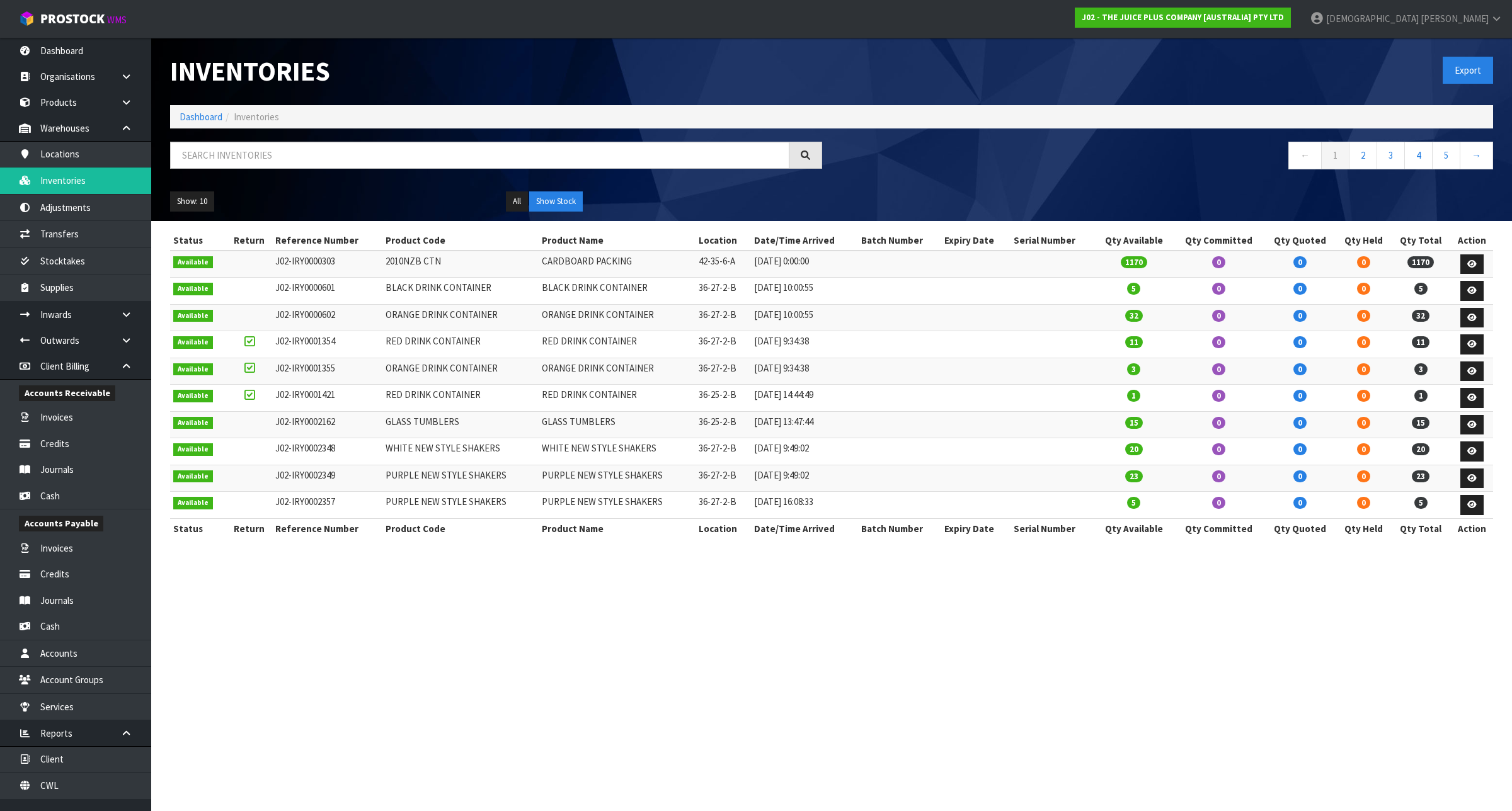
click at [1100, 171] on nav "← 1 2 3 4 5 →" at bounding box center [1167, 157] width 652 height 31
click at [1467, 76] on button "Export" at bounding box center [1467, 70] width 51 height 27
click at [86, 252] on link "Stocktakes" at bounding box center [75, 261] width 151 height 26
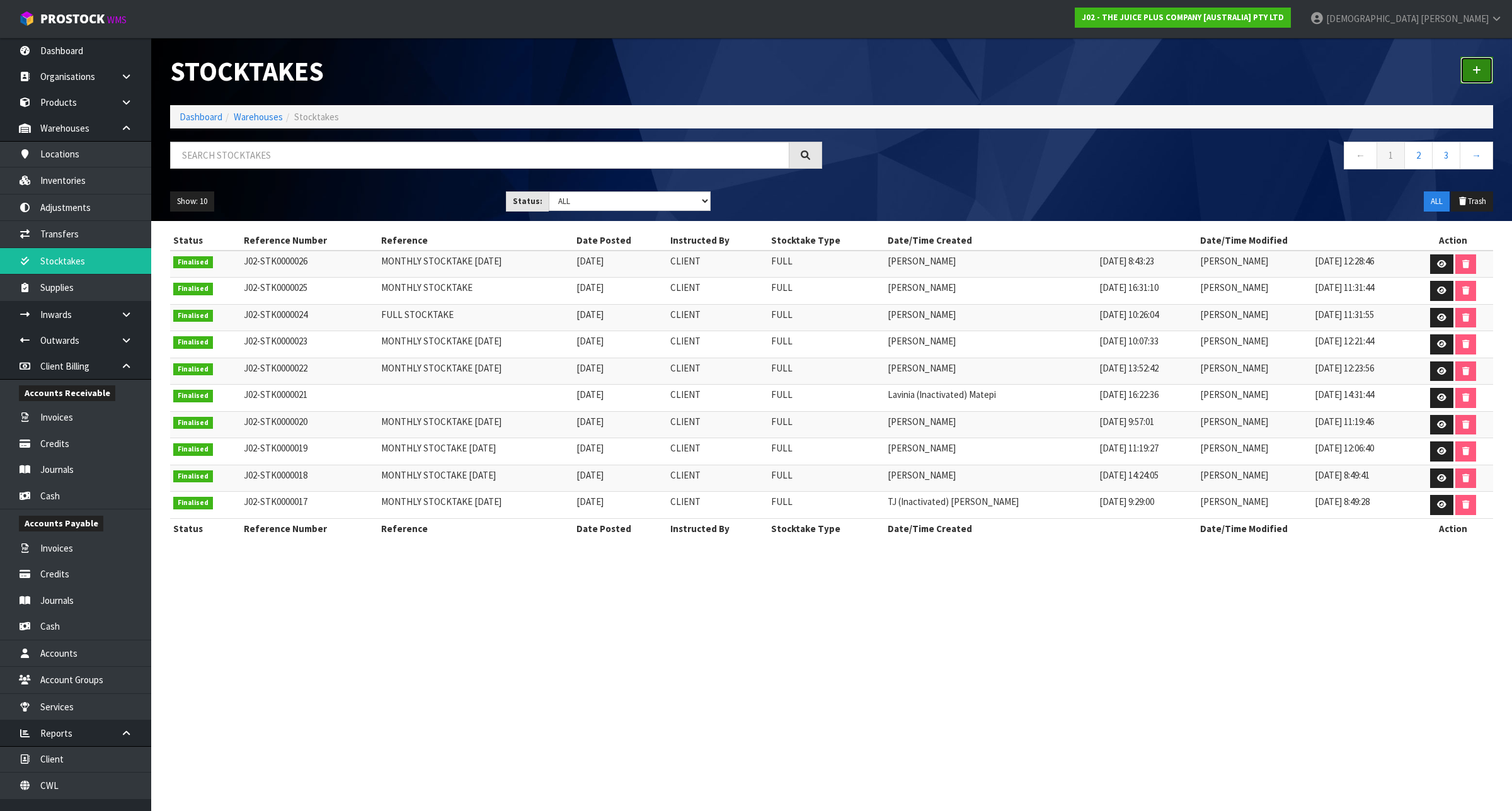
click at [1478, 71] on icon at bounding box center [1476, 69] width 9 height 9
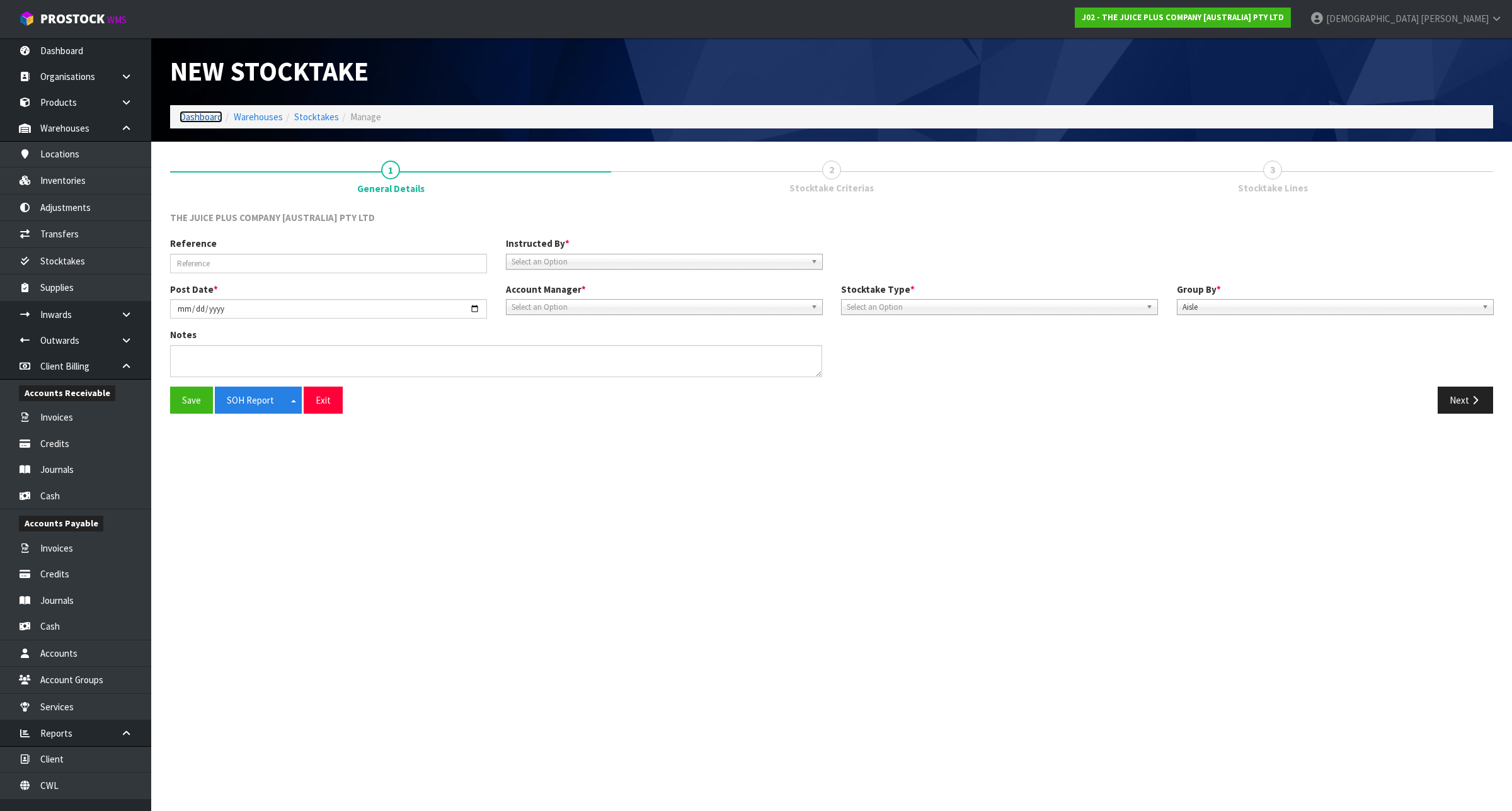
click at [211, 121] on link "Dashboard" at bounding box center [201, 116] width 43 height 12
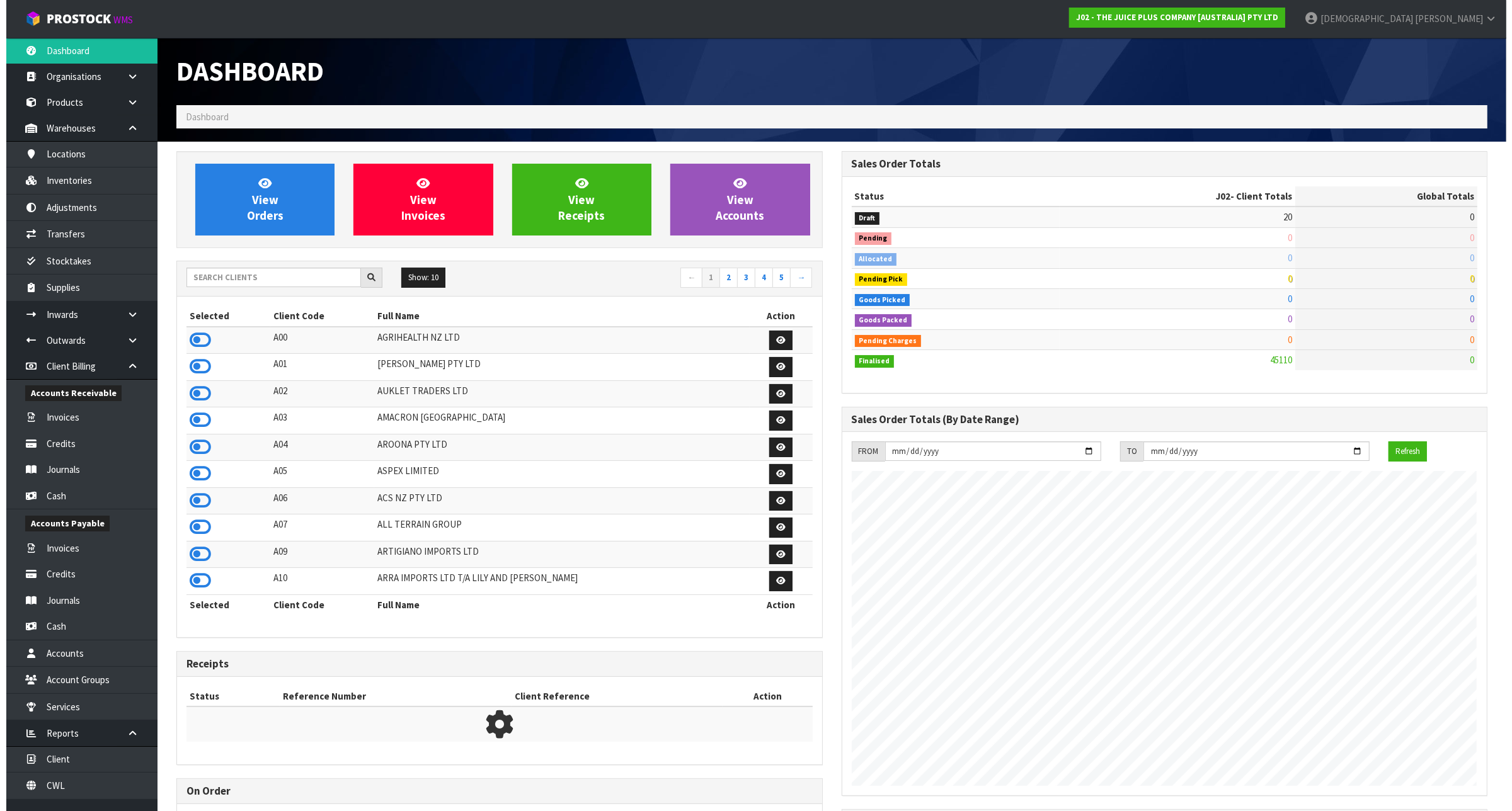
scroll to position [957, 665]
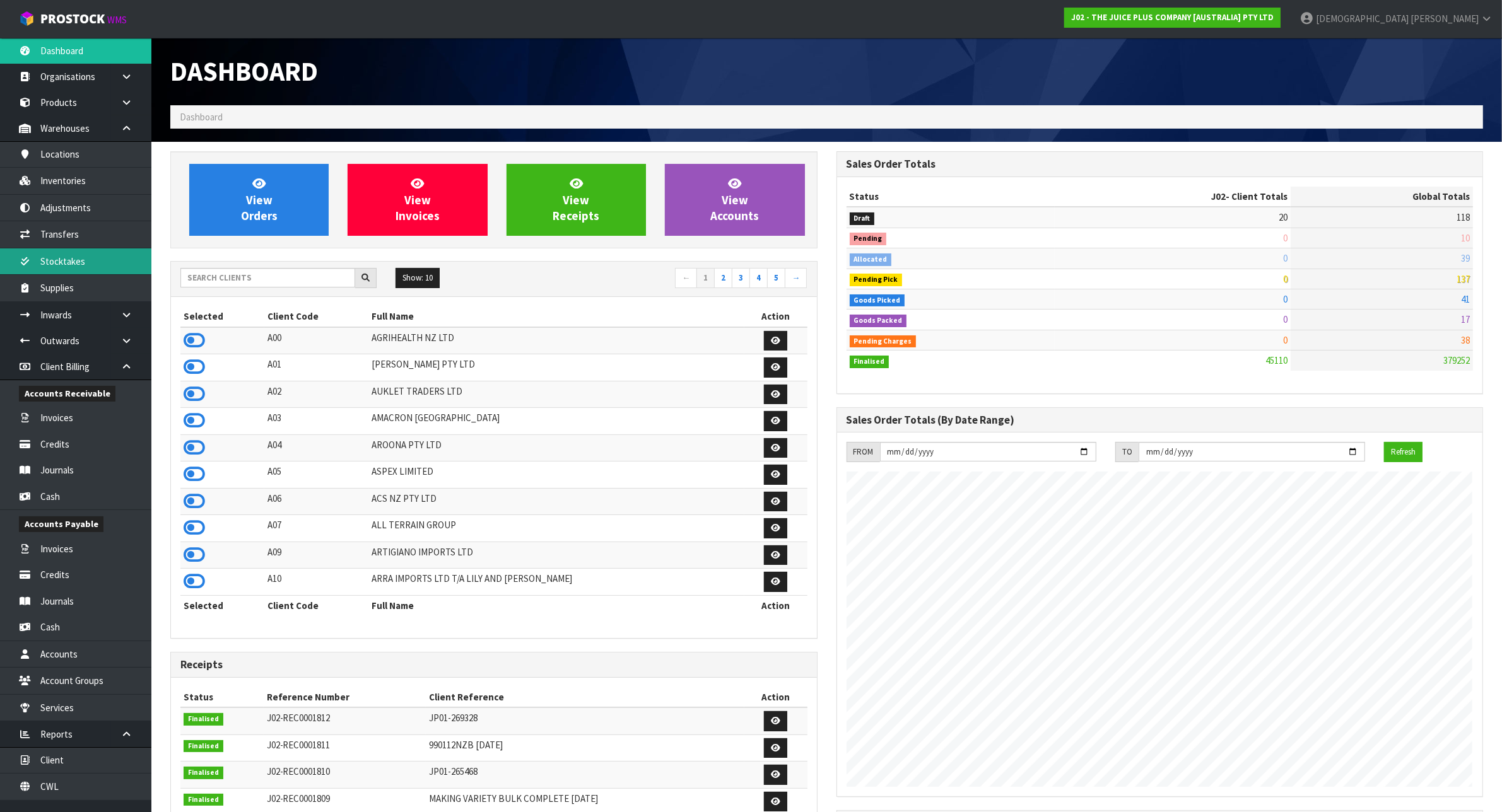
click at [88, 258] on link "Stocktakes" at bounding box center [75, 262] width 151 height 26
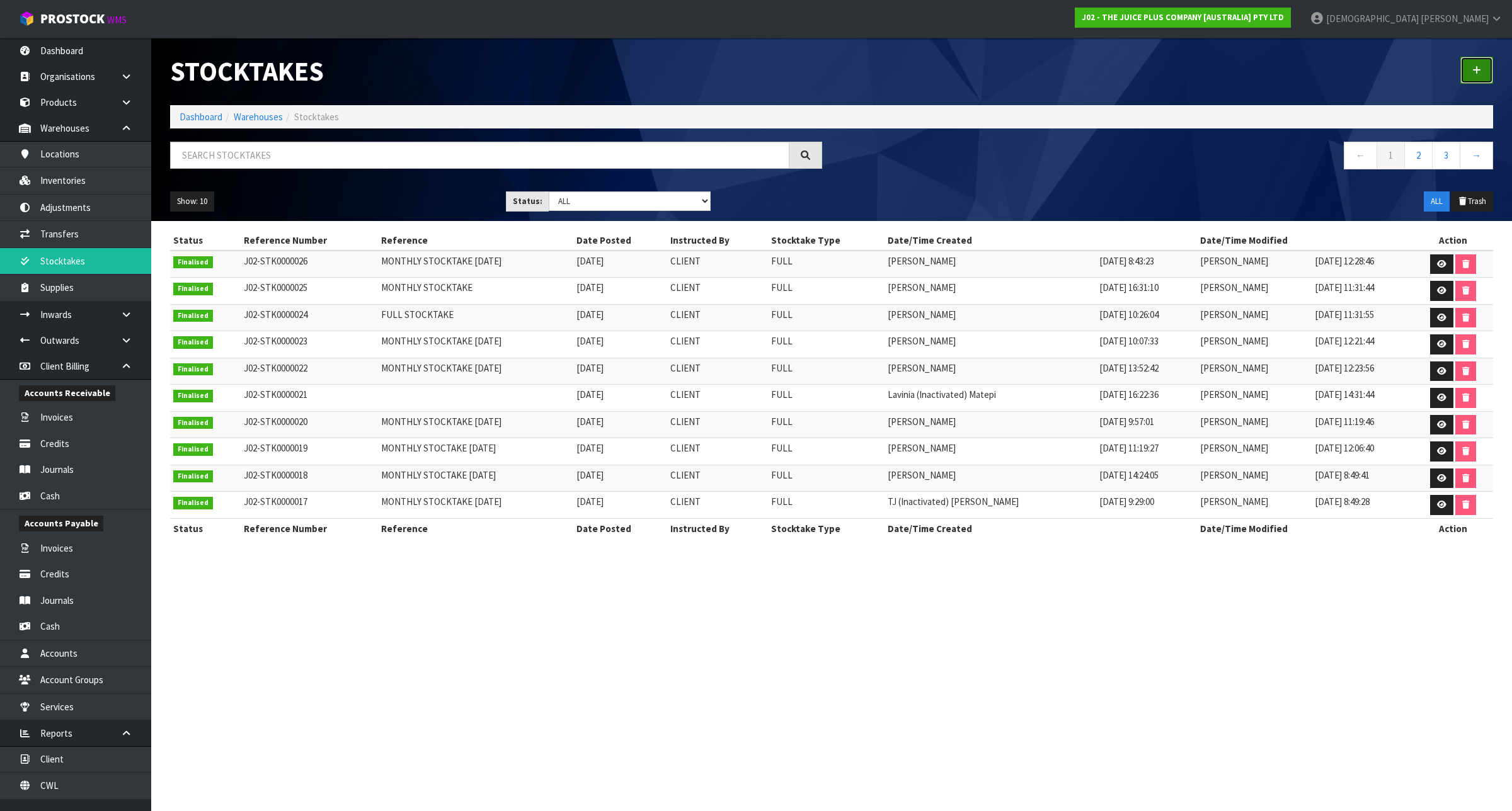
click at [1473, 68] on icon at bounding box center [1476, 69] width 9 height 9
